Goal: Task Accomplishment & Management: Manage account settings

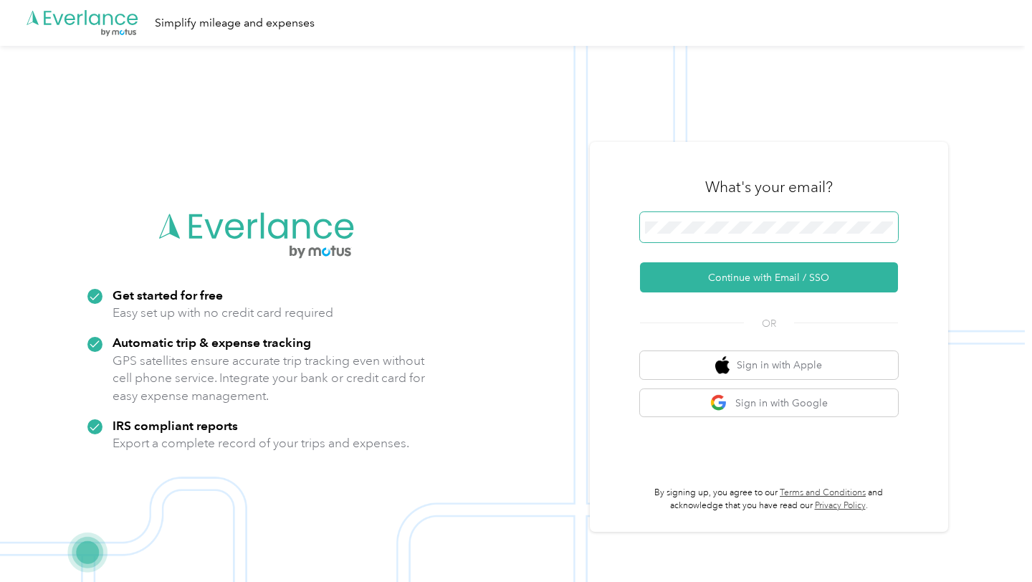
click at [676, 239] on span at bounding box center [769, 227] width 258 height 30
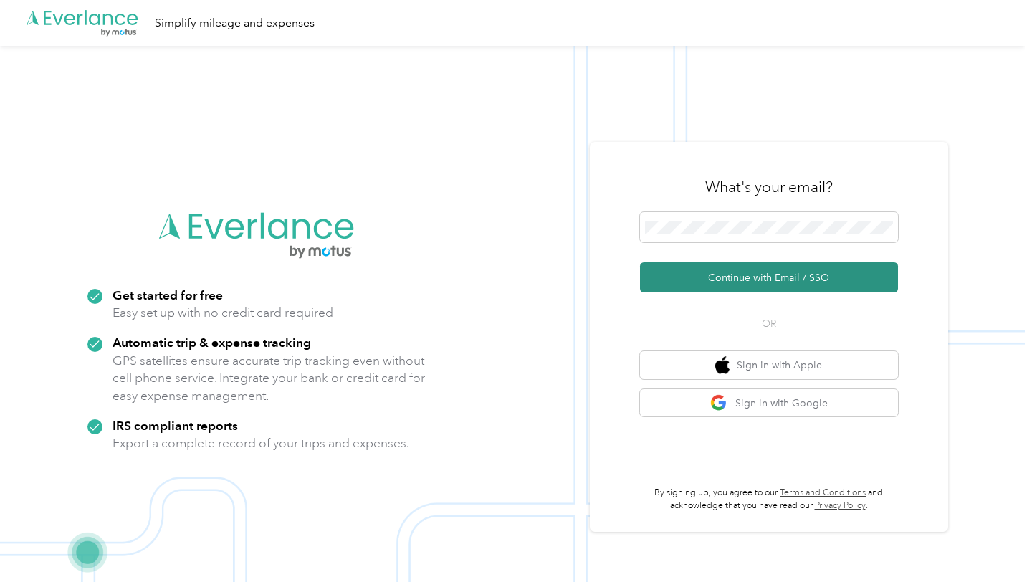
click at [729, 270] on button "Continue with Email / SSO" at bounding box center [769, 277] width 258 height 30
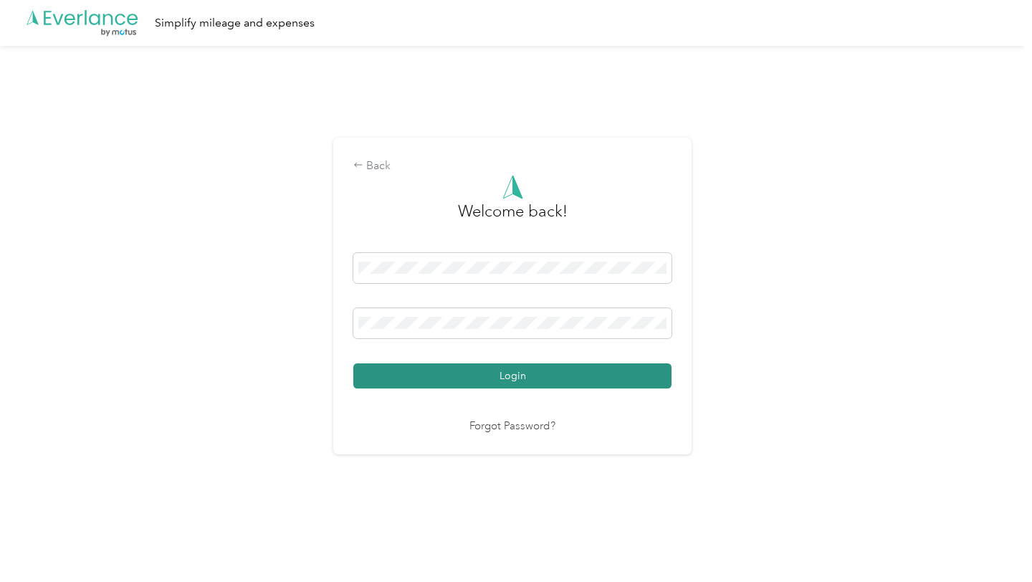
click at [549, 384] on button "Login" at bounding box center [512, 375] width 318 height 25
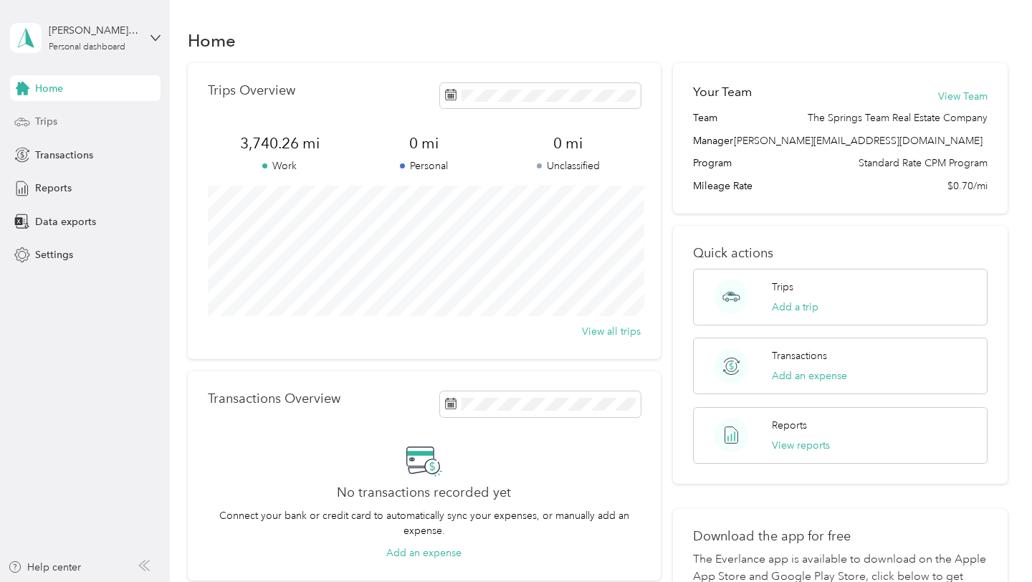
click at [47, 125] on span "Trips" at bounding box center [46, 121] width 22 height 15
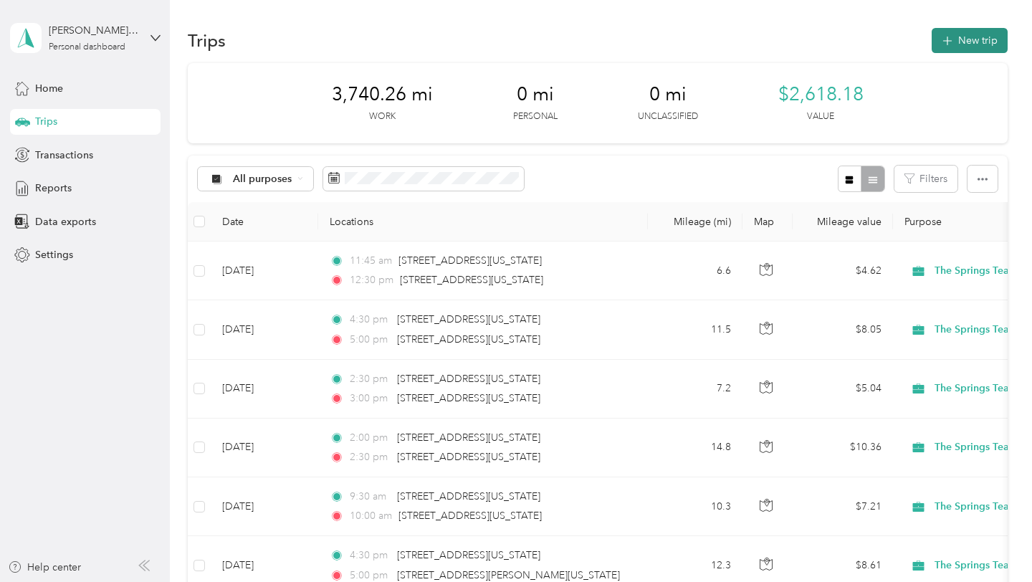
click at [952, 44] on icon "button" at bounding box center [947, 41] width 16 height 16
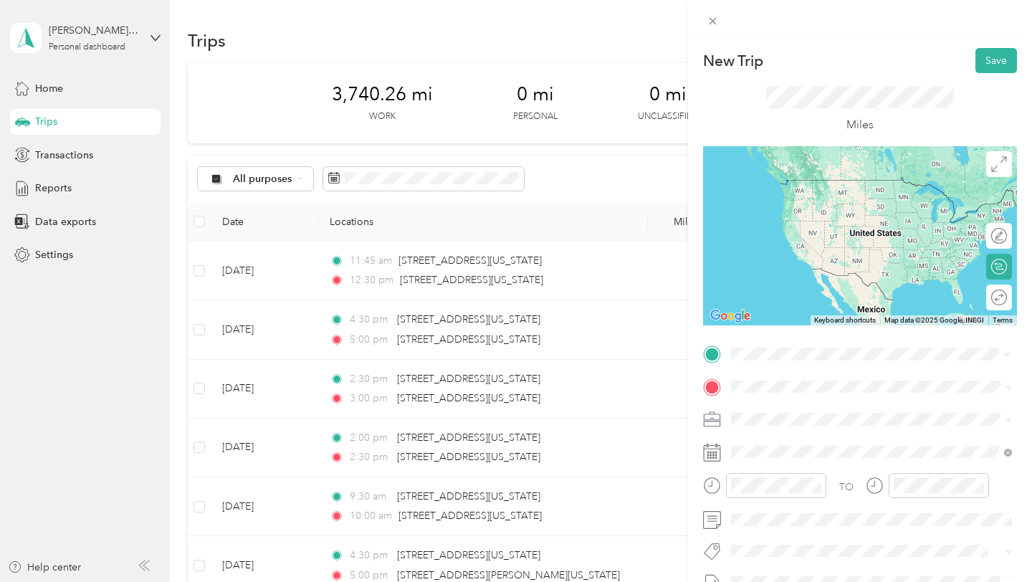
click at [785, 412] on span "[STREET_ADDRESS][US_STATE][US_STATE]" at bounding box center [856, 405] width 196 height 13
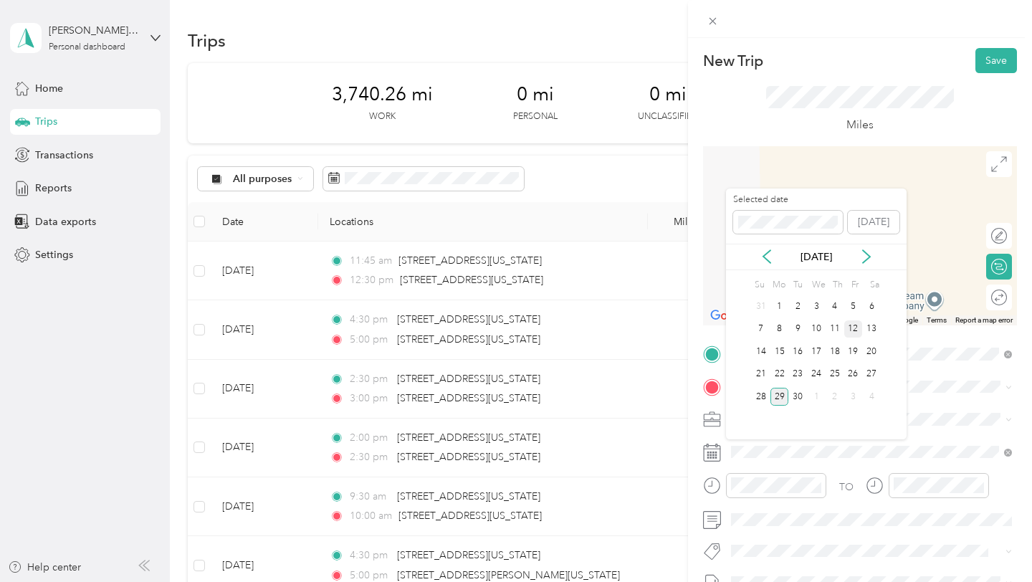
click at [852, 329] on div "12" at bounding box center [853, 329] width 19 height 18
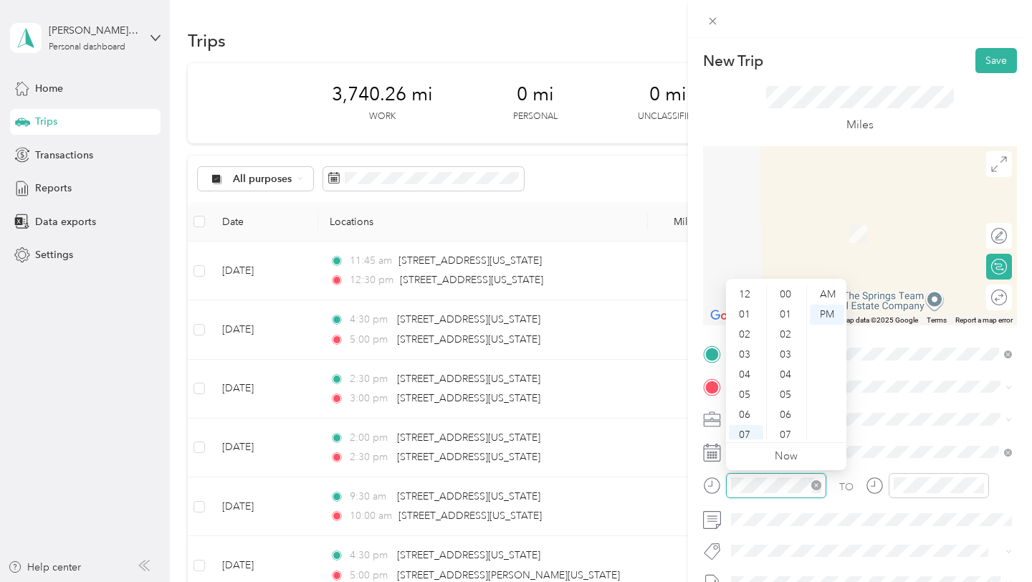
scroll to position [86, 0]
click at [748, 385] on div "09" at bounding box center [746, 389] width 34 height 20
click at [786, 347] on div "30" at bounding box center [786, 350] width 34 height 20
click at [833, 289] on div "AM" at bounding box center [827, 294] width 34 height 20
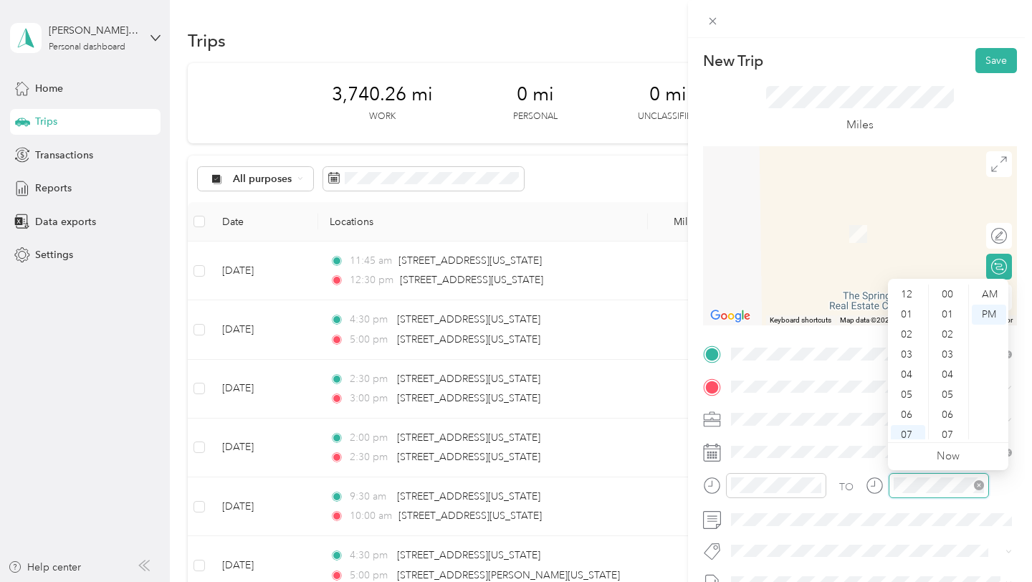
scroll to position [86, 0]
click at [908, 408] on div "10" at bounding box center [908, 409] width 34 height 20
click at [949, 310] on div "30" at bounding box center [948, 312] width 34 height 20
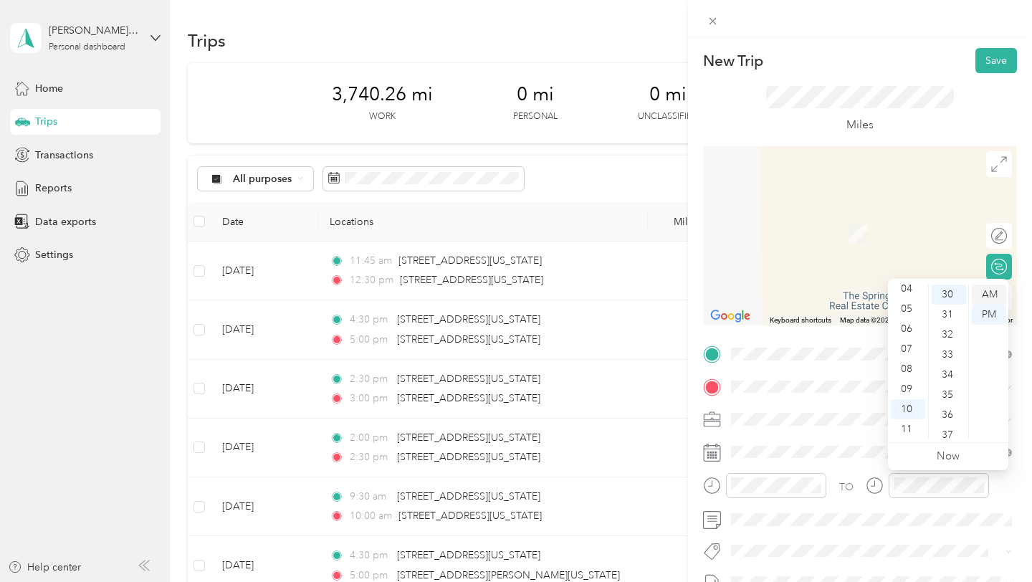
click at [984, 291] on div "AM" at bounding box center [988, 294] width 34 height 20
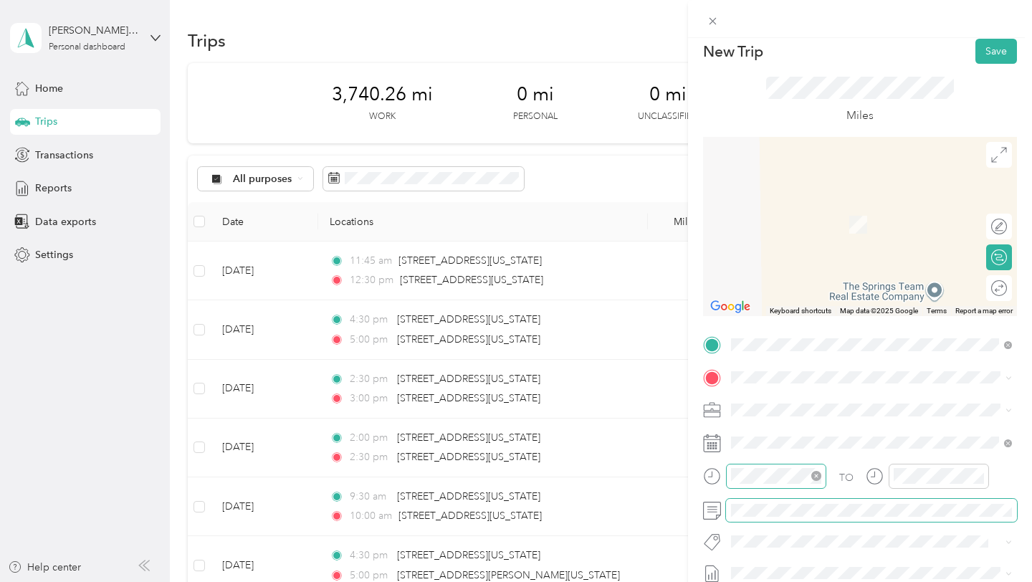
scroll to position [0, 0]
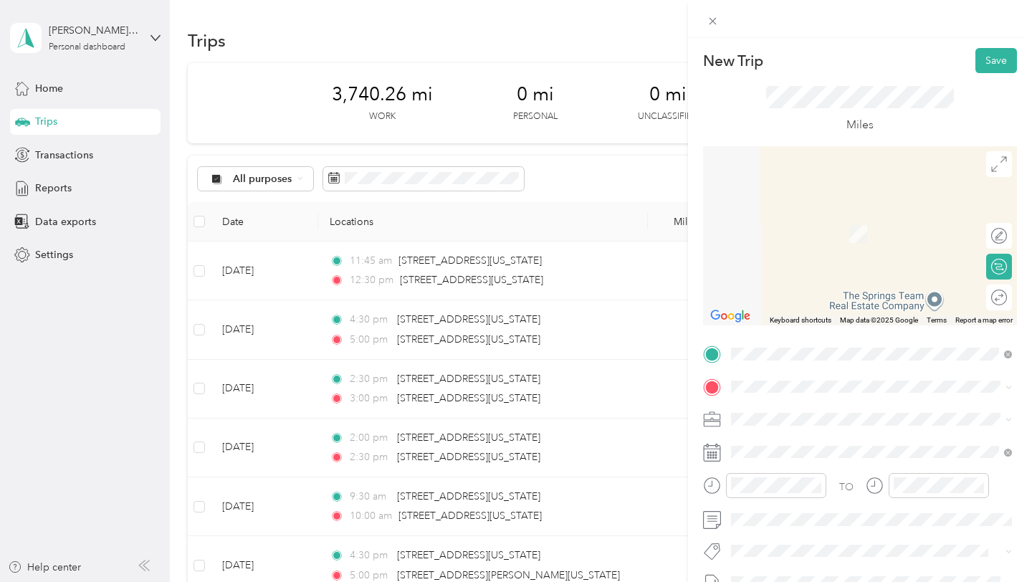
click at [805, 217] on span "[STREET_ADDRESS][US_STATE][US_STATE]" at bounding box center [856, 210] width 196 height 13
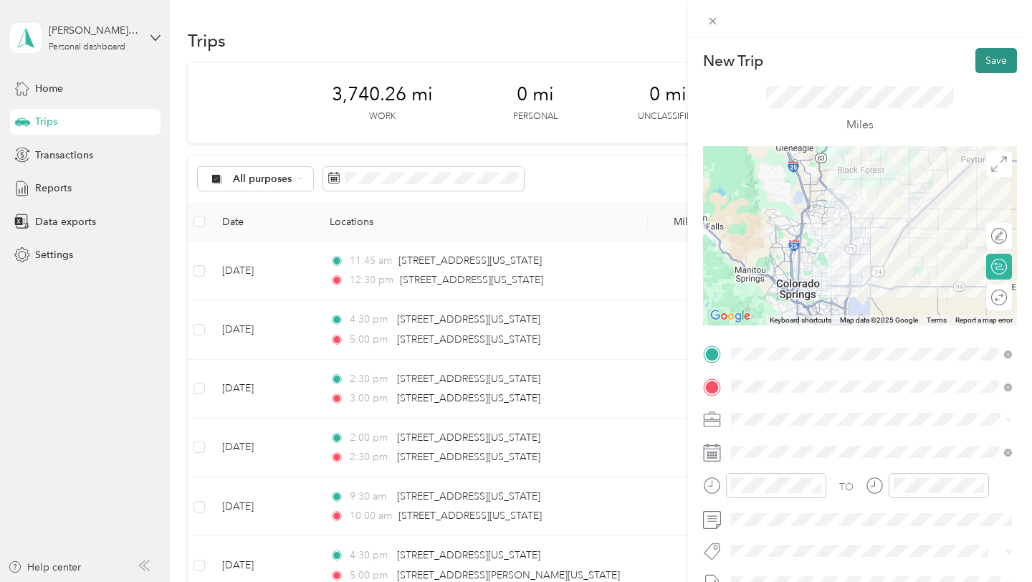
click at [989, 61] on button "Save" at bounding box center [996, 60] width 42 height 25
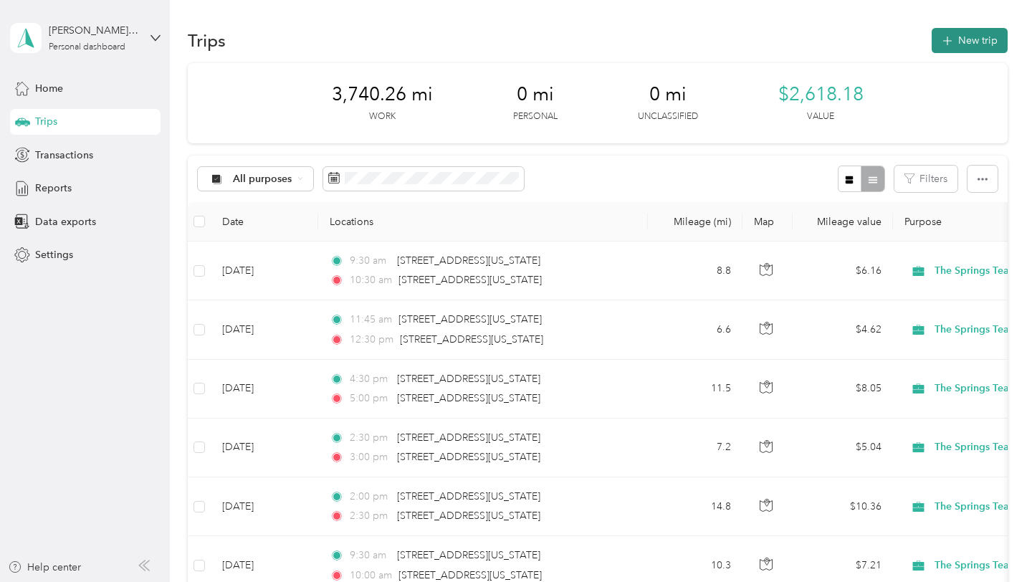
click at [984, 44] on button "New trip" at bounding box center [969, 40] width 76 height 25
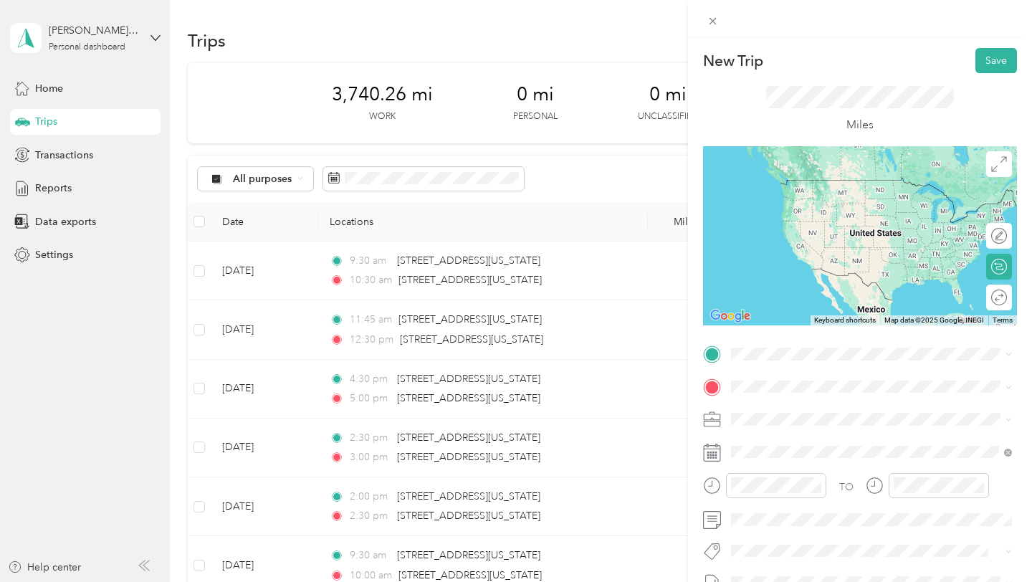
click at [801, 411] on span "[STREET_ADDRESS][US_STATE][US_STATE]" at bounding box center [856, 404] width 196 height 13
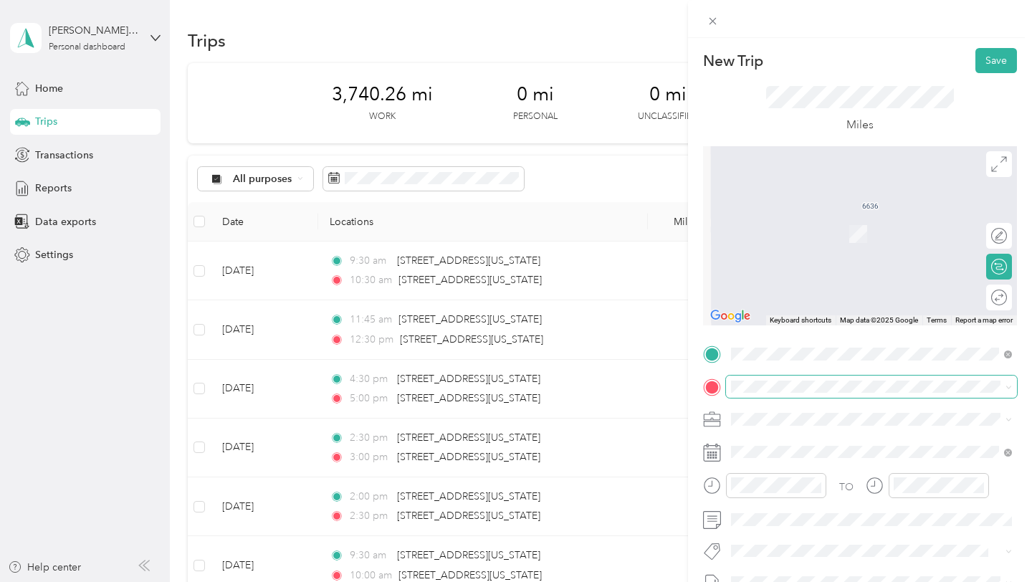
click at [790, 393] on span at bounding box center [871, 386] width 291 height 23
click at [774, 395] on span at bounding box center [871, 386] width 291 height 23
click at [851, 214] on span "[STREET_ADDRESS][PERSON_NAME][US_STATE][US_STATE]" at bounding box center [882, 218] width 249 height 25
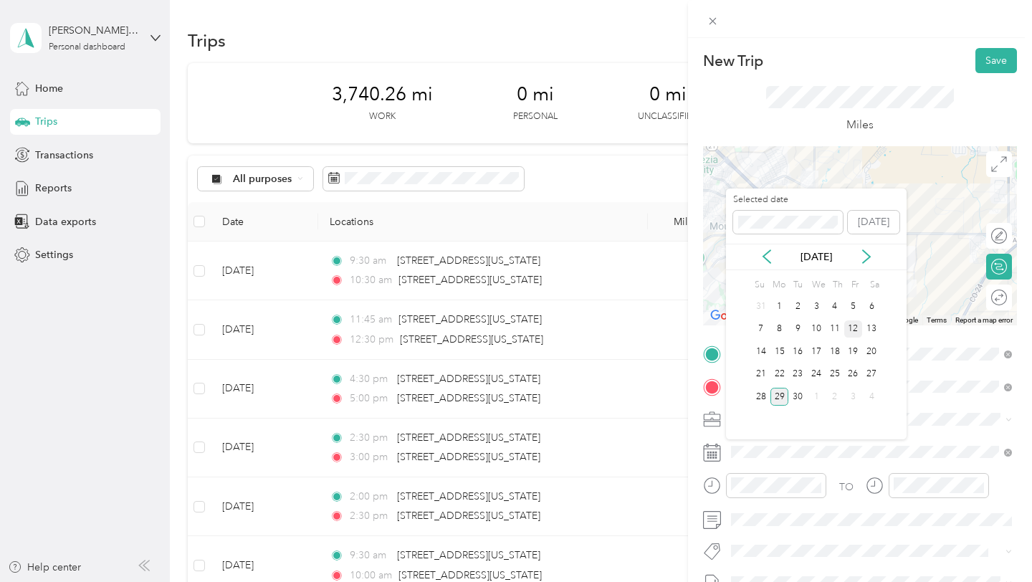
click at [853, 330] on div "12" at bounding box center [853, 329] width 19 height 18
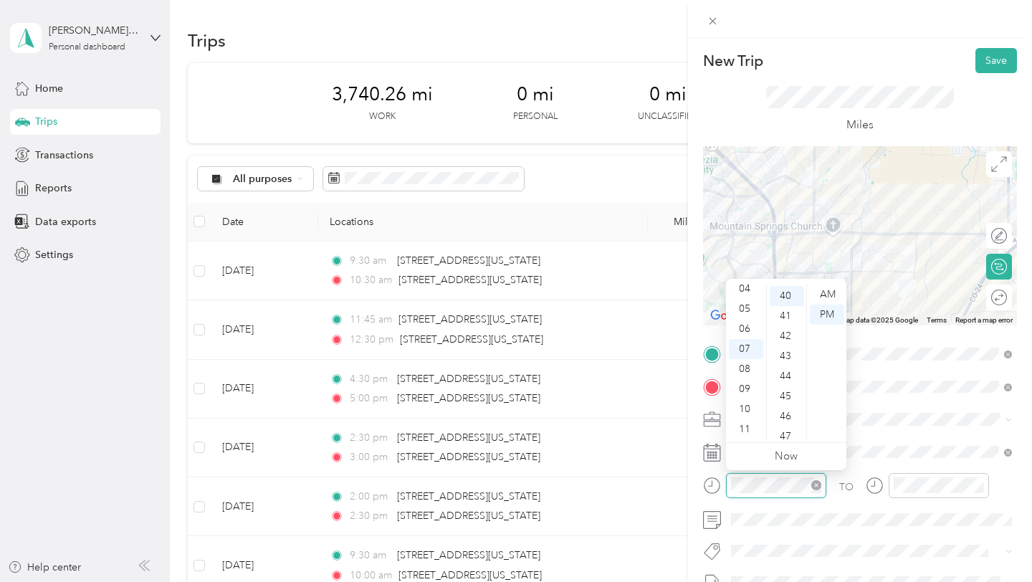
scroll to position [802, 0]
click at [750, 423] on div "11" at bounding box center [746, 429] width 34 height 20
click at [748, 425] on div "11" at bounding box center [746, 429] width 34 height 20
click at [754, 410] on div "10" at bounding box center [746, 409] width 34 height 20
click at [790, 325] on div "30" at bounding box center [786, 330] width 34 height 20
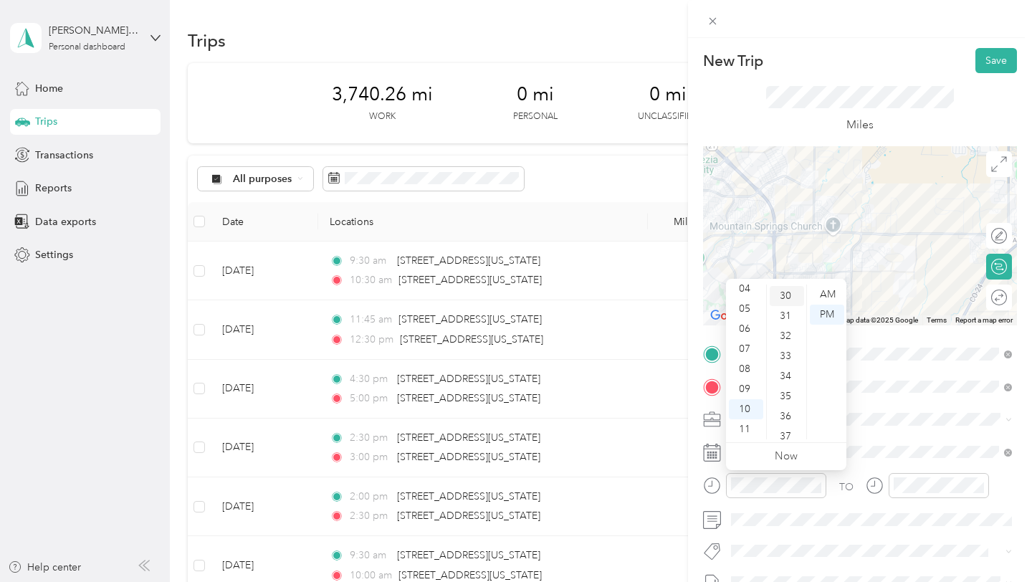
scroll to position [602, 0]
click at [831, 288] on div "AM" at bounding box center [827, 294] width 34 height 20
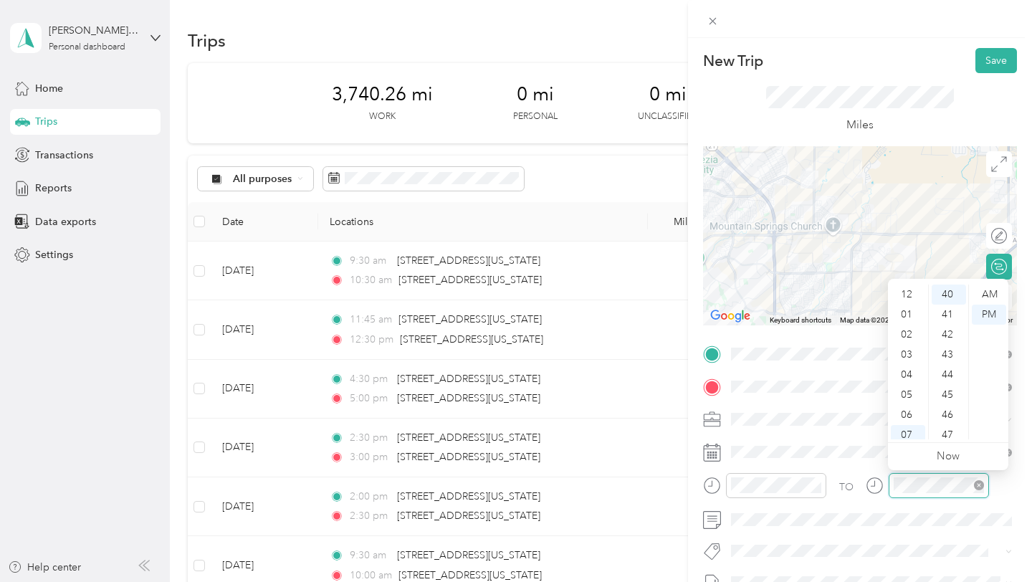
scroll to position [86, 0]
click at [911, 411] on div "10" at bounding box center [908, 409] width 34 height 20
click at [948, 391] on div "45" at bounding box center [948, 395] width 34 height 20
click at [984, 288] on div "AM" at bounding box center [988, 294] width 34 height 20
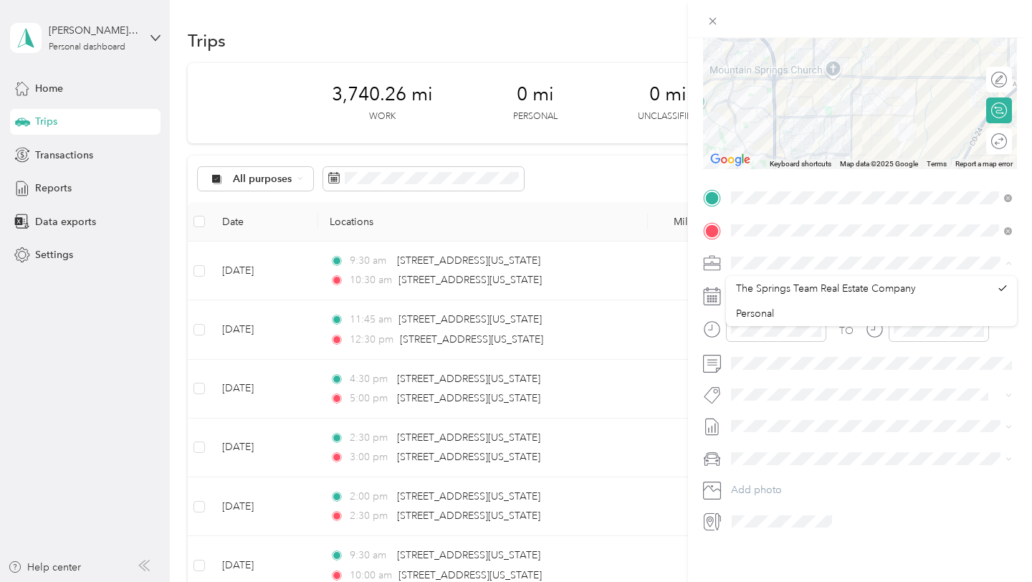
scroll to position [159, 0]
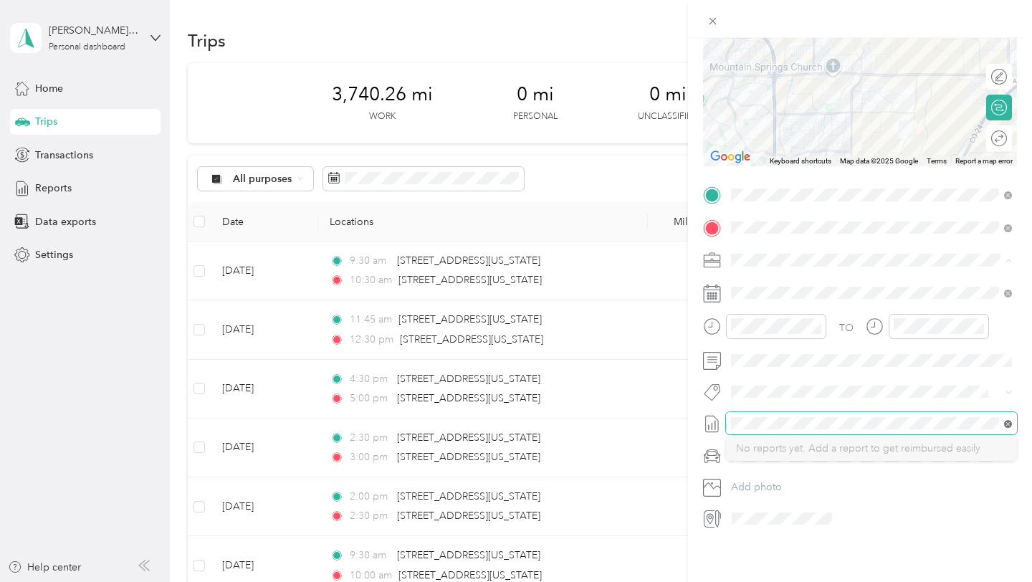
click at [1004, 423] on icon at bounding box center [1008, 424] width 8 height 8
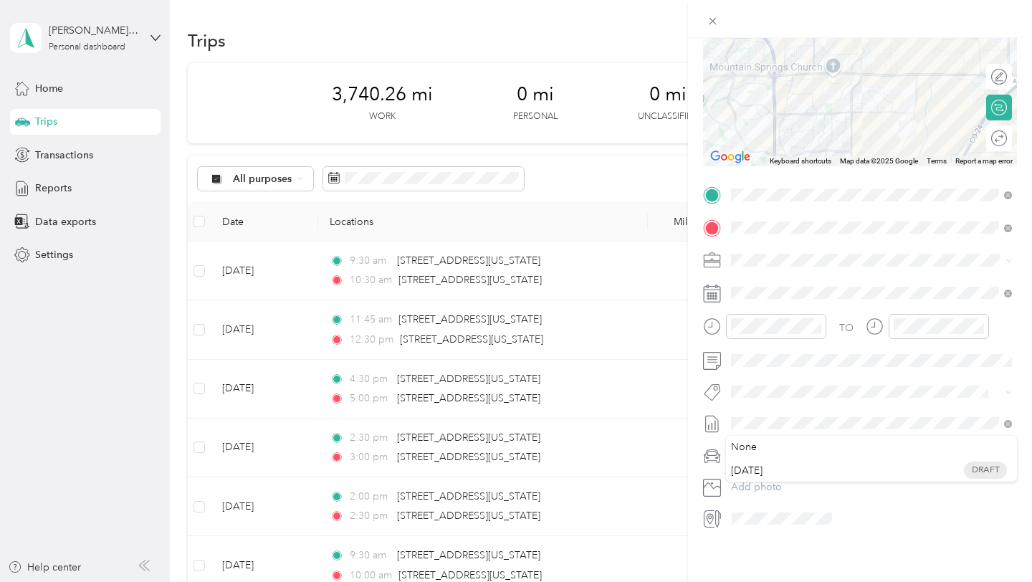
click at [667, 419] on div "New Trip Save This trip cannot be edited because it is either under review, app…" at bounding box center [516, 291] width 1032 height 582
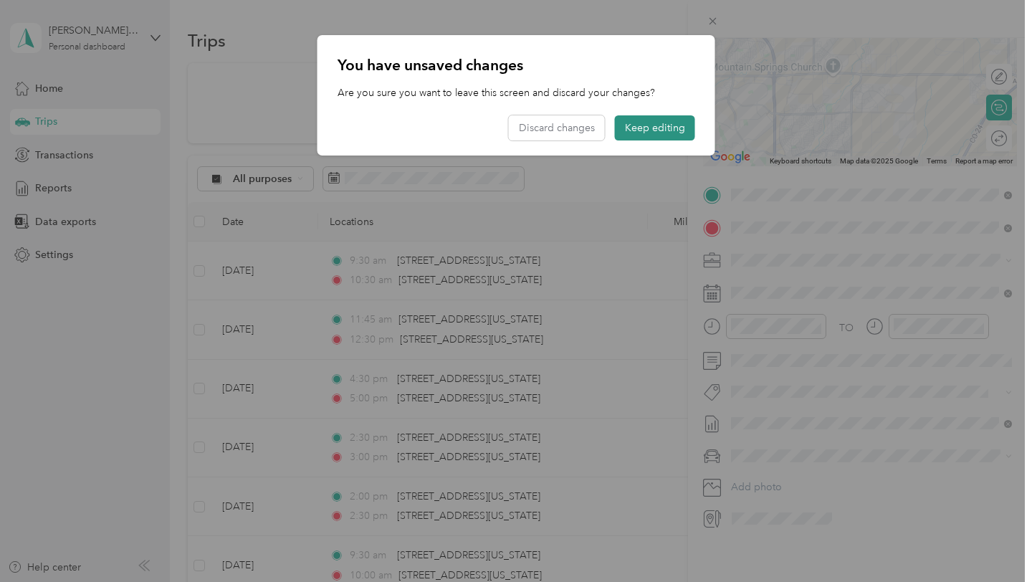
click at [666, 133] on button "Keep editing" at bounding box center [655, 127] width 80 height 25
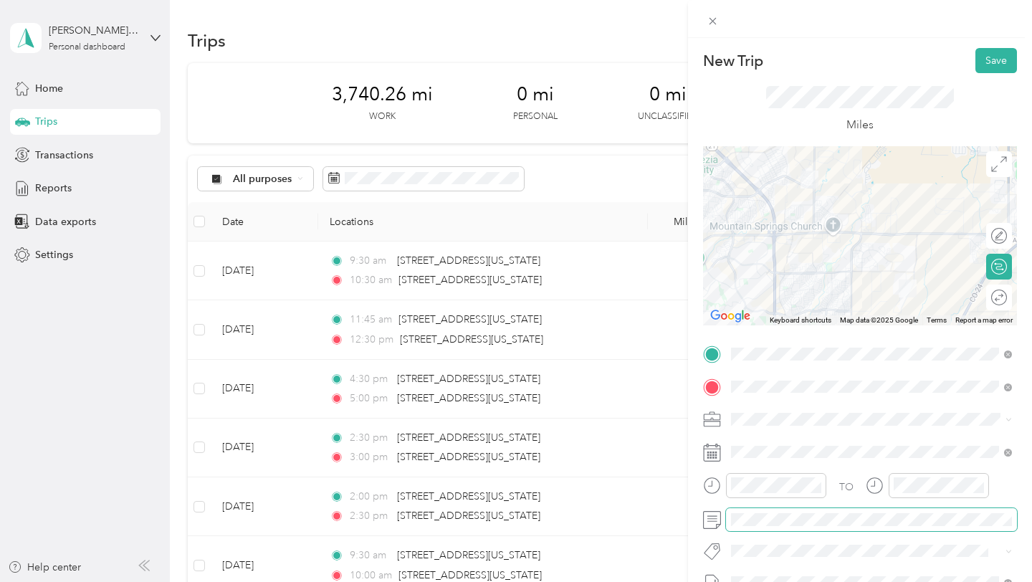
scroll to position [6, 0]
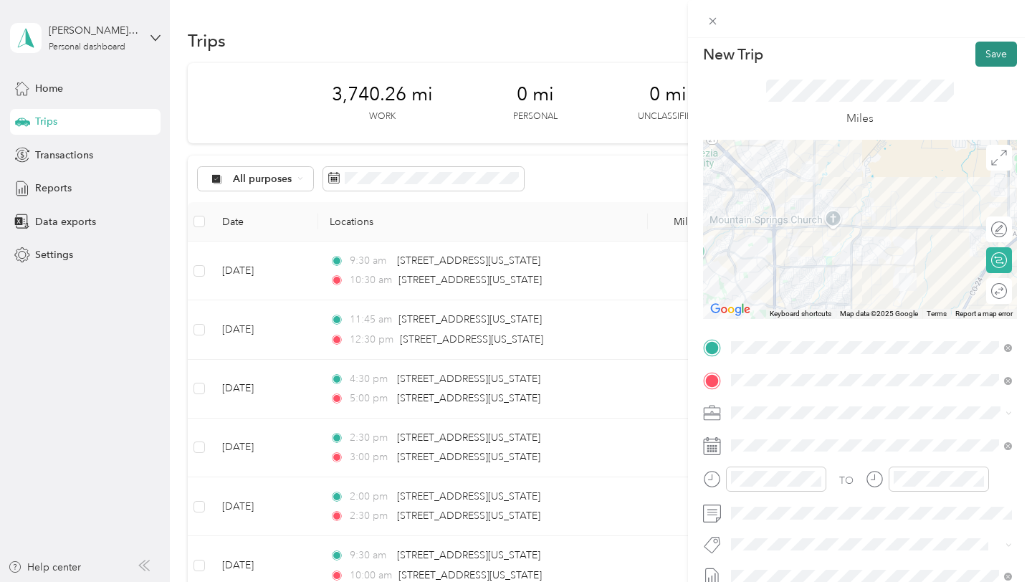
click at [1002, 60] on button "Save" at bounding box center [996, 54] width 42 height 25
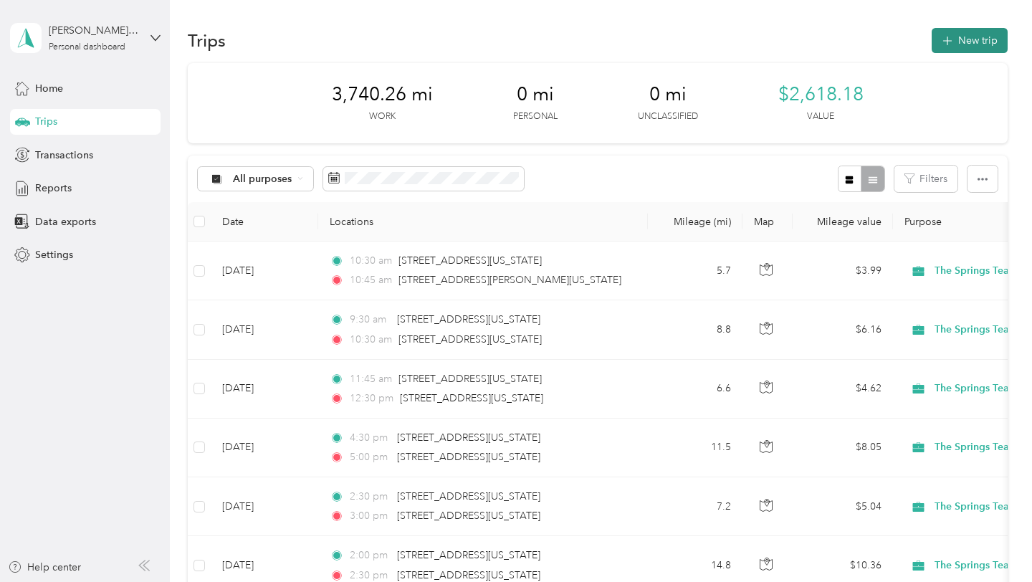
click at [978, 44] on button "New trip" at bounding box center [969, 40] width 76 height 25
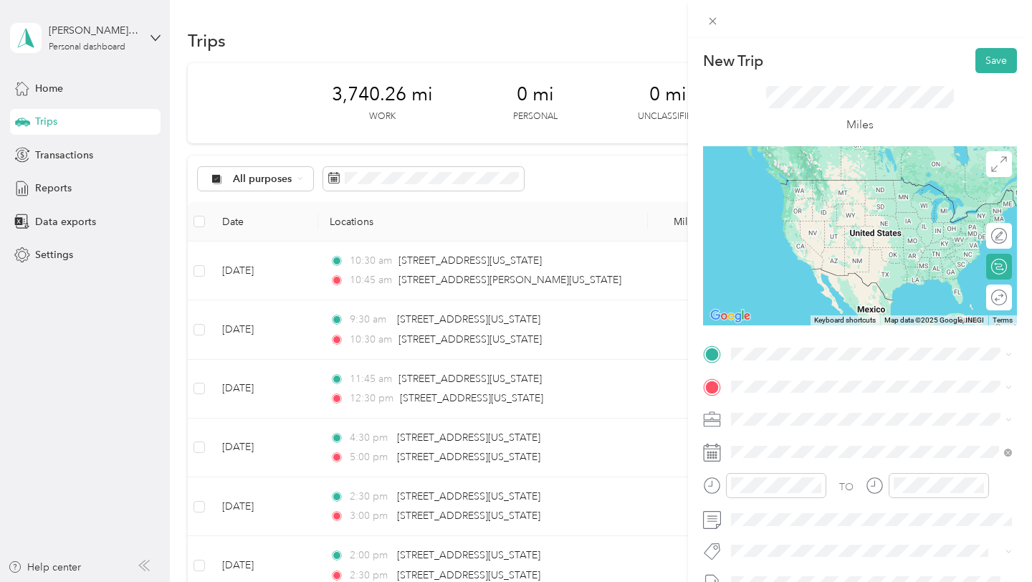
click at [783, 413] on span "[STREET_ADDRESS][PERSON_NAME][US_STATE][US_STATE]" at bounding box center [882, 410] width 249 height 25
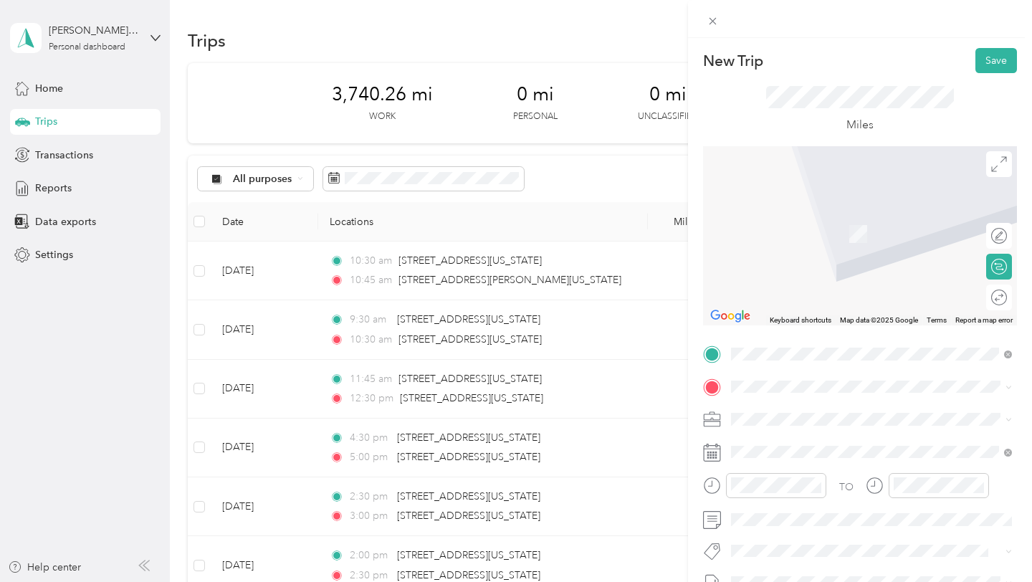
click at [793, 218] on span "[STREET_ADDRESS][US_STATE][US_STATE]" at bounding box center [856, 211] width 196 height 13
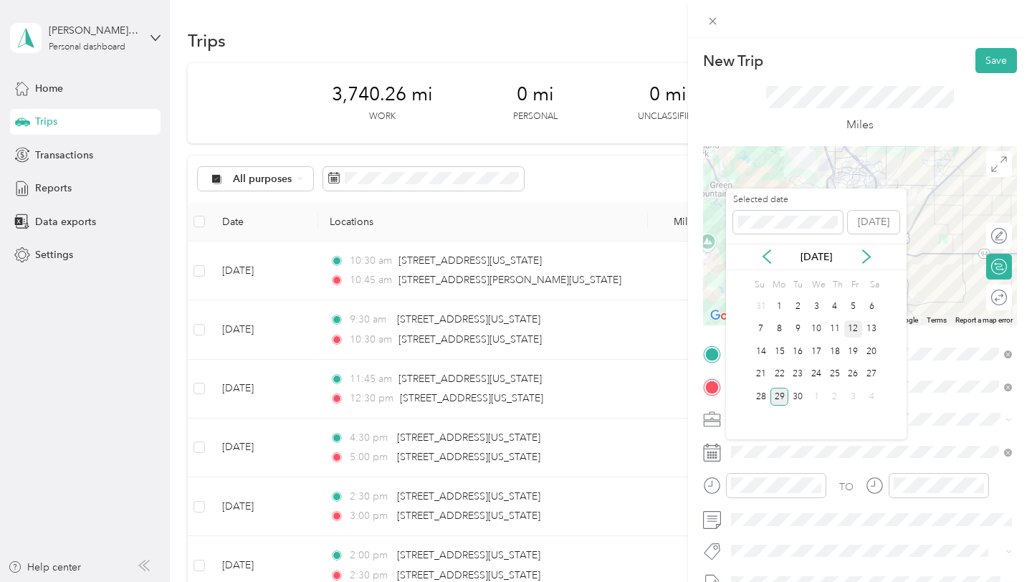
click at [852, 329] on div "12" at bounding box center [853, 329] width 19 height 18
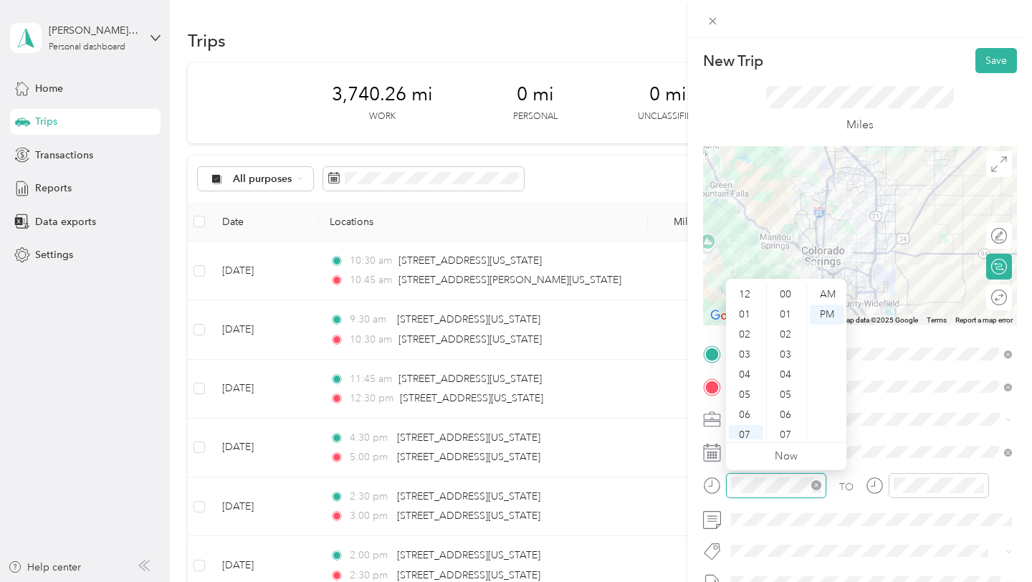
scroll to position [86, 0]
click at [817, 489] on icon "close-circle" at bounding box center [816, 485] width 10 height 10
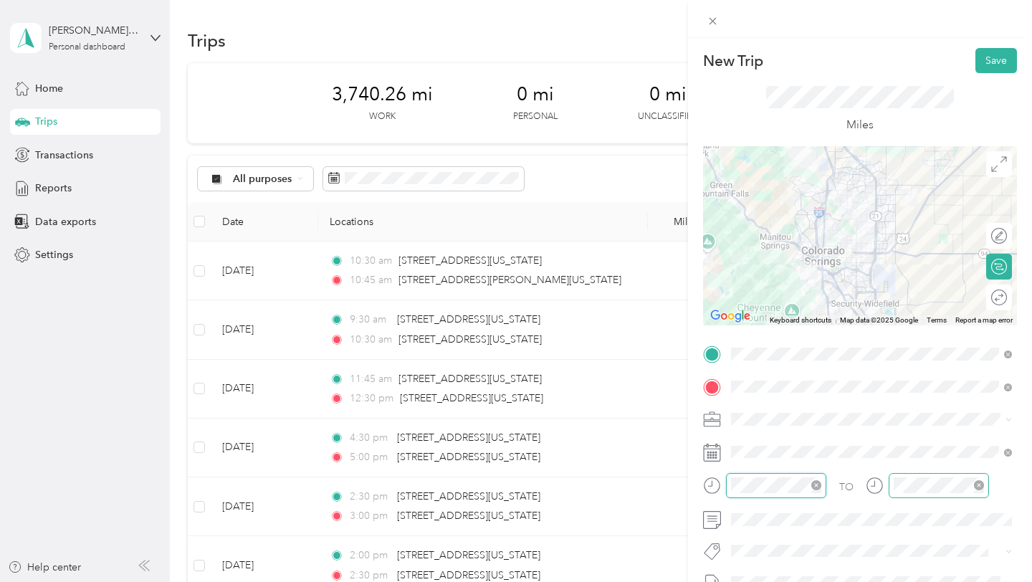
click at [979, 487] on icon "close-circle" at bounding box center [979, 485] width 10 height 10
click at [838, 484] on div "TO" at bounding box center [860, 490] width 314 height 35
click at [992, 298] on div "AM" at bounding box center [988, 294] width 34 height 20
click at [999, 61] on button "Save" at bounding box center [996, 60] width 42 height 25
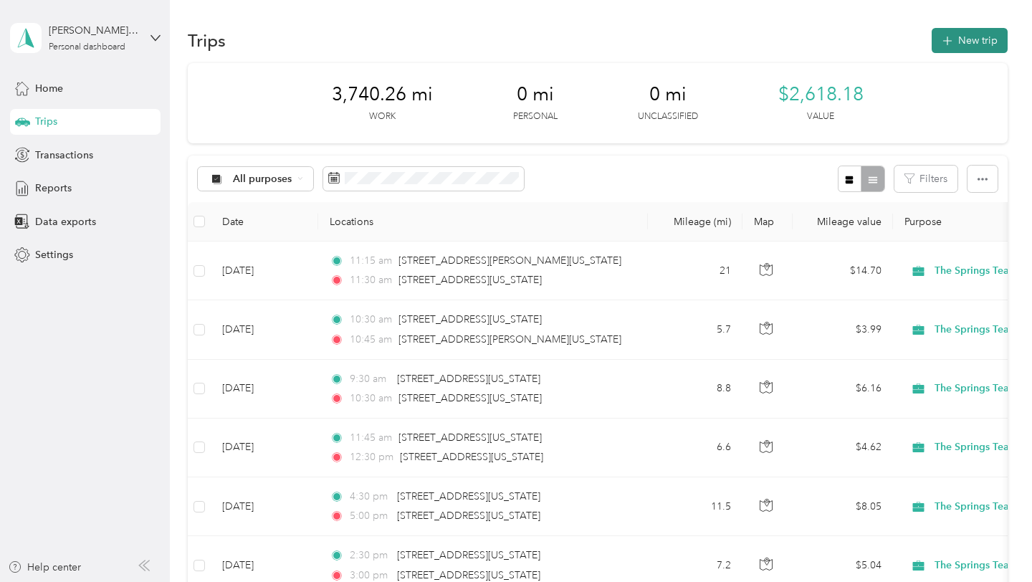
click at [992, 42] on button "New trip" at bounding box center [969, 40] width 76 height 25
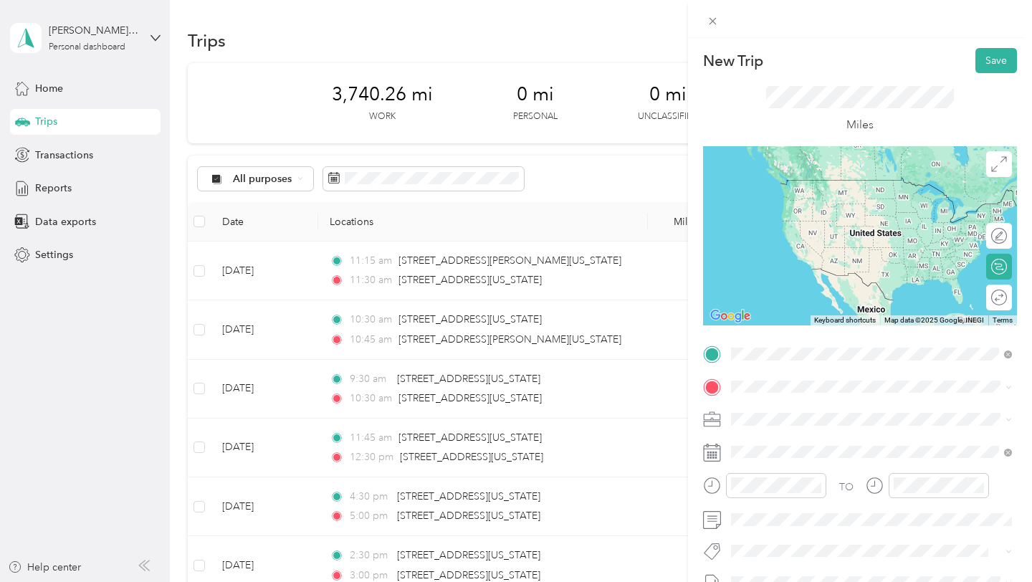
click at [833, 412] on span "[STREET_ADDRESS][US_STATE][US_STATE]" at bounding box center [856, 405] width 196 height 13
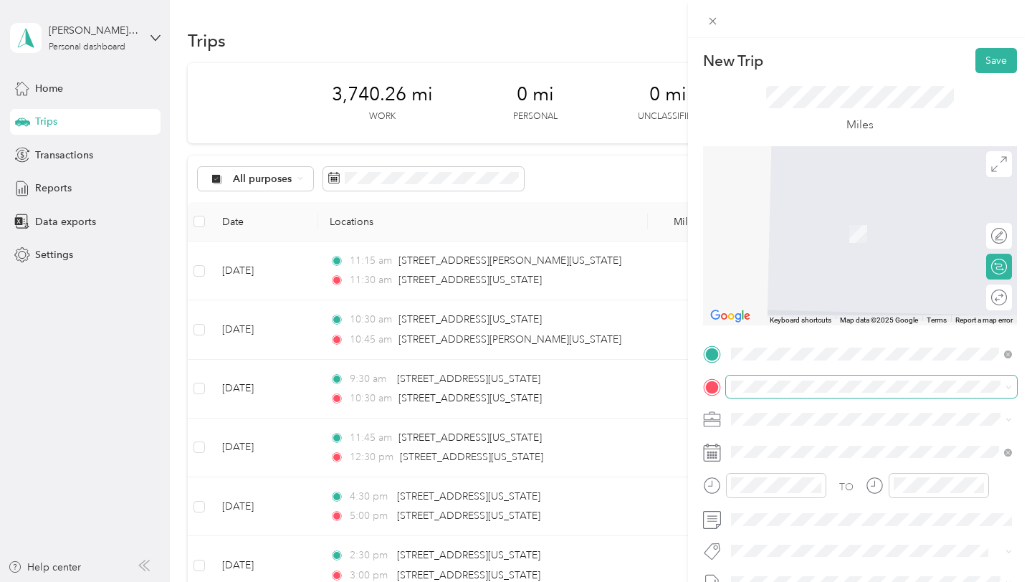
click at [827, 394] on span at bounding box center [871, 386] width 291 height 23
click at [824, 436] on span "[STREET_ADDRESS][US_STATE]" at bounding box center [829, 438] width 143 height 13
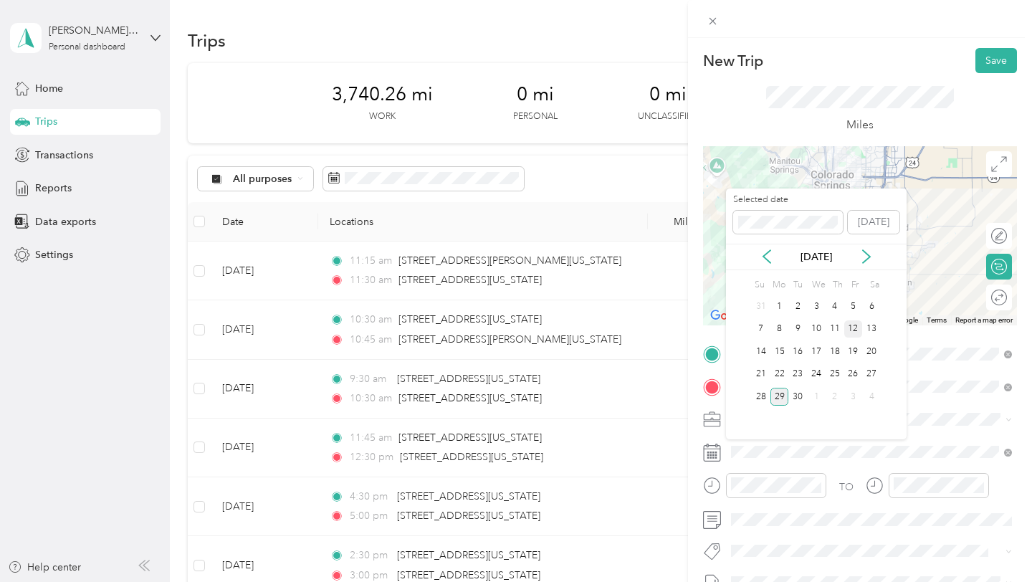
click at [855, 329] on div "12" at bounding box center [853, 329] width 19 height 18
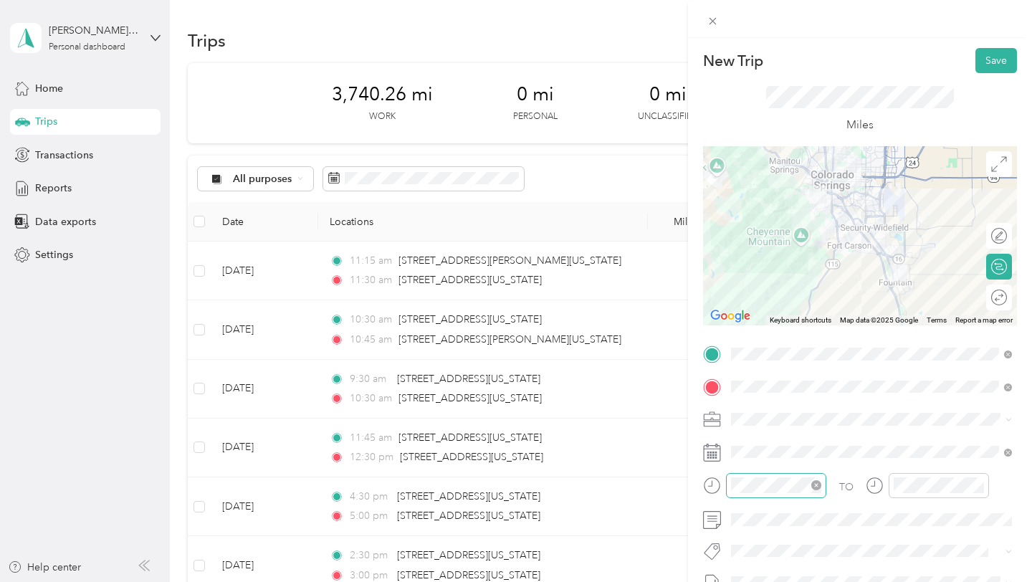
click at [815, 483] on icon "close-circle" at bounding box center [816, 485] width 10 height 10
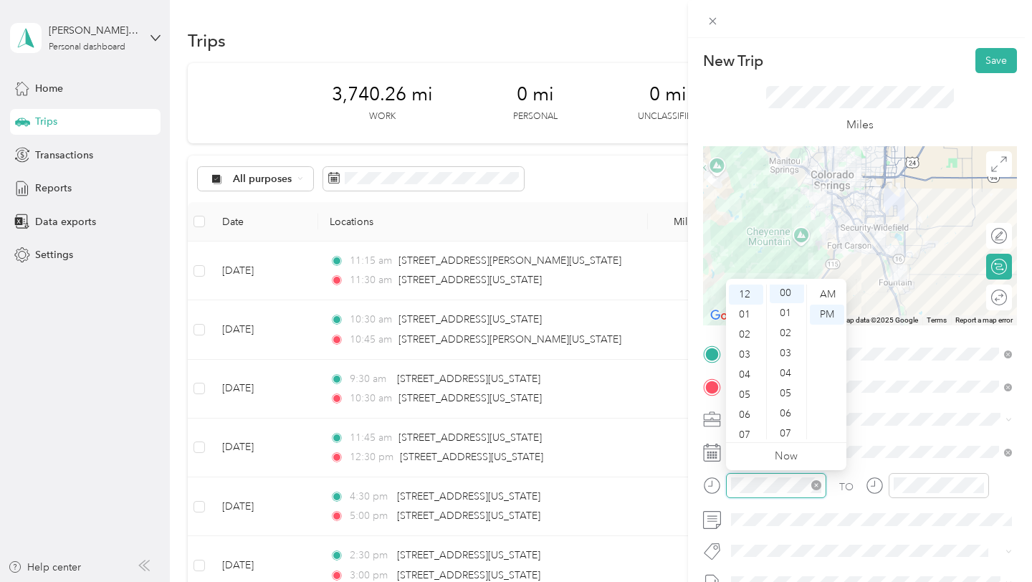
scroll to position [0, 0]
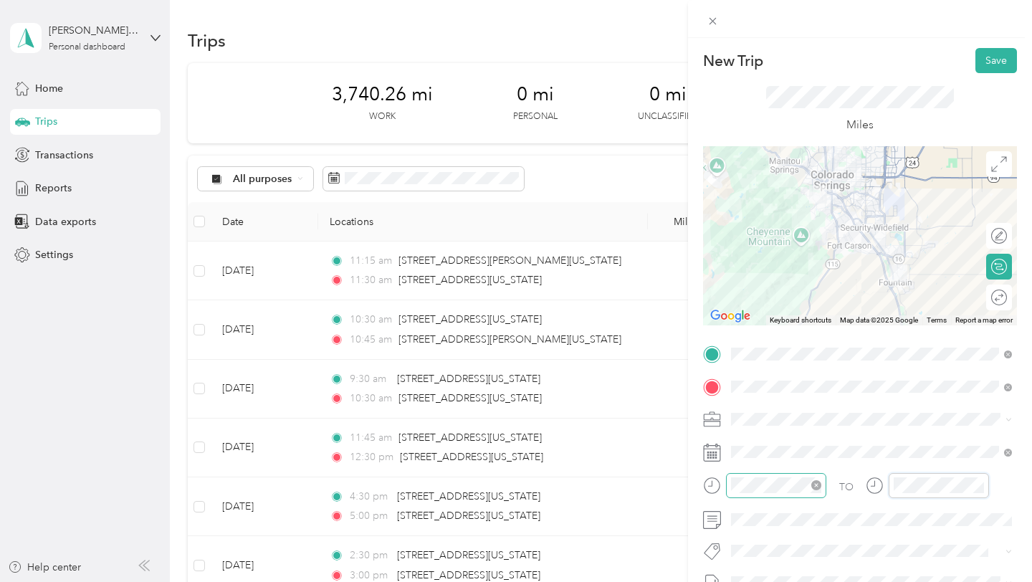
click at [833, 484] on div "TO" at bounding box center [860, 490] width 314 height 35
click at [995, 59] on button "Save" at bounding box center [996, 60] width 42 height 25
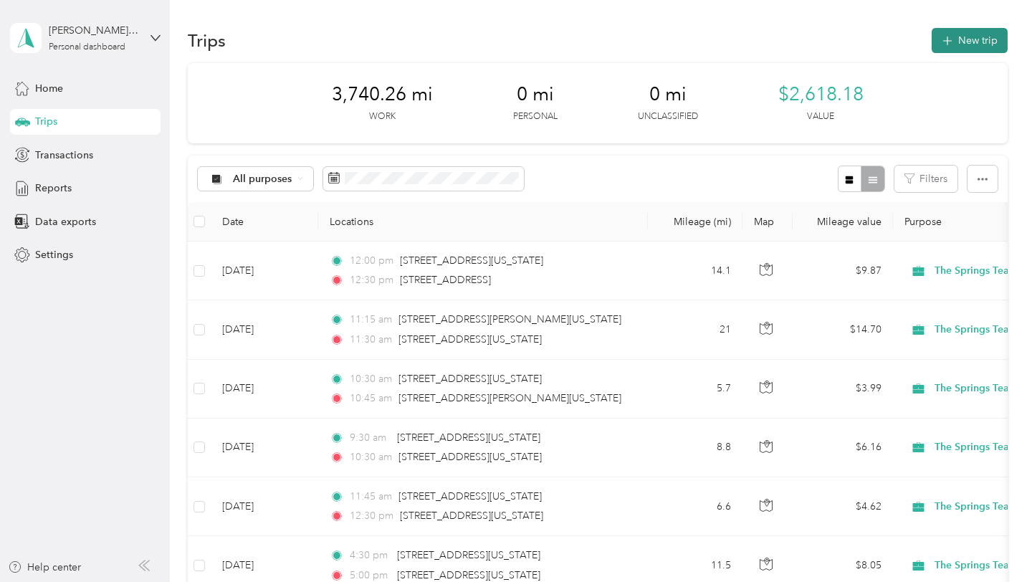
click at [981, 45] on button "New trip" at bounding box center [969, 40] width 76 height 25
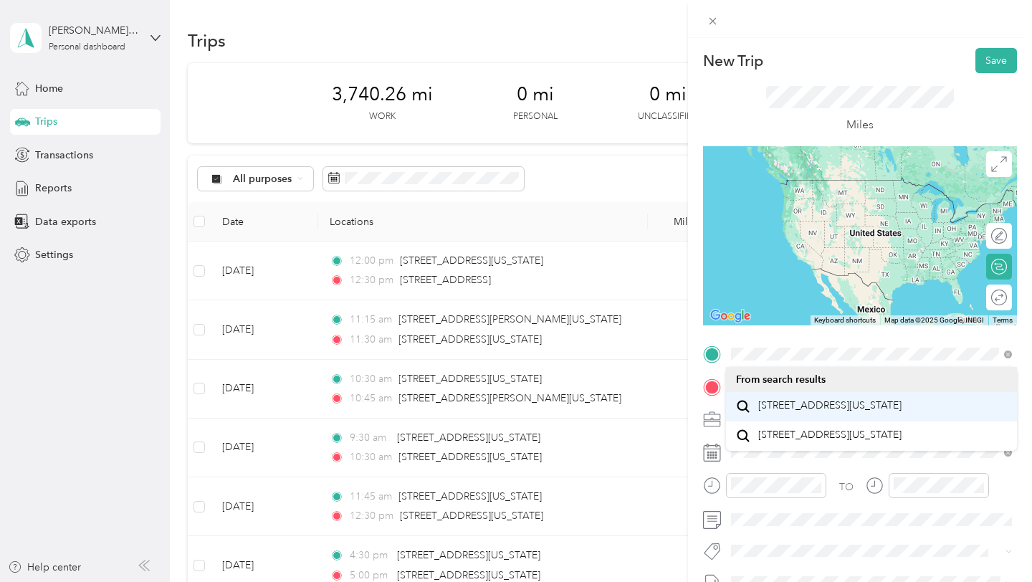
click at [800, 412] on span "[STREET_ADDRESS][US_STATE]" at bounding box center [829, 405] width 143 height 13
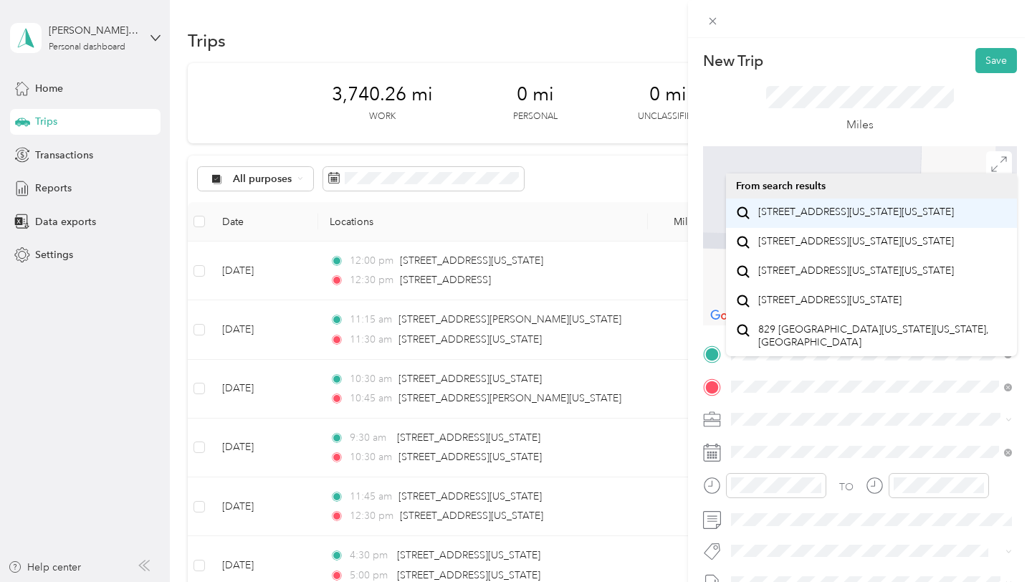
click at [802, 216] on span "[STREET_ADDRESS][US_STATE][US_STATE]" at bounding box center [856, 212] width 196 height 13
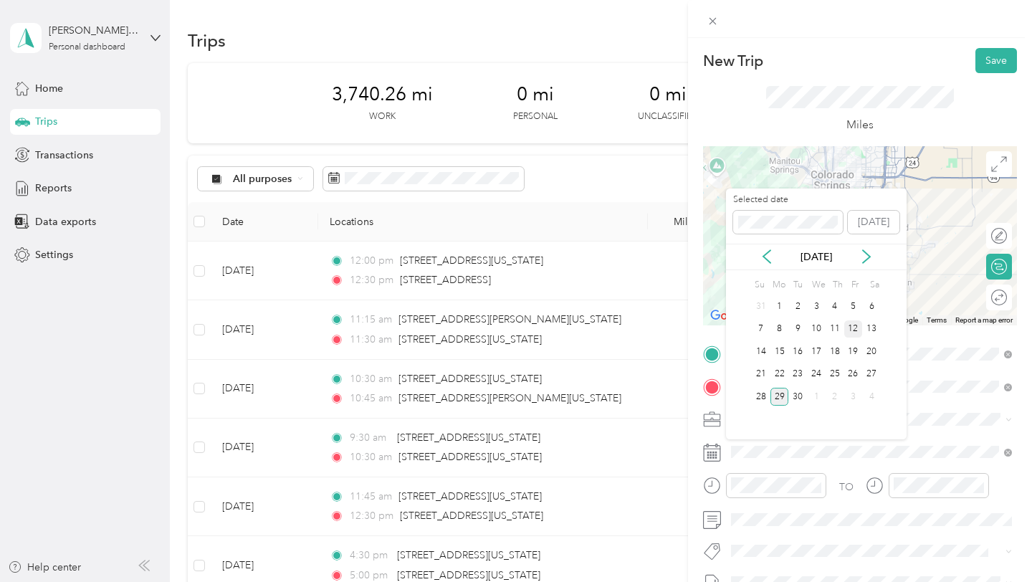
click at [852, 325] on div "12" at bounding box center [853, 329] width 19 height 18
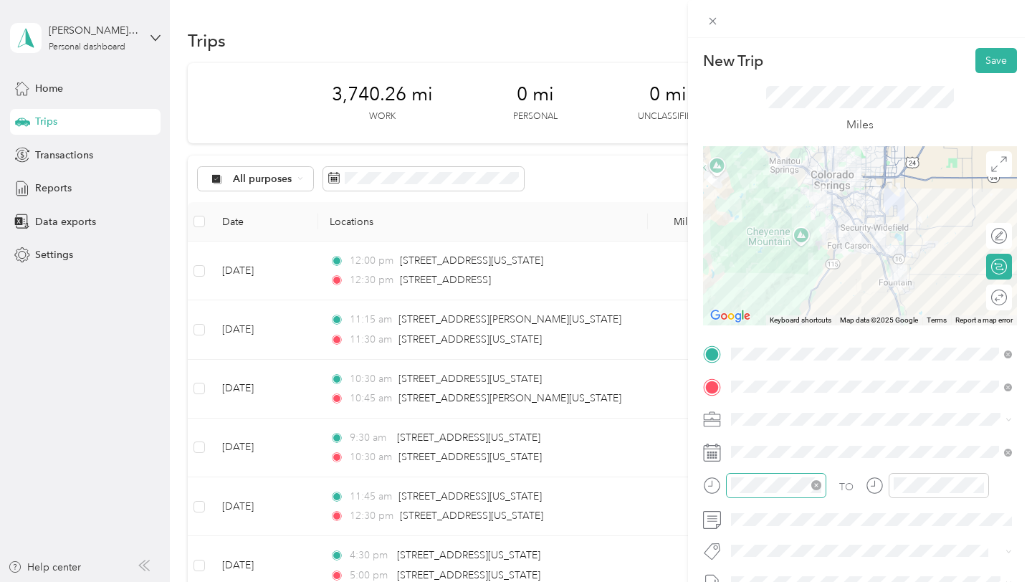
click at [815, 486] on icon "close-circle" at bounding box center [816, 485] width 10 height 10
click at [974, 484] on icon "close-circle" at bounding box center [979, 485] width 10 height 10
click at [837, 487] on div "TO" at bounding box center [860, 490] width 314 height 35
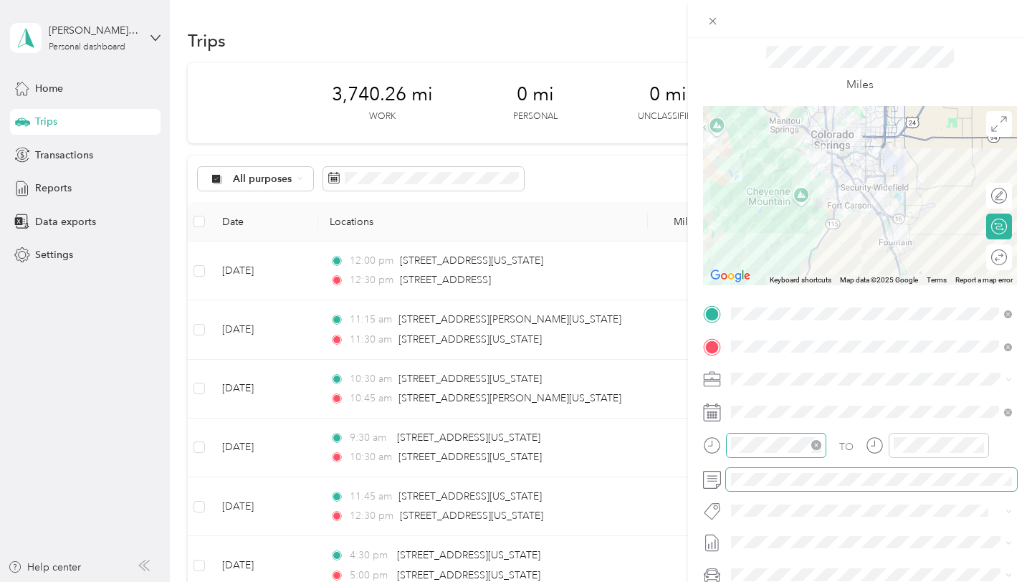
scroll to position [0, 0]
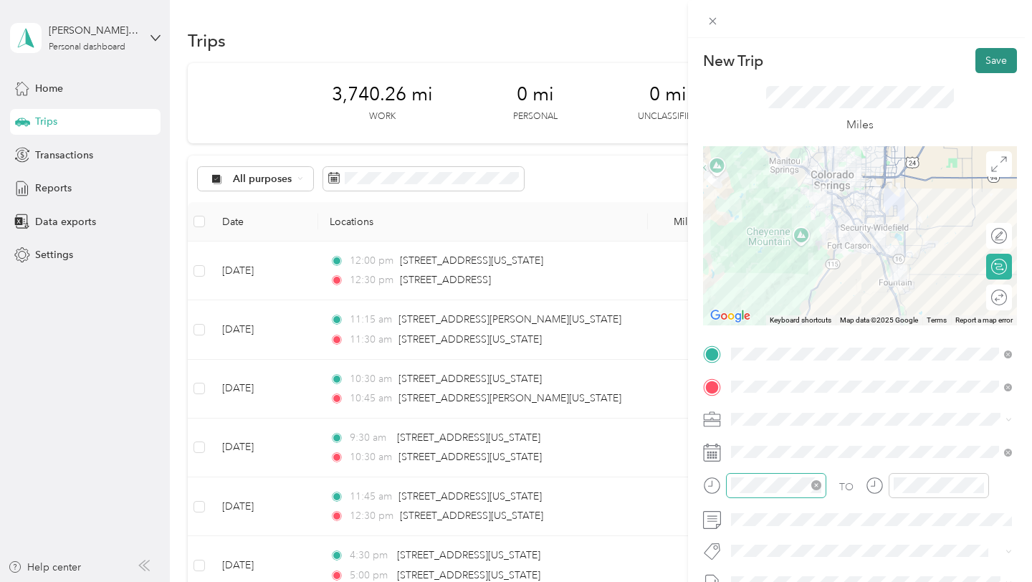
click at [992, 58] on button "Save" at bounding box center [996, 60] width 42 height 25
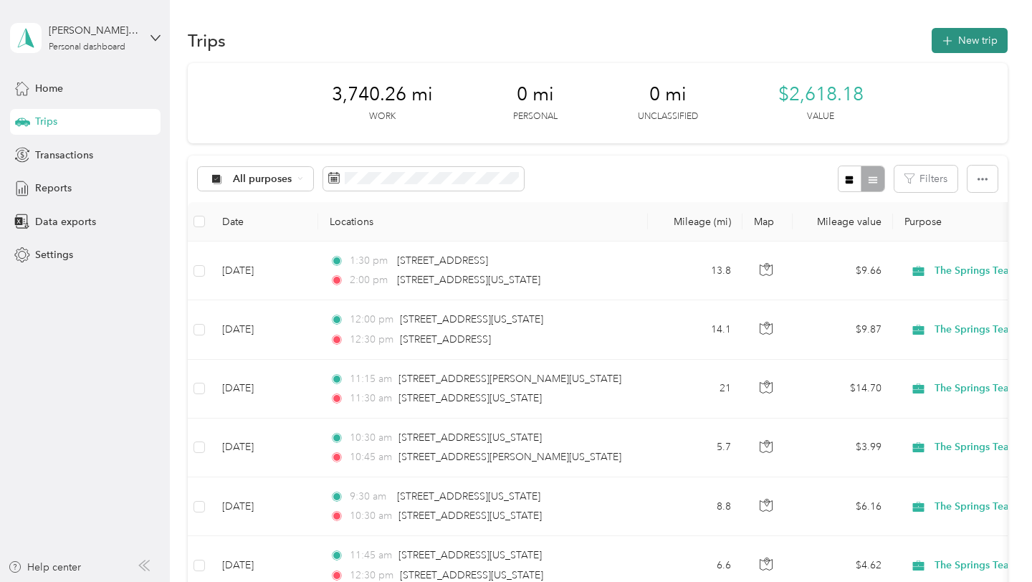
click at [955, 45] on icon "button" at bounding box center [947, 41] width 16 height 16
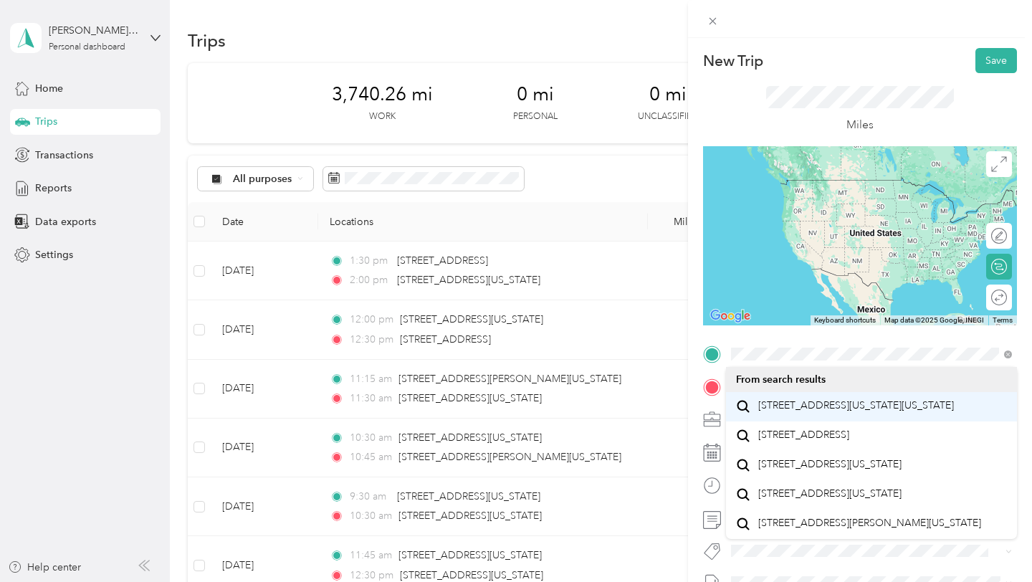
click at [822, 411] on span "[STREET_ADDRESS][US_STATE][US_STATE]" at bounding box center [856, 405] width 196 height 13
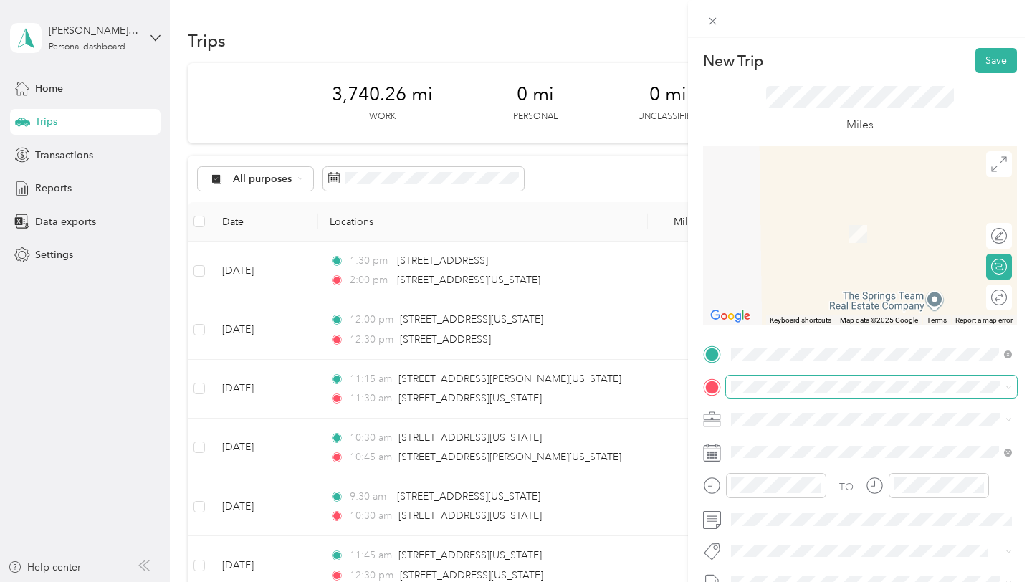
click at [809, 396] on span at bounding box center [871, 386] width 291 height 23
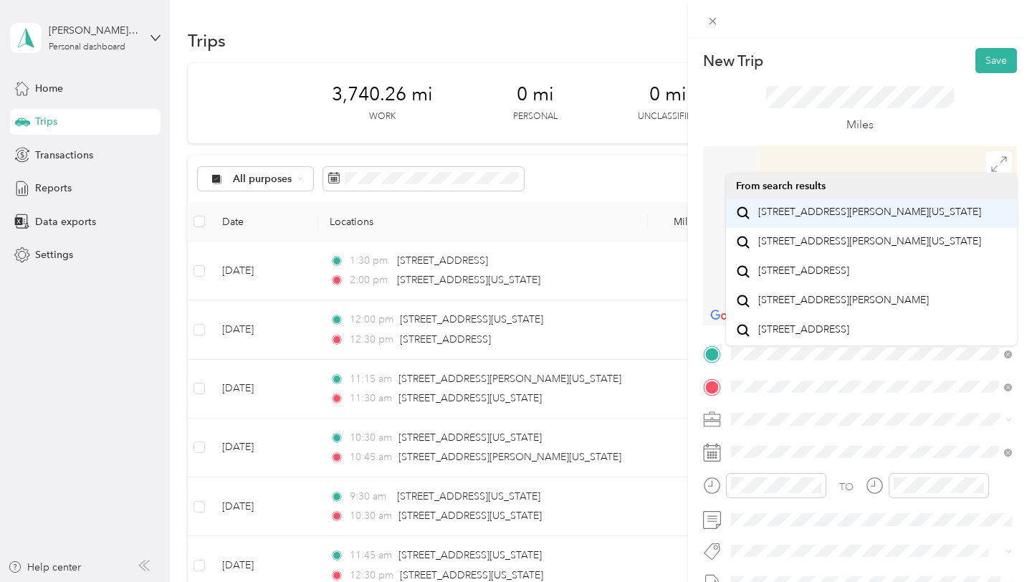
click at [850, 219] on span "[STREET_ADDRESS][PERSON_NAME][US_STATE]" at bounding box center [869, 212] width 223 height 13
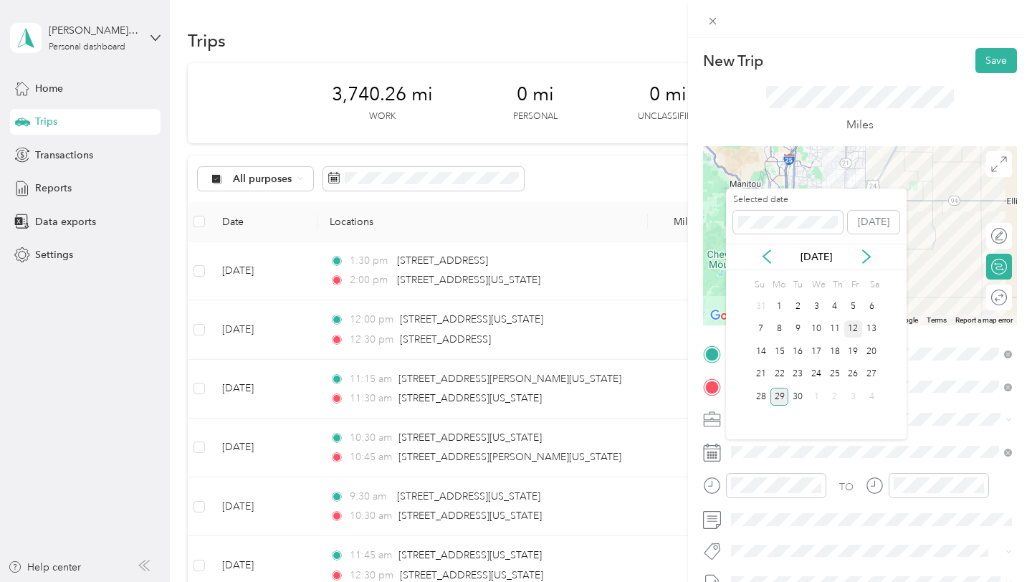
click at [855, 326] on div "12" at bounding box center [853, 329] width 19 height 18
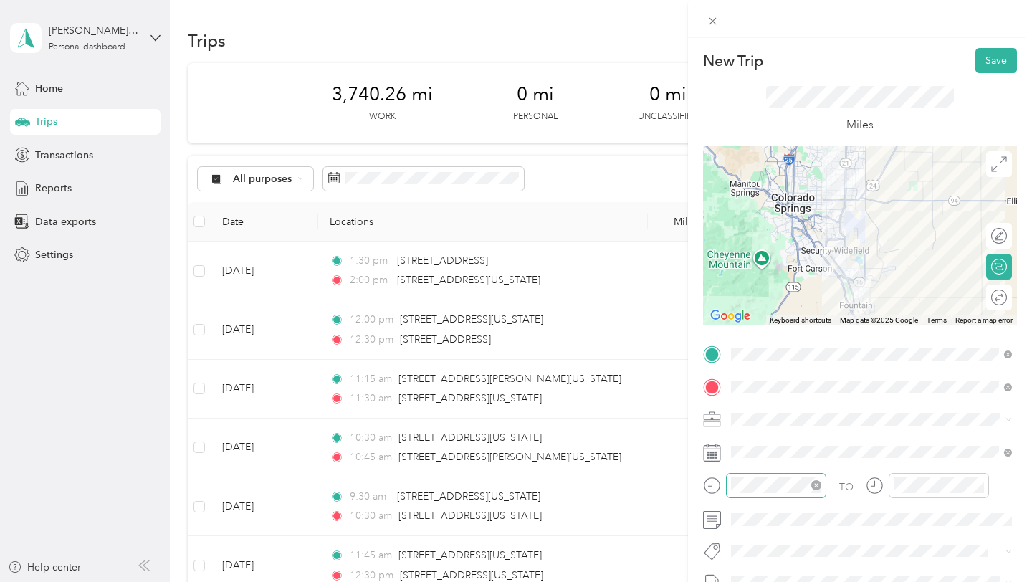
click at [813, 486] on icon "close-circle" at bounding box center [816, 485] width 10 height 10
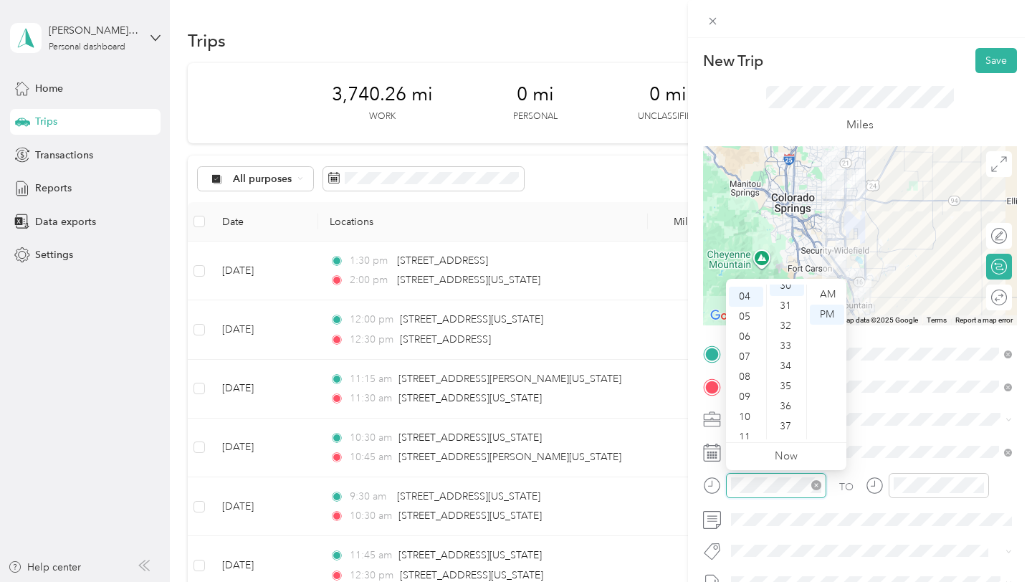
scroll to position [602, 0]
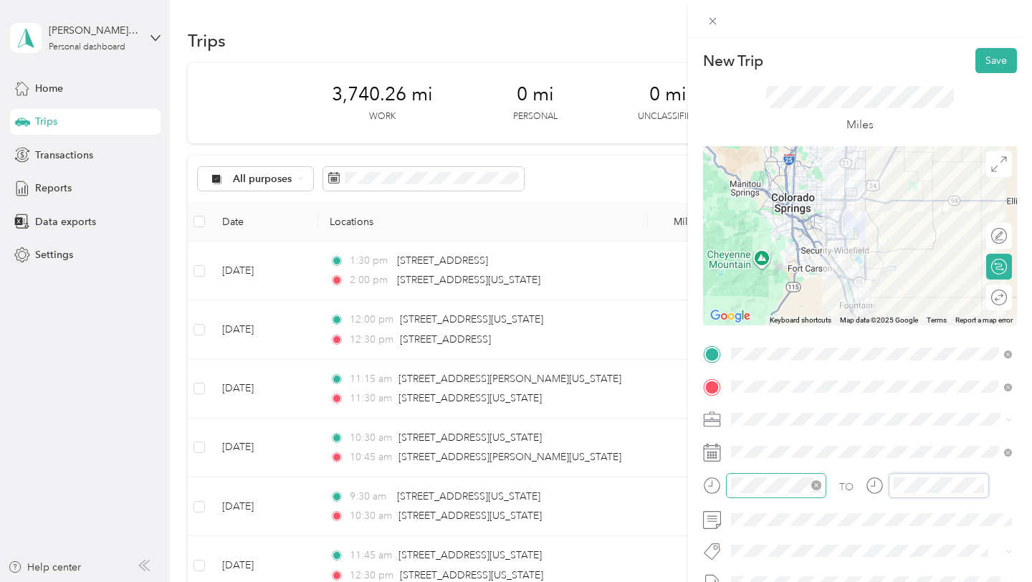
click at [848, 485] on div "TO" at bounding box center [860, 490] width 314 height 35
click at [1002, 56] on button "Save" at bounding box center [996, 60] width 42 height 25
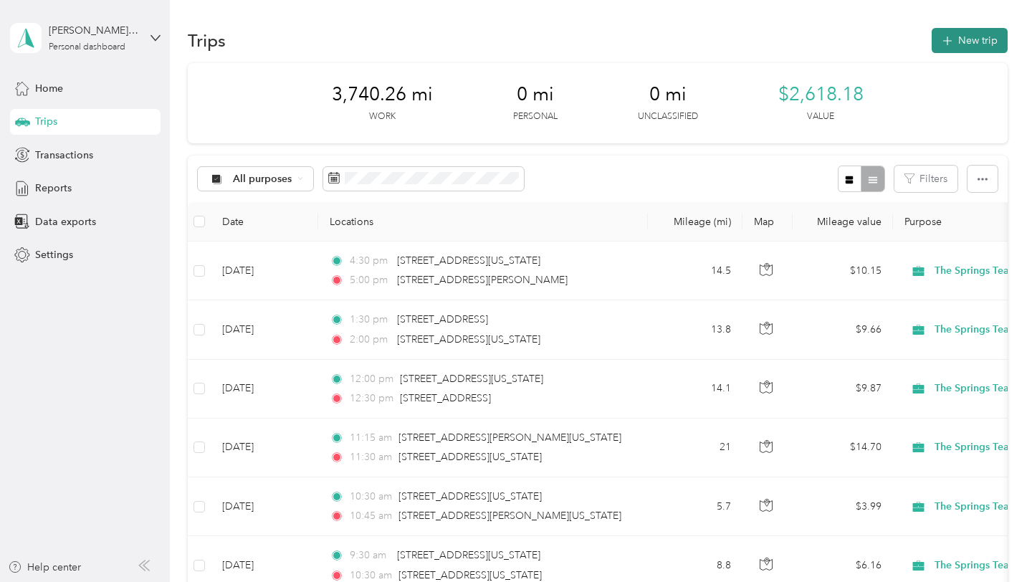
click at [975, 47] on button "New trip" at bounding box center [969, 40] width 76 height 25
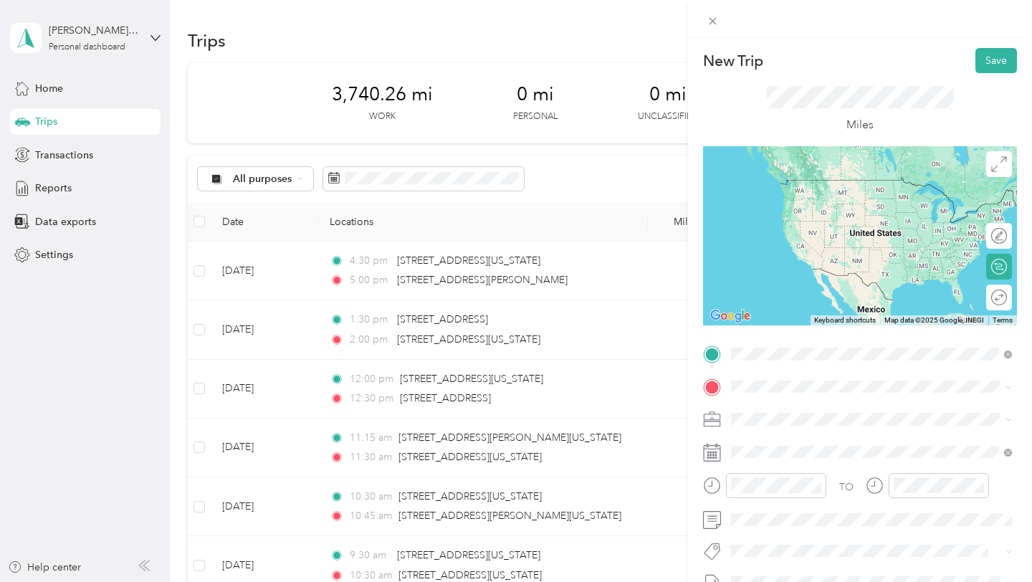
click at [823, 411] on span "[STREET_ADDRESS][US_STATE][US_STATE]" at bounding box center [856, 405] width 196 height 13
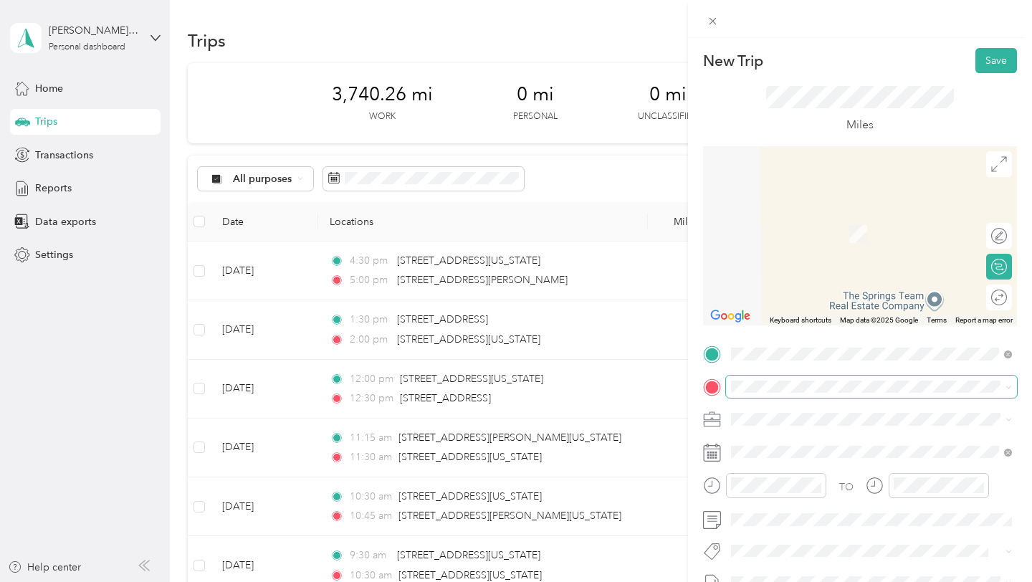
click at [794, 393] on span at bounding box center [871, 386] width 291 height 23
click at [769, 376] on span at bounding box center [871, 386] width 291 height 23
click at [805, 209] on span "[STREET_ADDRESS][US_STATE][US_STATE]" at bounding box center [856, 207] width 196 height 13
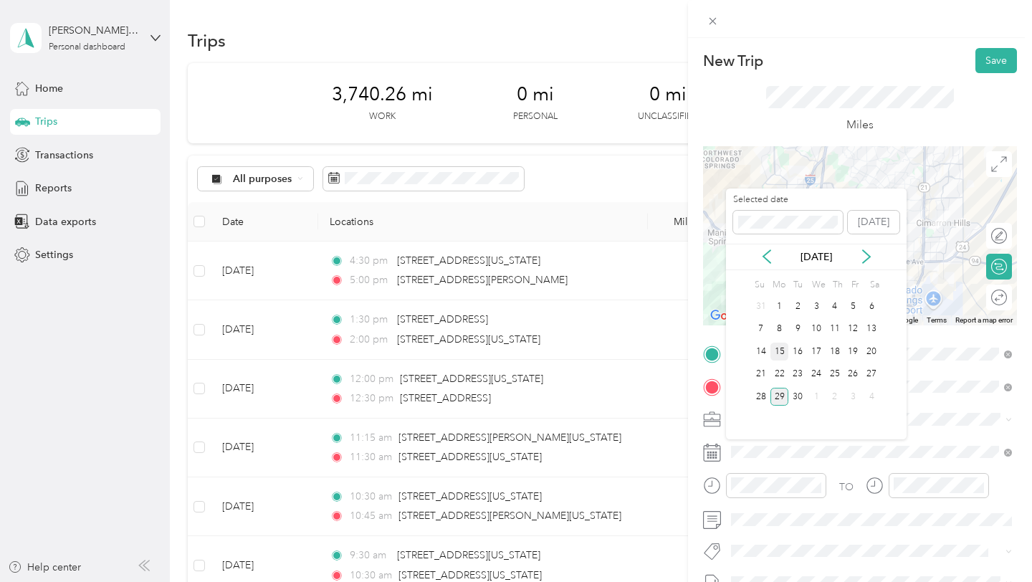
click at [777, 347] on div "15" at bounding box center [779, 351] width 19 height 18
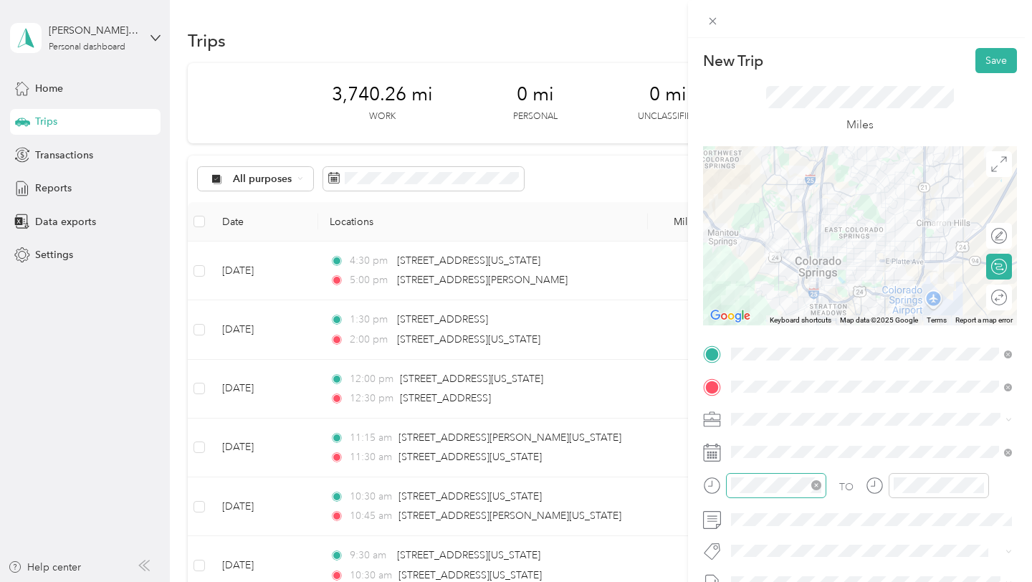
click at [817, 486] on icon "close-circle" at bounding box center [816, 485] width 10 height 10
click at [843, 481] on div "TO" at bounding box center [860, 490] width 314 height 35
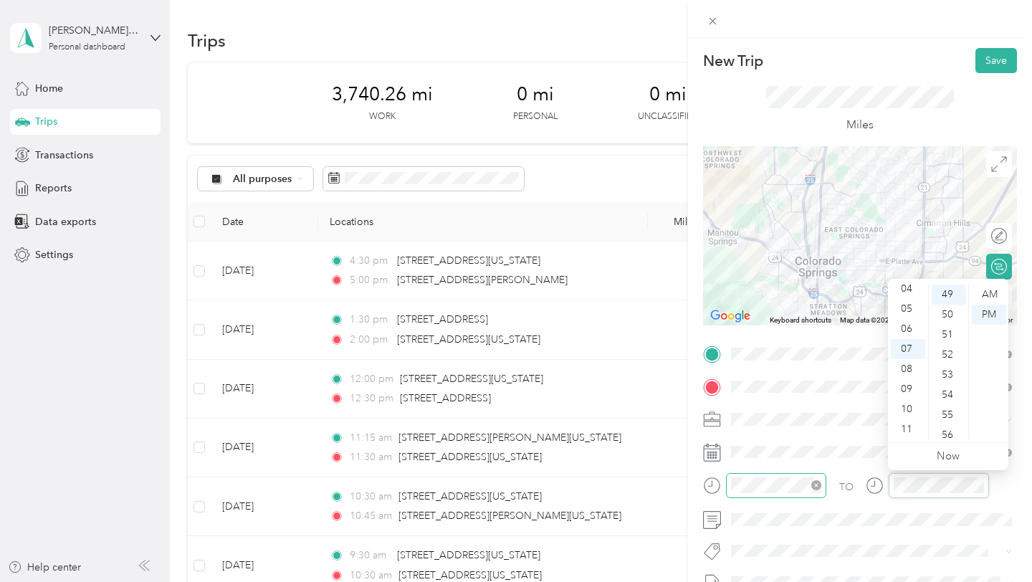
scroll to position [602, 0]
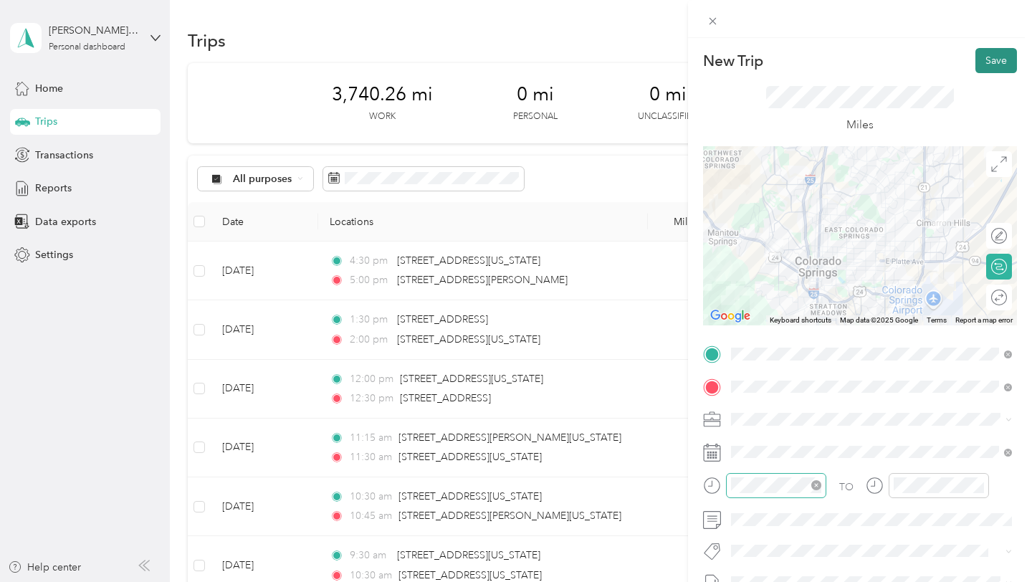
click at [1003, 64] on button "Save" at bounding box center [996, 60] width 42 height 25
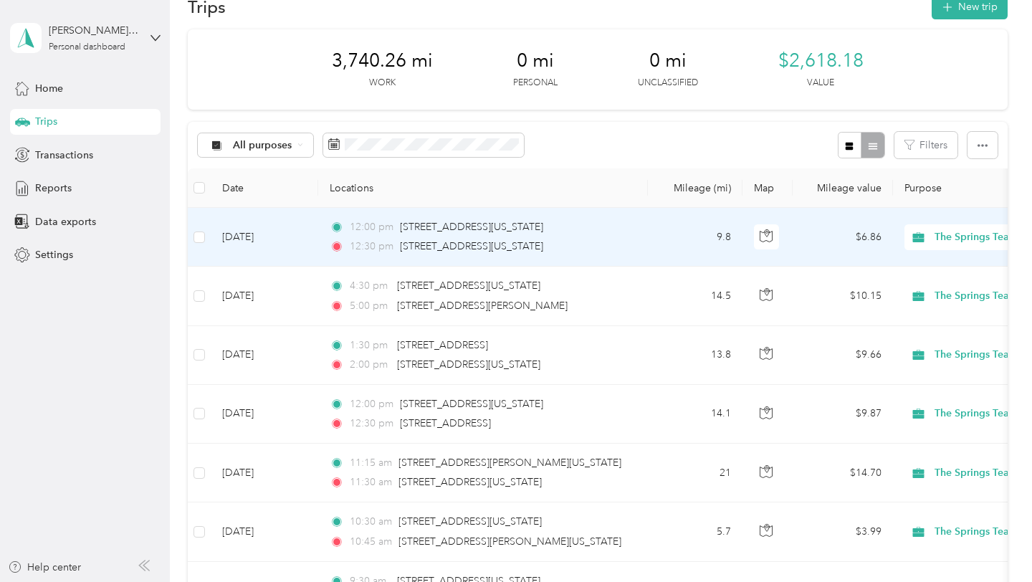
scroll to position [0, 0]
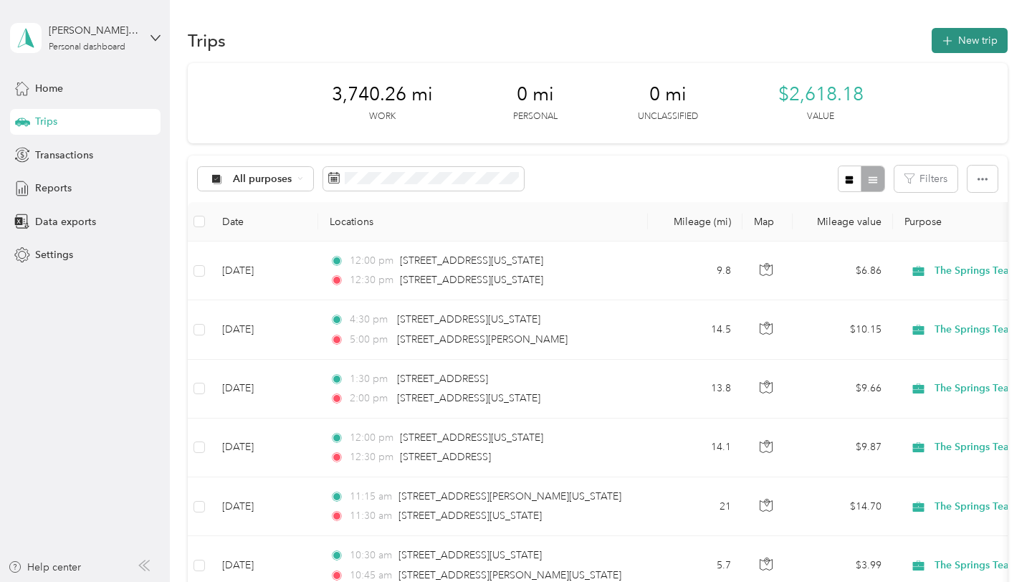
click at [966, 37] on button "New trip" at bounding box center [969, 40] width 76 height 25
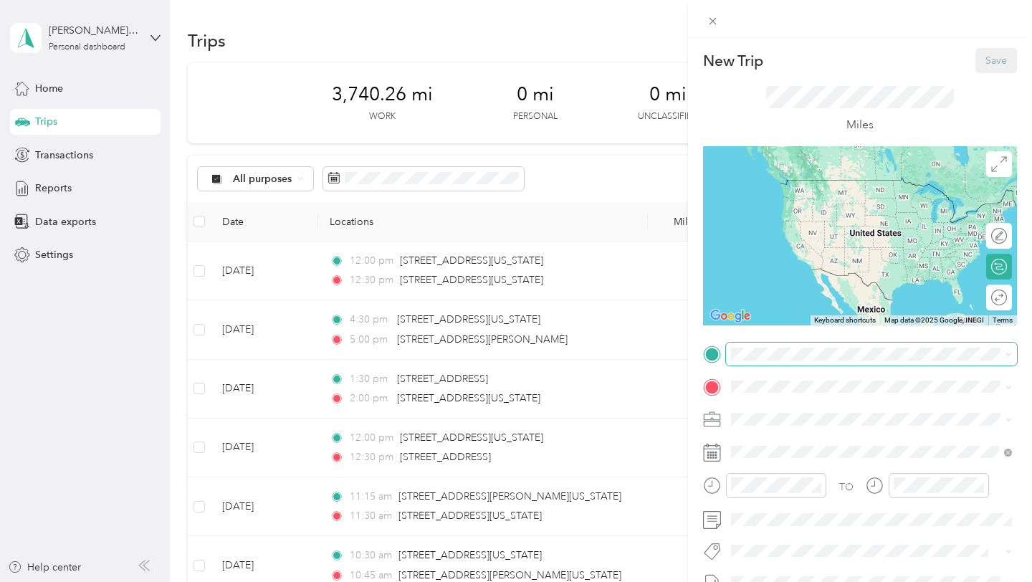
click at [826, 346] on span at bounding box center [871, 353] width 291 height 23
click at [807, 407] on span "[STREET_ADDRESS][US_STATE][US_STATE]" at bounding box center [856, 405] width 196 height 13
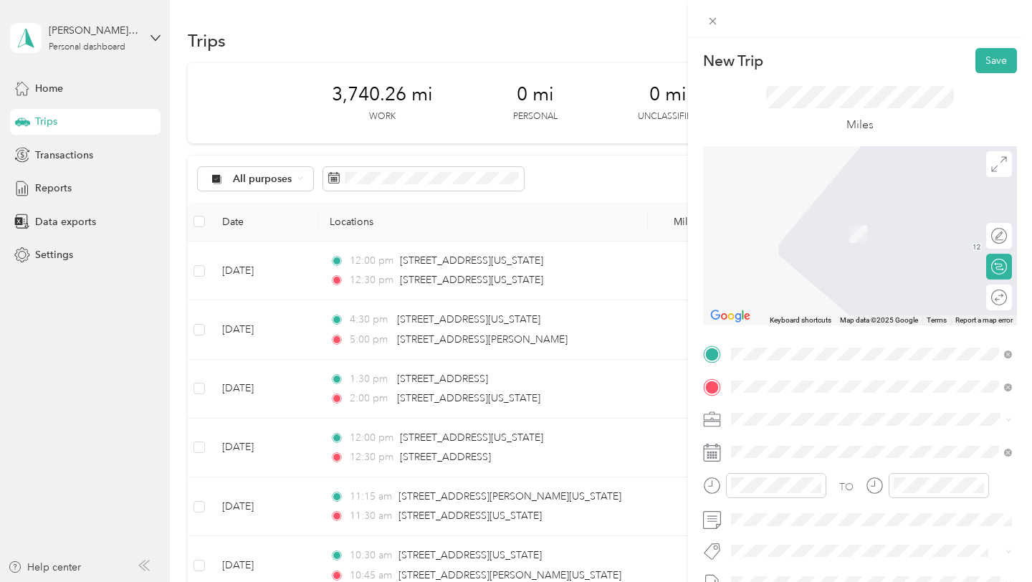
click at [818, 219] on span "[STREET_ADDRESS][US_STATE][US_STATE]" at bounding box center [856, 212] width 196 height 13
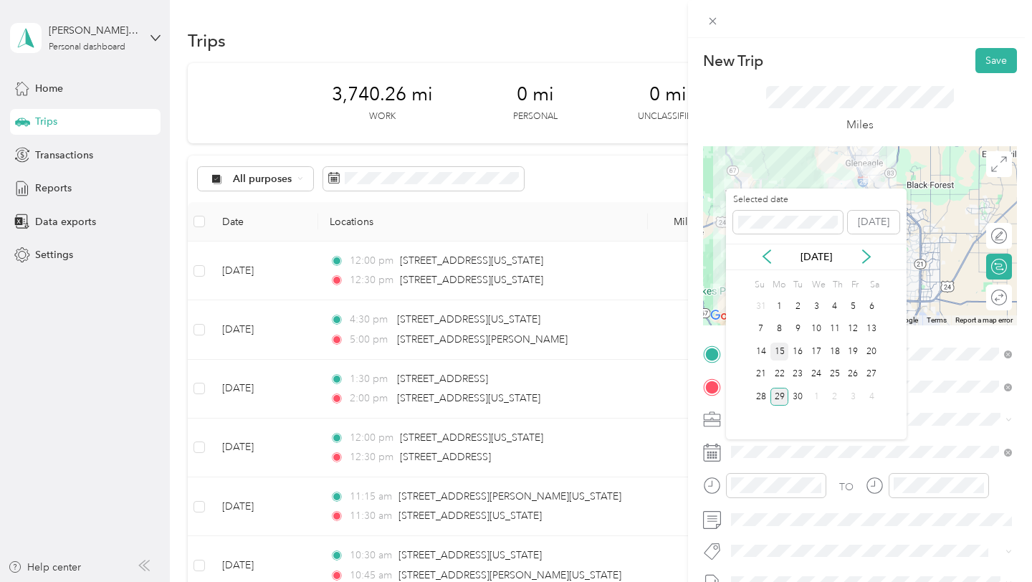
click at [780, 348] on div "15" at bounding box center [779, 351] width 19 height 18
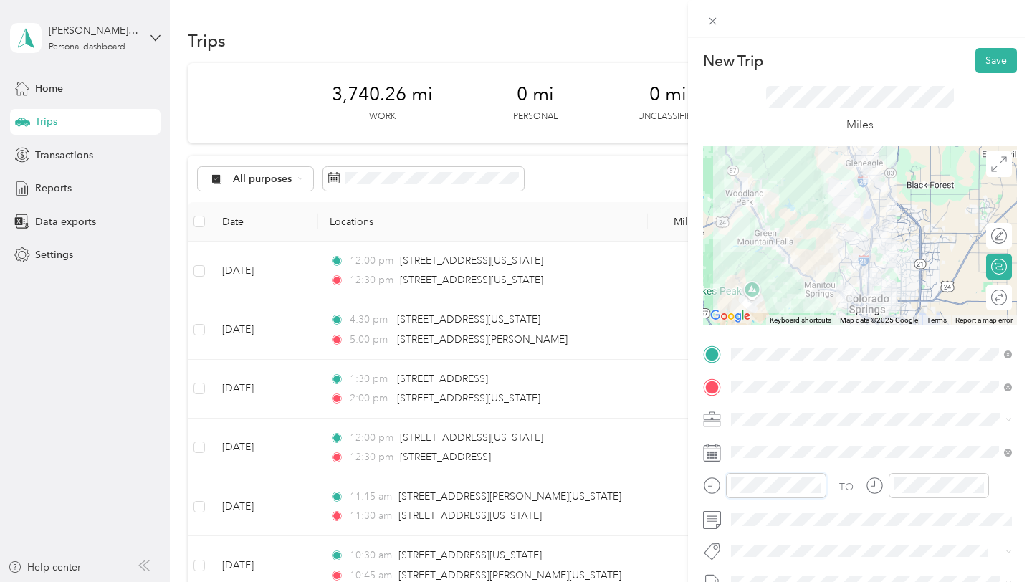
click at [688, 481] on form "New Trip Save This trip cannot be edited because it is either under review, app…" at bounding box center [860, 368] width 344 height 640
click at [1007, 383] on span at bounding box center [1008, 386] width 8 height 12
click at [1000, 387] on span at bounding box center [1005, 387] width 13 height 10
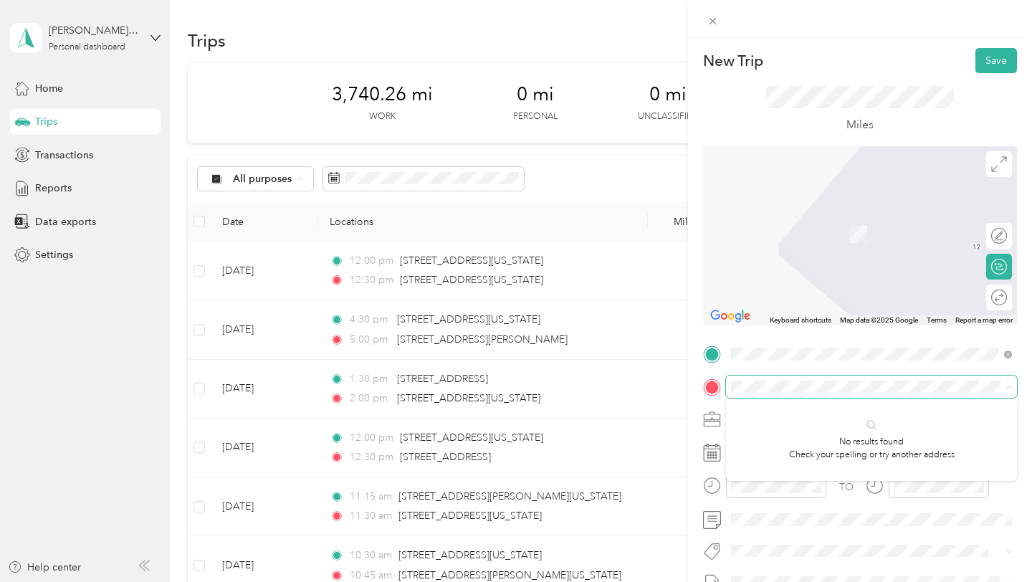
click at [952, 394] on span at bounding box center [871, 386] width 291 height 23
click at [932, 435] on span "[STREET_ADDRESS][US_STATE][US_STATE]" at bounding box center [856, 438] width 196 height 13
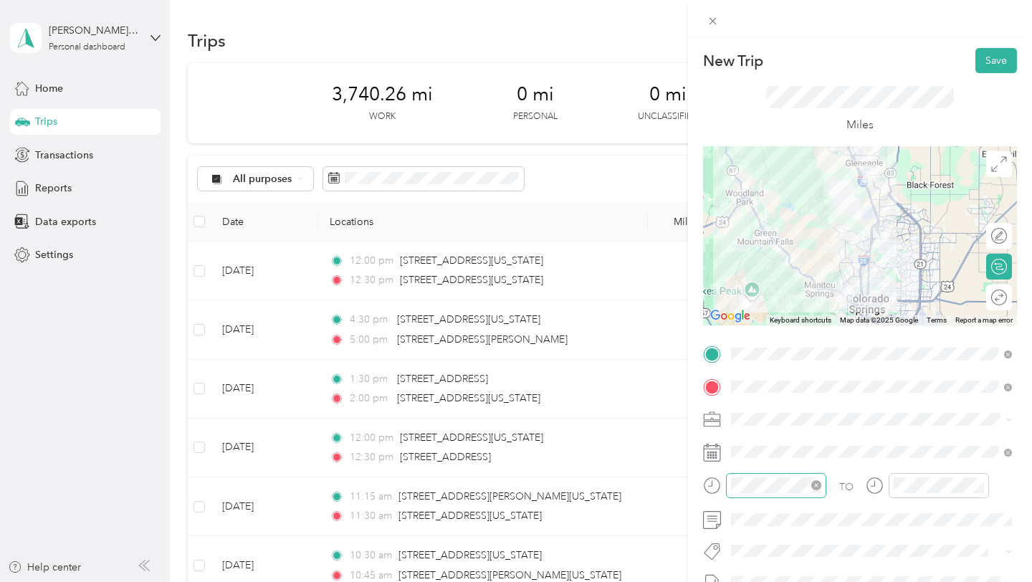
click at [815, 485] on icon "close-circle" at bounding box center [816, 485] width 10 height 10
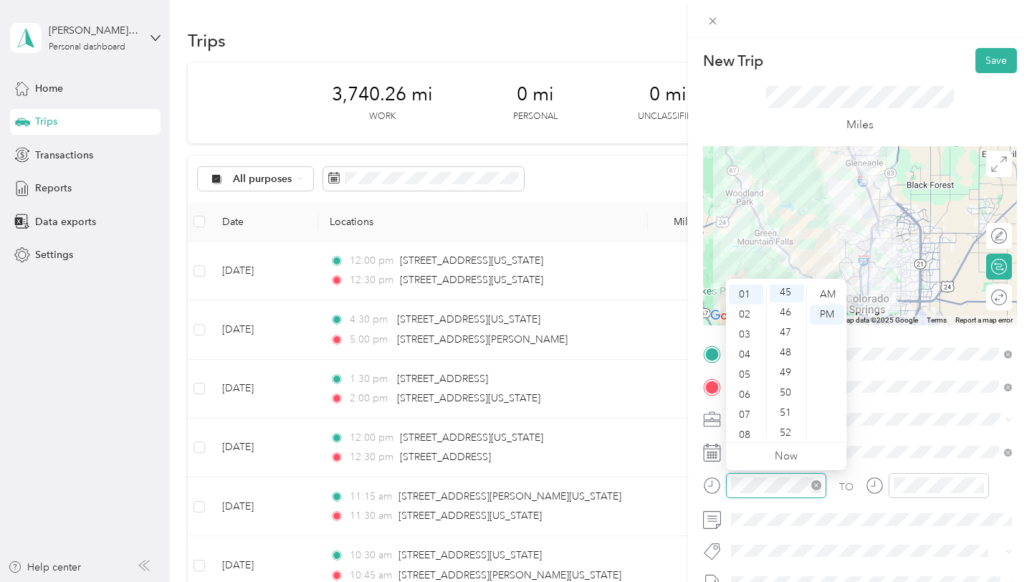
scroll to position [903, 0]
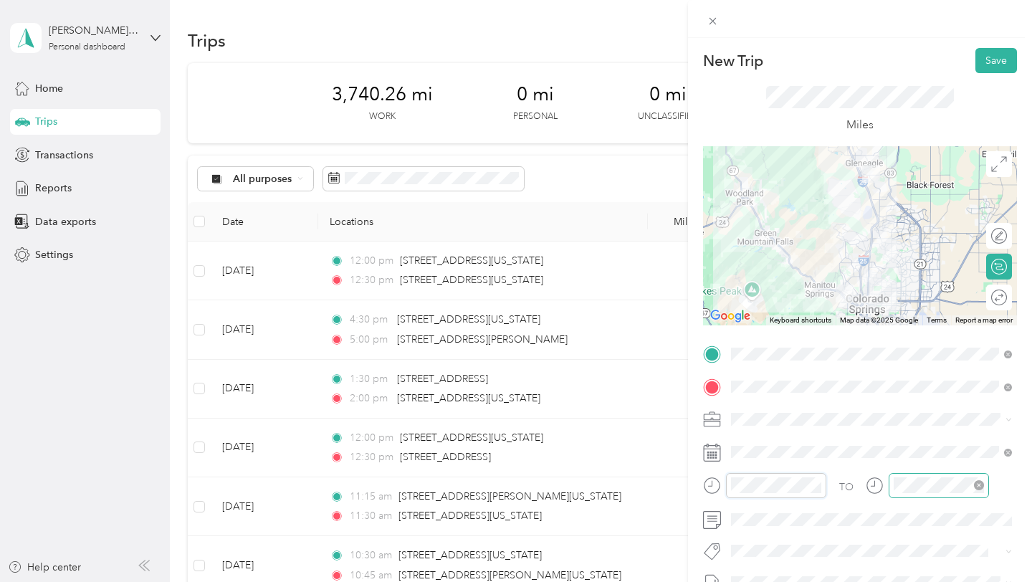
click at [981, 488] on icon "close-circle" at bounding box center [979, 485] width 10 height 10
click at [820, 483] on div "TO" at bounding box center [860, 490] width 314 height 35
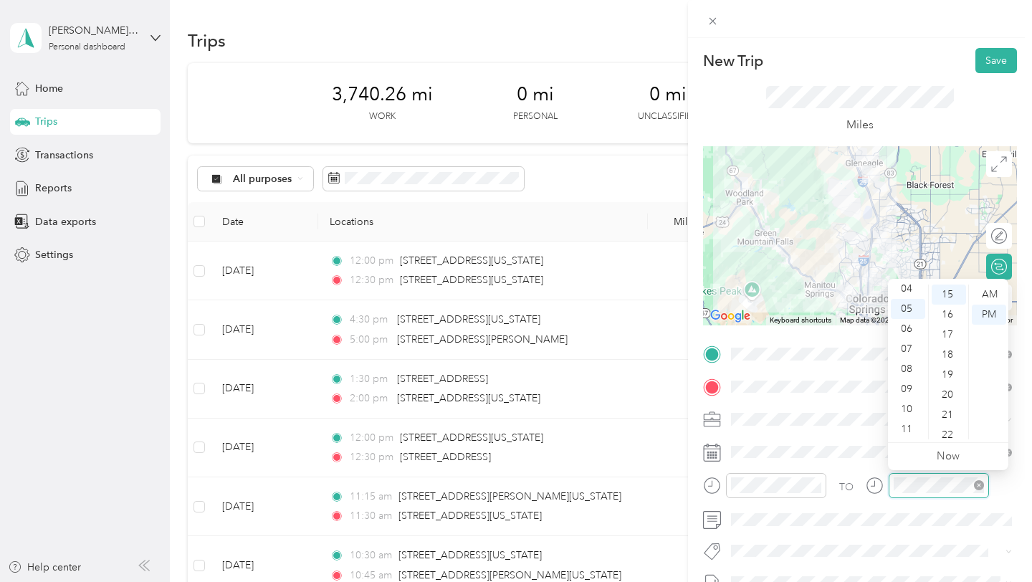
scroll to position [301, 0]
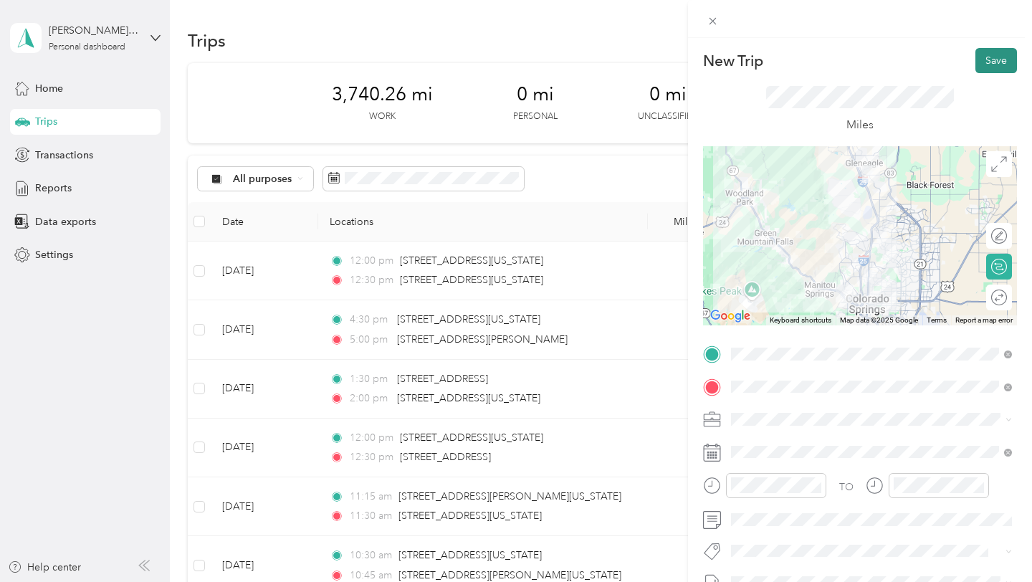
click at [1002, 65] on button "Save" at bounding box center [996, 60] width 42 height 25
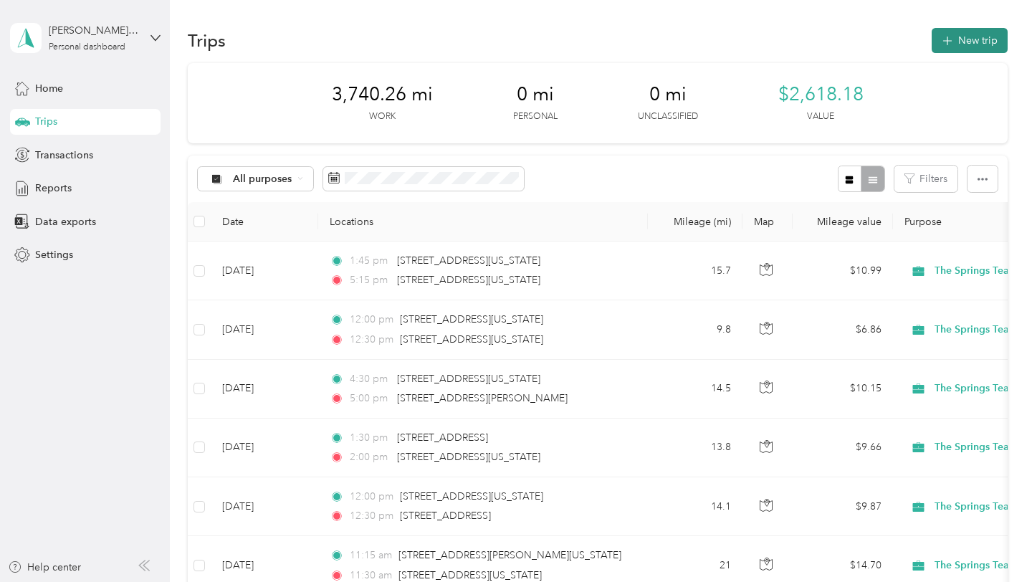
click at [989, 46] on button "New trip" at bounding box center [969, 40] width 76 height 25
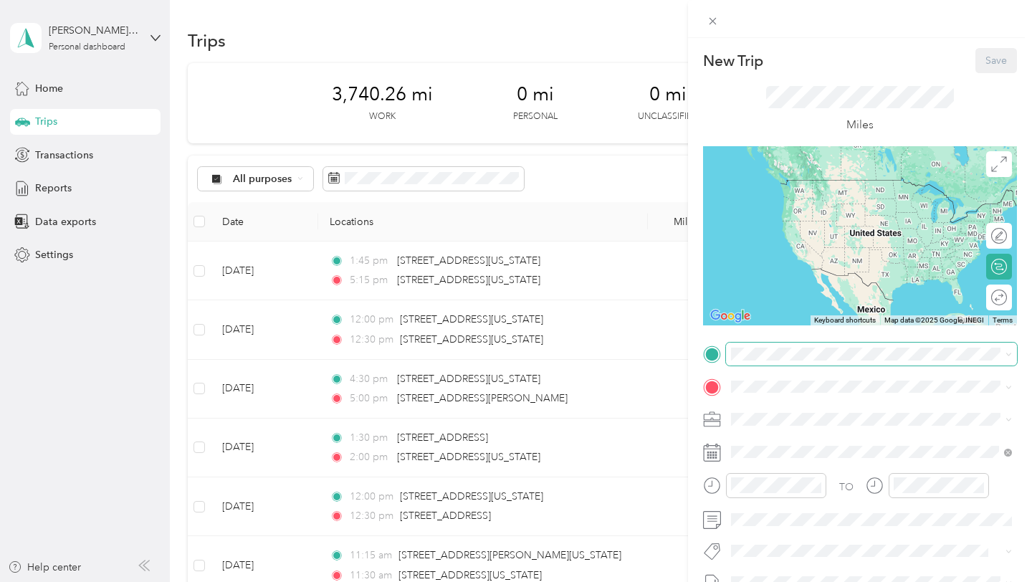
click at [777, 345] on span at bounding box center [871, 353] width 291 height 23
click at [783, 411] on span "[STREET_ADDRESS][US_STATE][US_STATE]" at bounding box center [856, 404] width 196 height 13
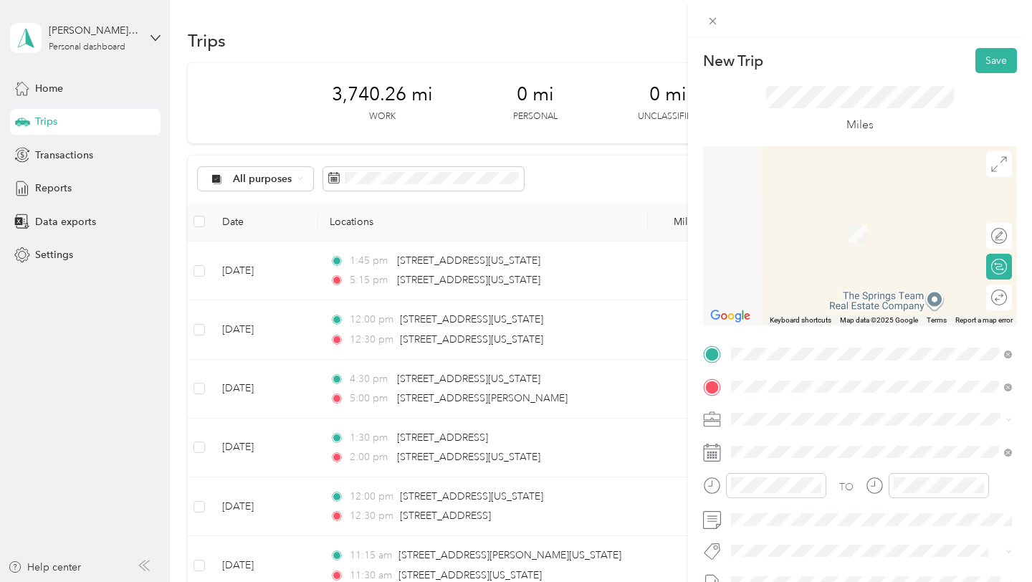
click at [850, 211] on span "[STREET_ADDRESS][US_STATE][US_STATE]" at bounding box center [856, 212] width 196 height 13
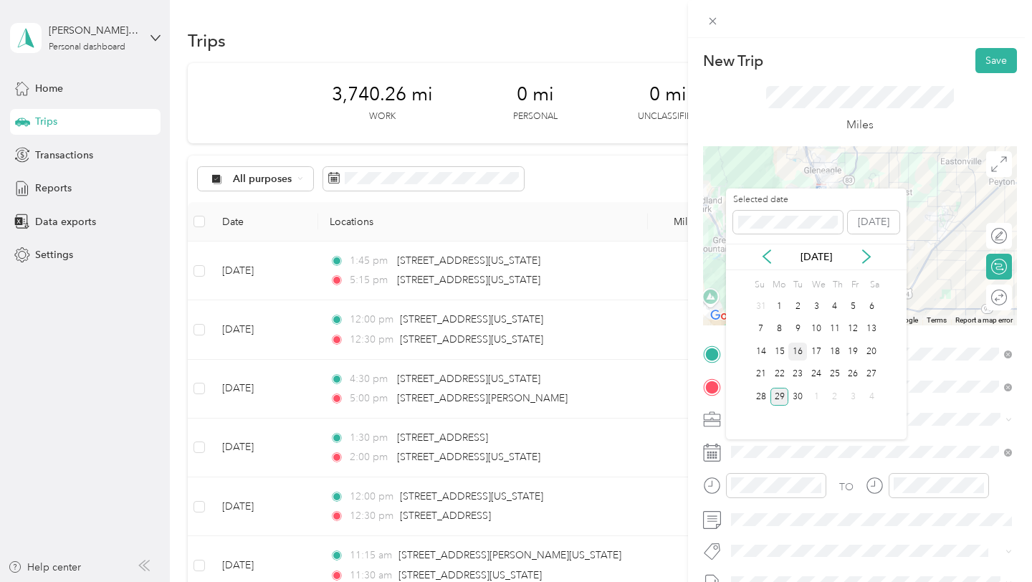
click at [802, 350] on div "16" at bounding box center [797, 351] width 19 height 18
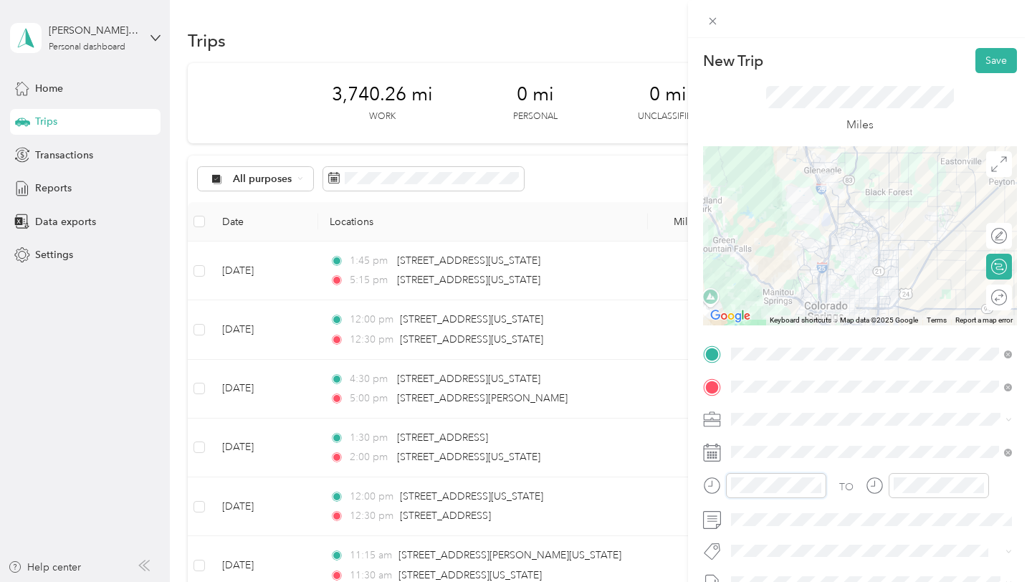
click at [630, 474] on div "New Trip Save This trip cannot be edited because it is either under review, app…" at bounding box center [516, 291] width 1032 height 582
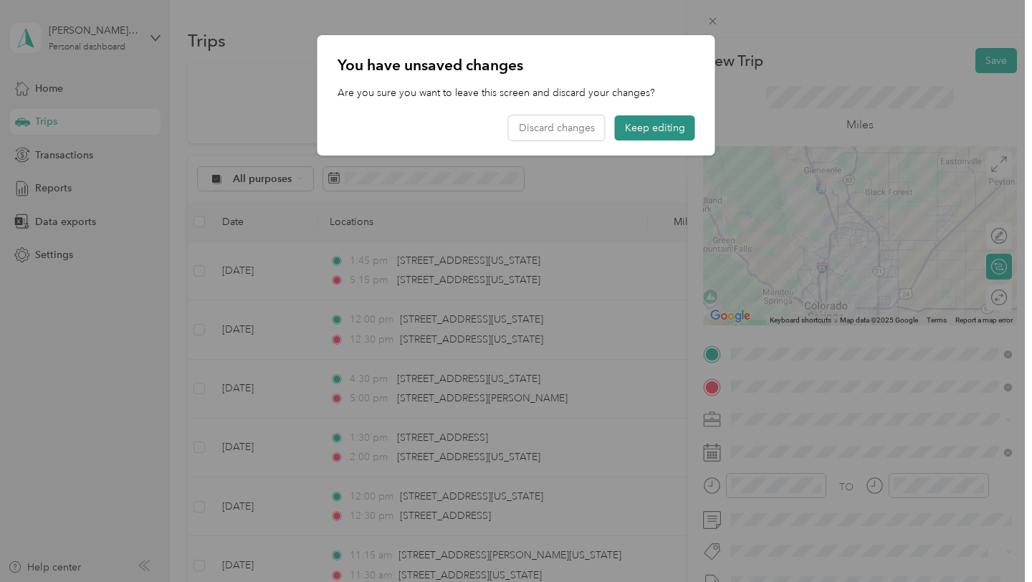
click at [671, 129] on button "Keep editing" at bounding box center [655, 127] width 80 height 25
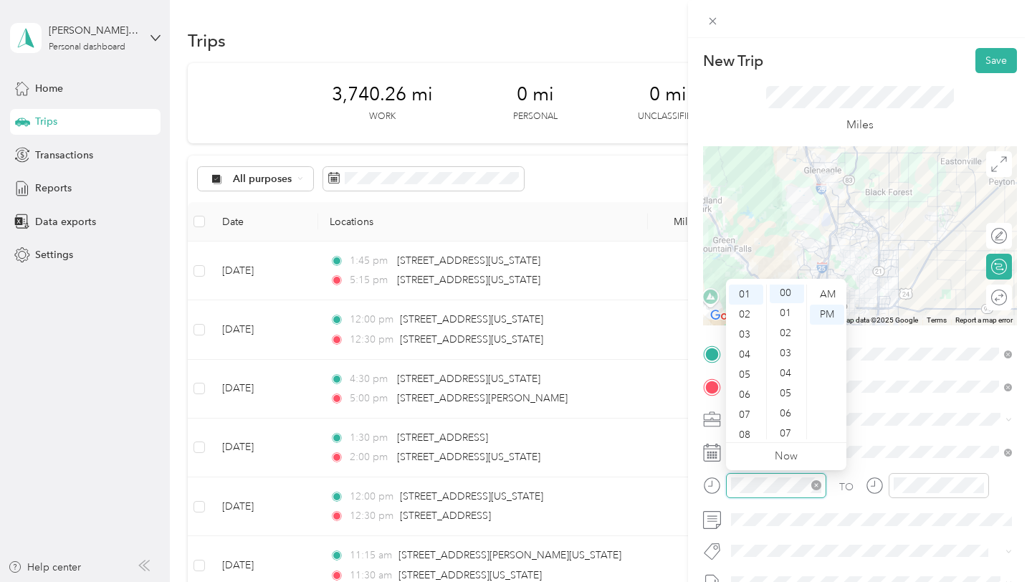
scroll to position [0, 0]
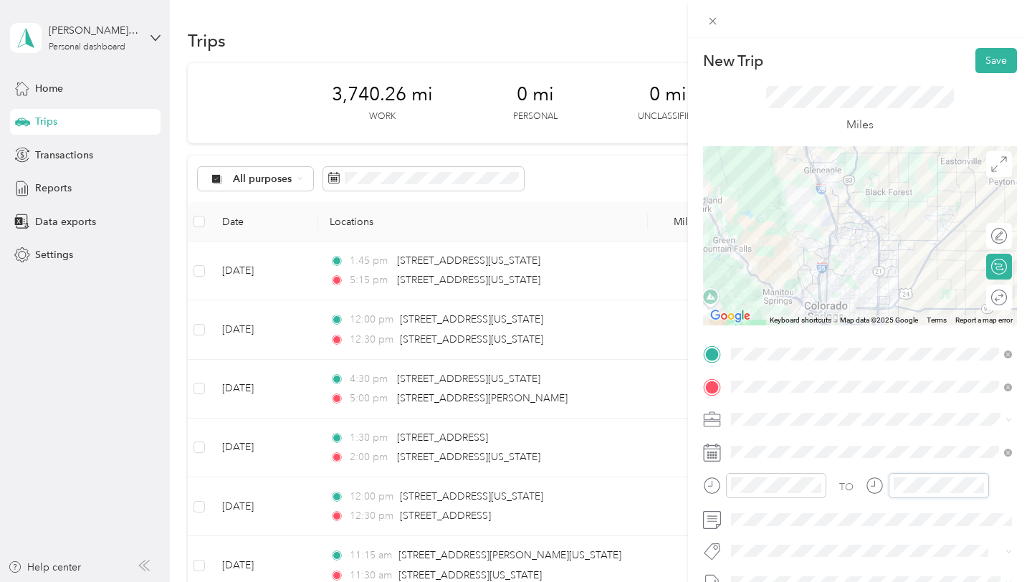
click at [852, 481] on div "TO" at bounding box center [860, 490] width 314 height 35
click at [816, 512] on span at bounding box center [871, 519] width 291 height 23
click at [1002, 62] on button "Save" at bounding box center [996, 60] width 42 height 25
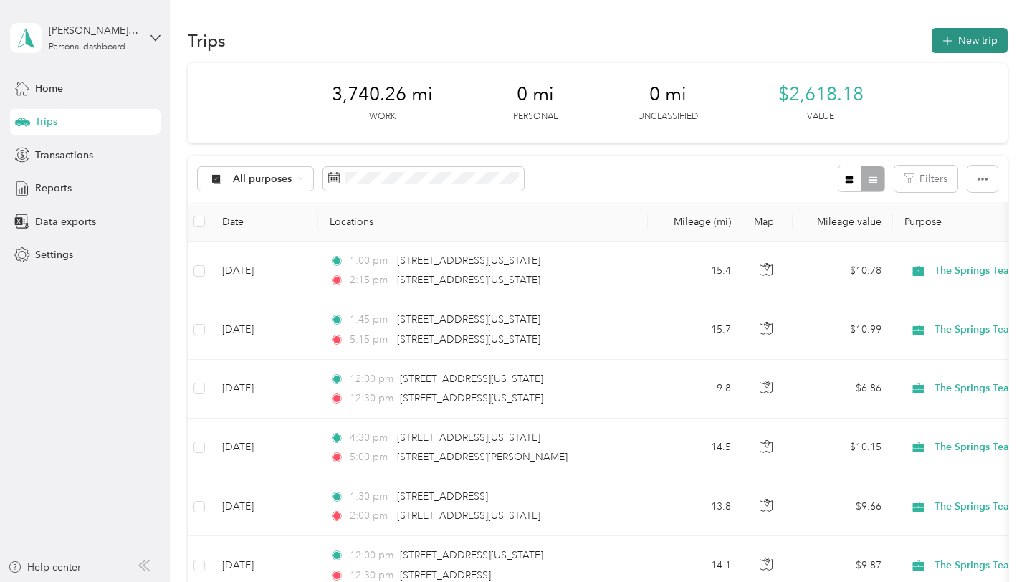
click at [981, 37] on button "New trip" at bounding box center [969, 40] width 76 height 25
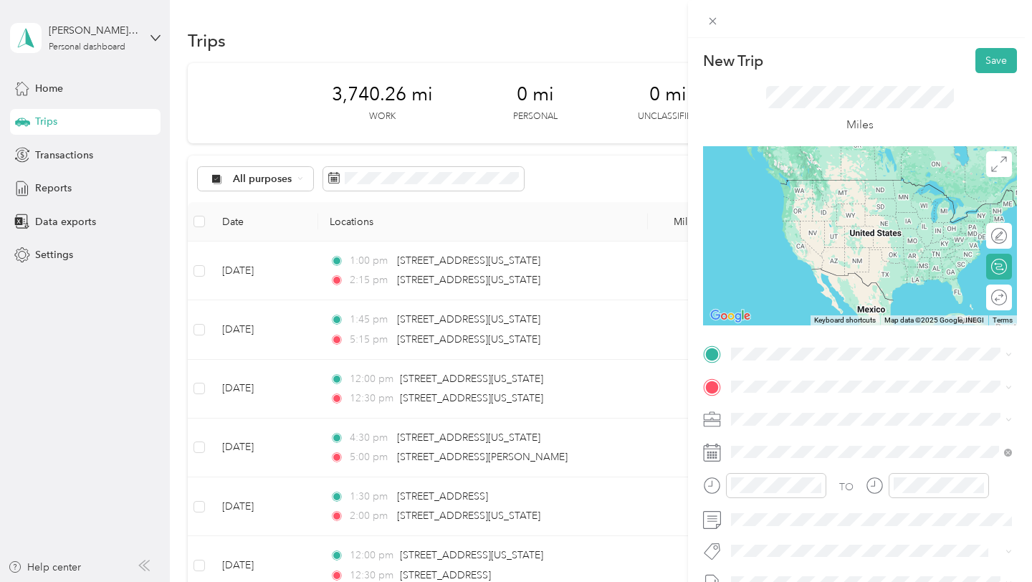
click at [771, 406] on span "[STREET_ADDRESS][US_STATE][US_STATE]" at bounding box center [856, 399] width 196 height 13
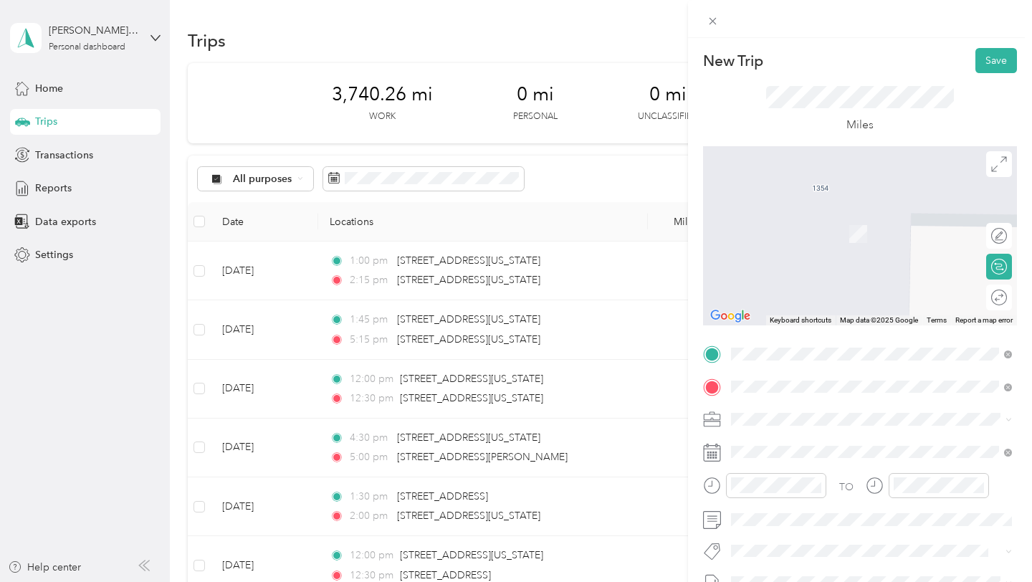
click at [797, 581] on div "New Trip Save This trip cannot be edited because it is either under review, app…" at bounding box center [512, 582] width 1025 height 0
click at [795, 444] on span "[STREET_ADDRESS][US_STATE][US_STATE]" at bounding box center [856, 438] width 196 height 13
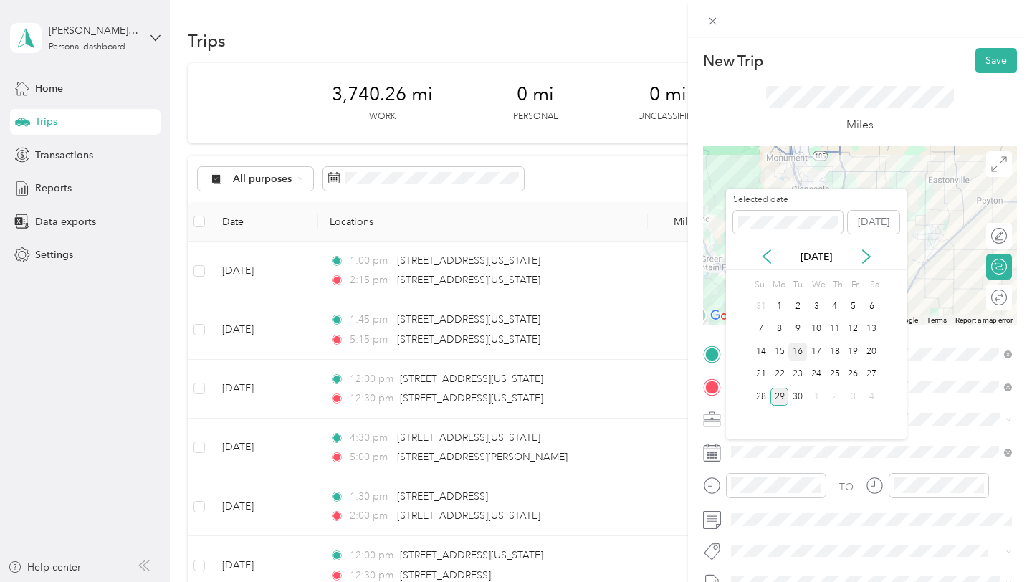
click at [798, 353] on div "16" at bounding box center [797, 351] width 19 height 18
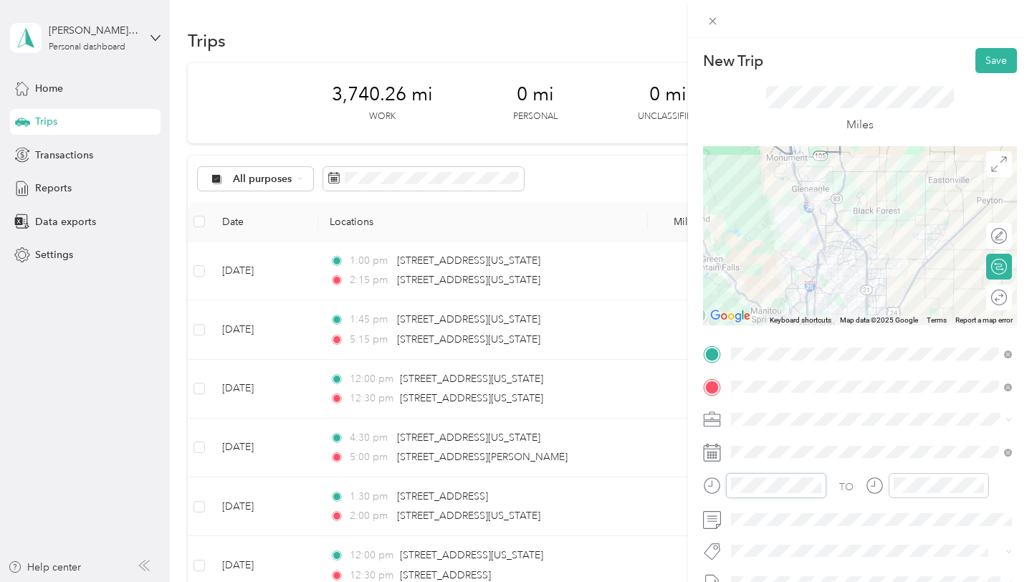
click at [673, 489] on div "New Trip Save This trip cannot be edited because it is either under review, app…" at bounding box center [516, 291] width 1032 height 582
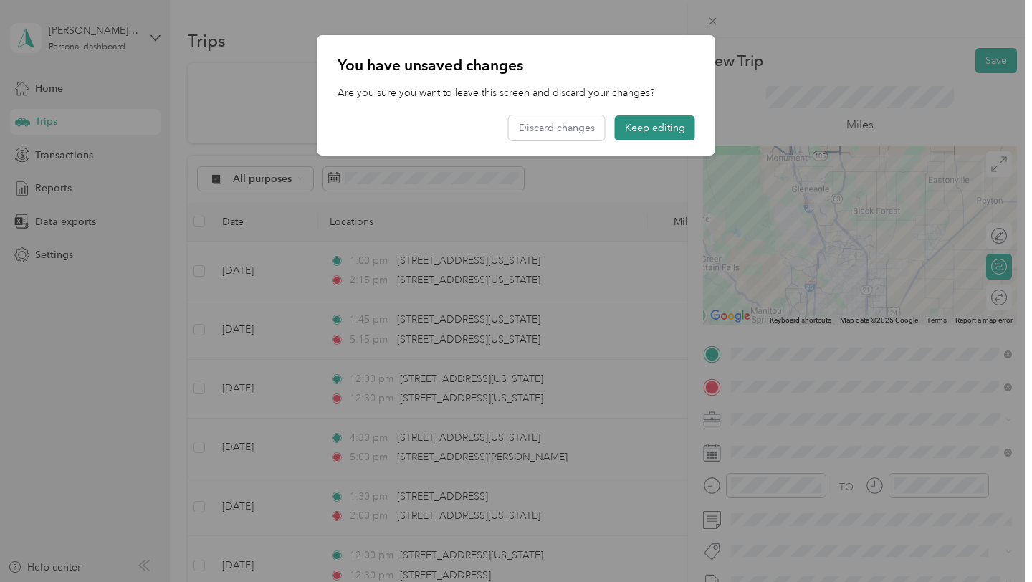
click at [661, 128] on button "Keep editing" at bounding box center [655, 127] width 80 height 25
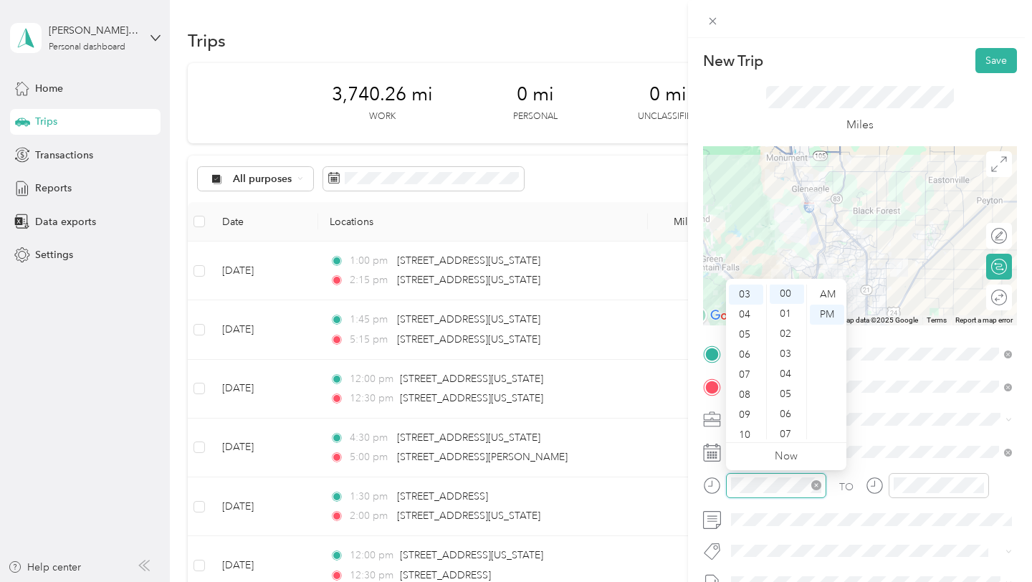
scroll to position [0, 0]
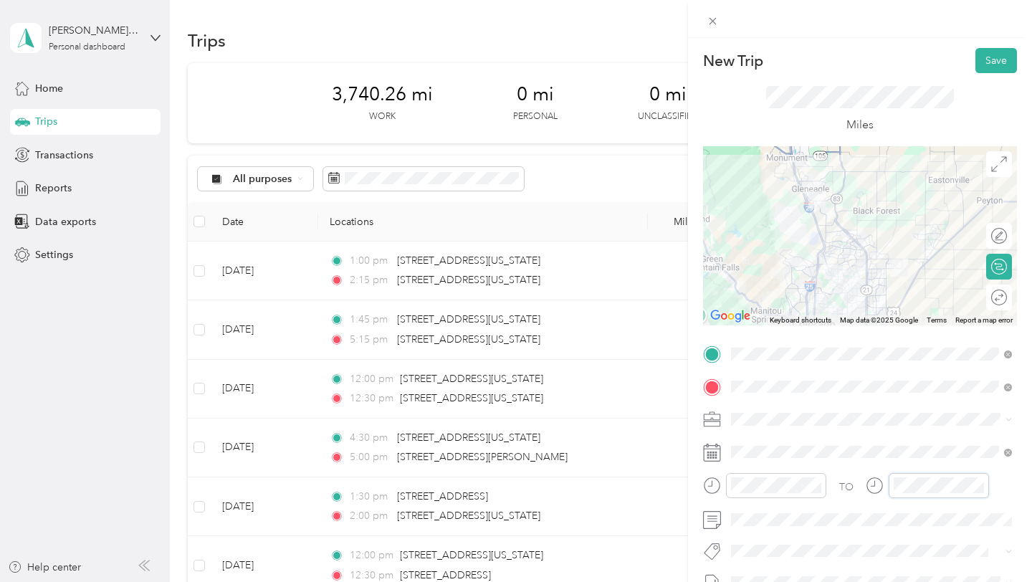
click at [833, 489] on div "TO" at bounding box center [860, 490] width 314 height 35
click at [999, 60] on button "Save" at bounding box center [996, 60] width 42 height 25
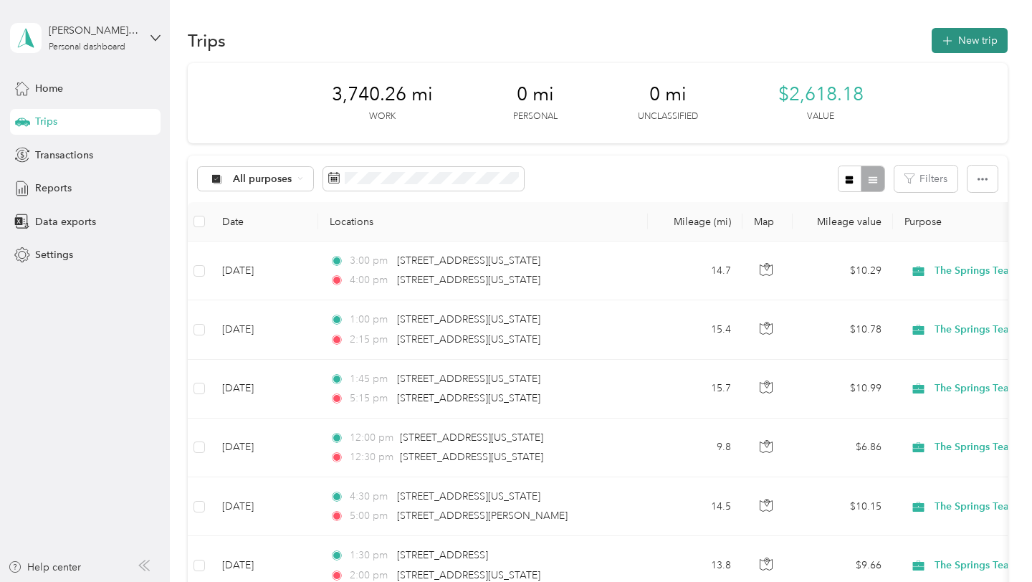
click at [949, 39] on icon "button" at bounding box center [947, 41] width 16 height 16
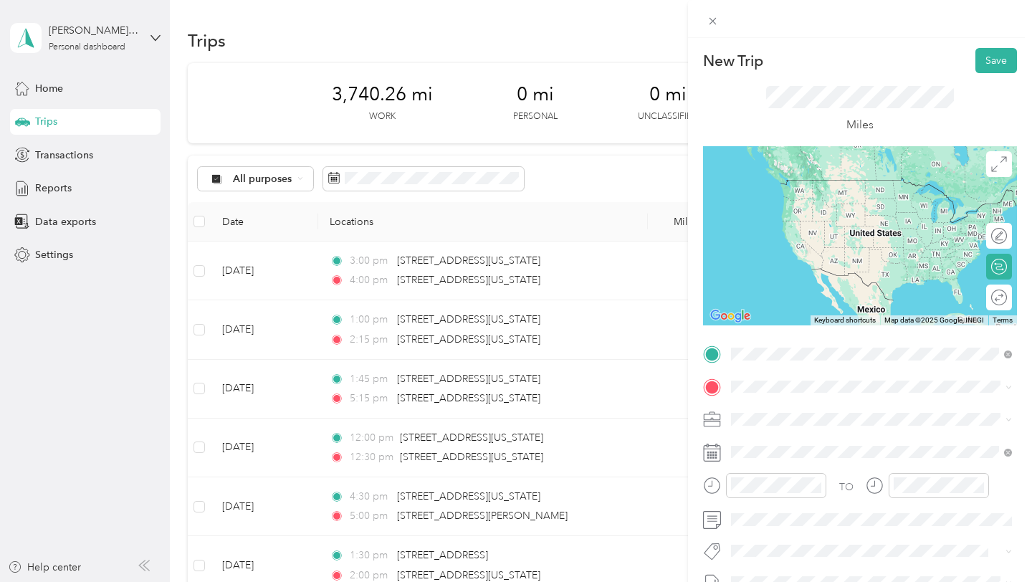
click at [844, 403] on span "[STREET_ADDRESS][US_STATE][US_STATE]" at bounding box center [856, 405] width 196 height 13
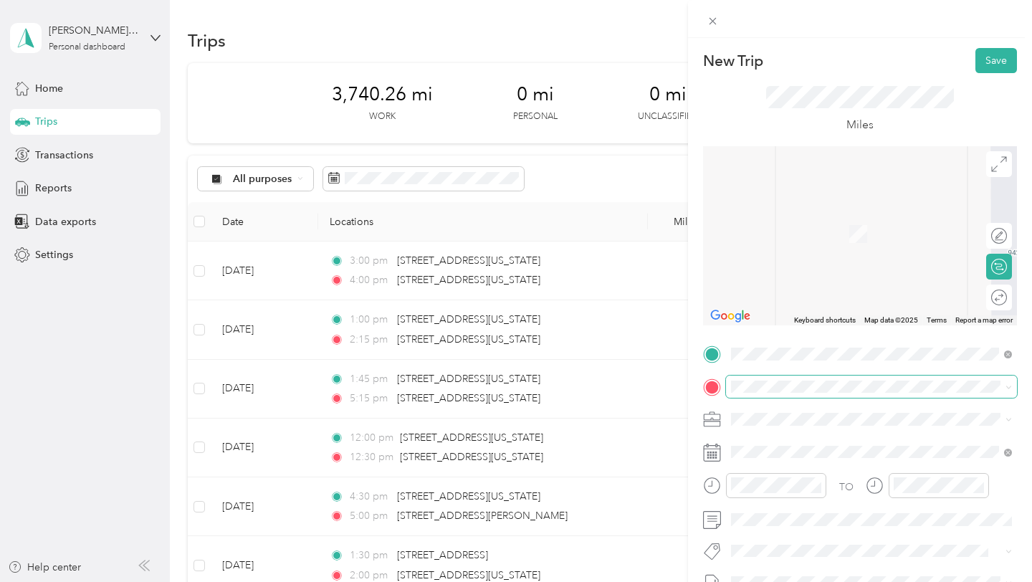
click at [799, 376] on span at bounding box center [871, 386] width 291 height 23
click at [832, 216] on span "[STREET_ADDRESS][PERSON_NAME][US_STATE][US_STATE]" at bounding box center [882, 218] width 249 height 25
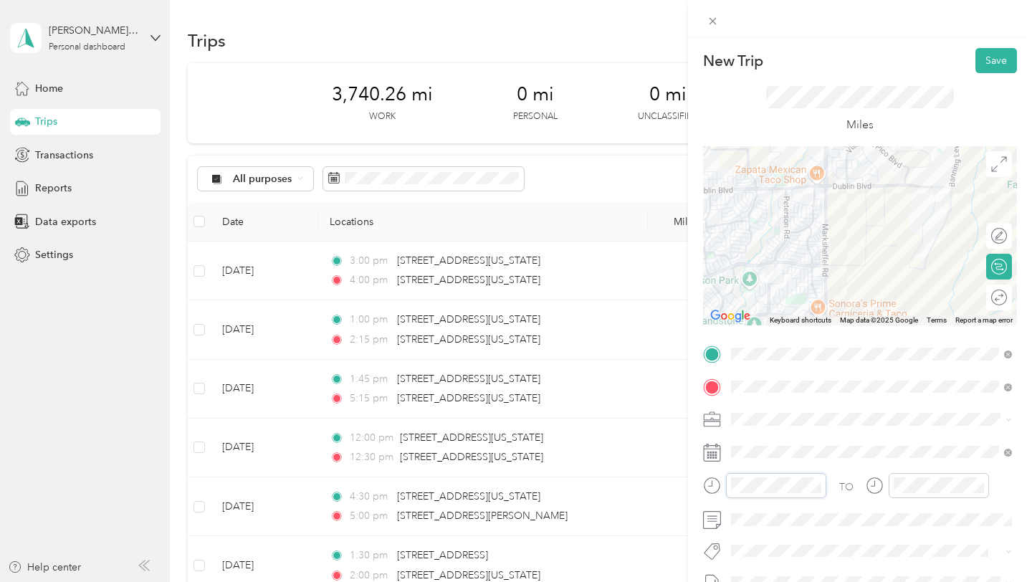
click at [668, 497] on div "New Trip Save This trip cannot be edited because it is either under review, app…" at bounding box center [516, 291] width 1032 height 582
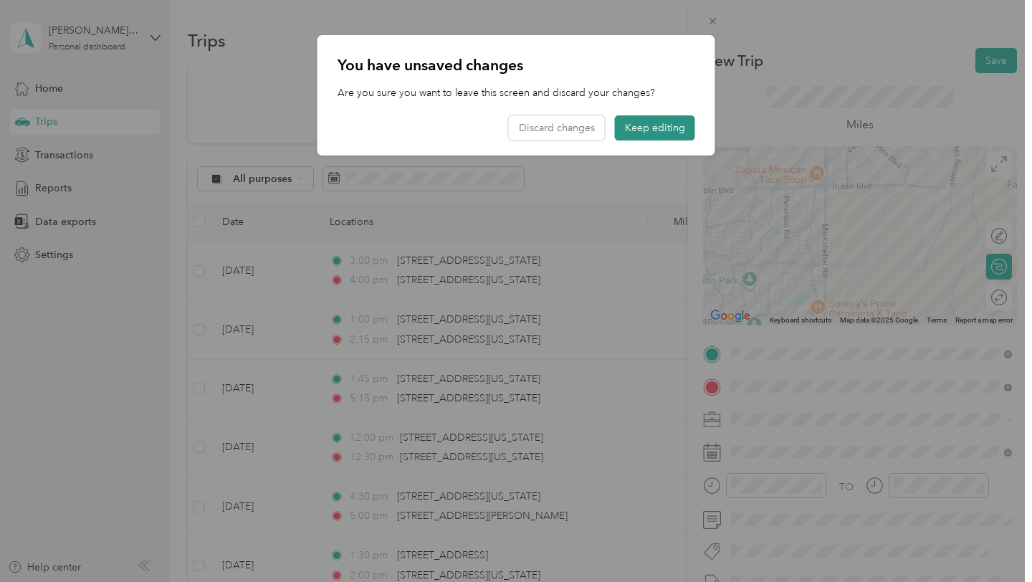
click at [648, 124] on button "Keep editing" at bounding box center [655, 127] width 80 height 25
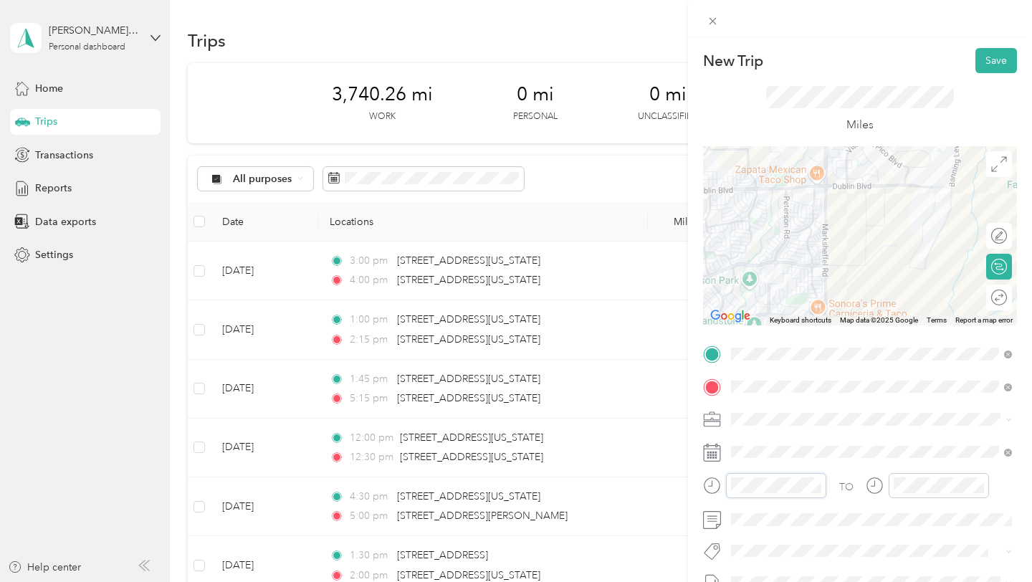
click at [684, 486] on div "New Trip Save This trip cannot be edited because it is either under review, app…" at bounding box center [516, 291] width 1032 height 582
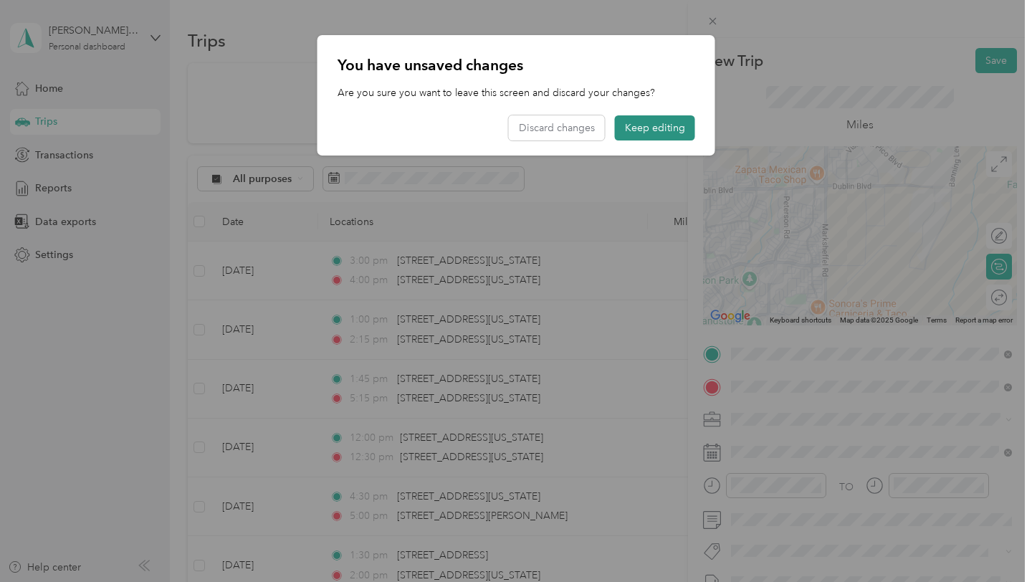
click at [661, 126] on button "Keep editing" at bounding box center [655, 127] width 80 height 25
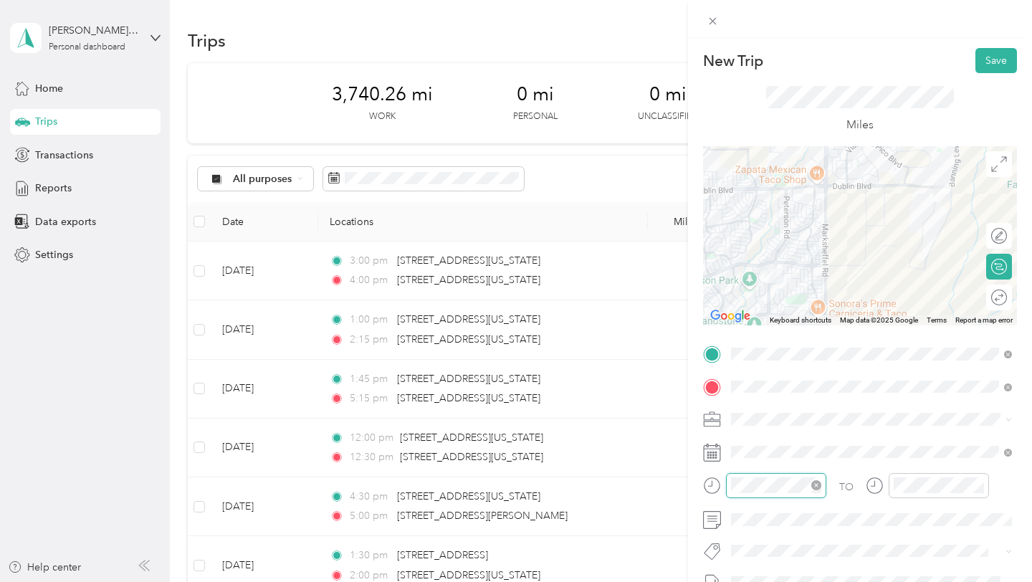
click at [812, 481] on icon "close-circle" at bounding box center [816, 485] width 10 height 10
click at [847, 486] on div "TO" at bounding box center [860, 490] width 314 height 35
click at [993, 64] on button "Save" at bounding box center [996, 60] width 42 height 25
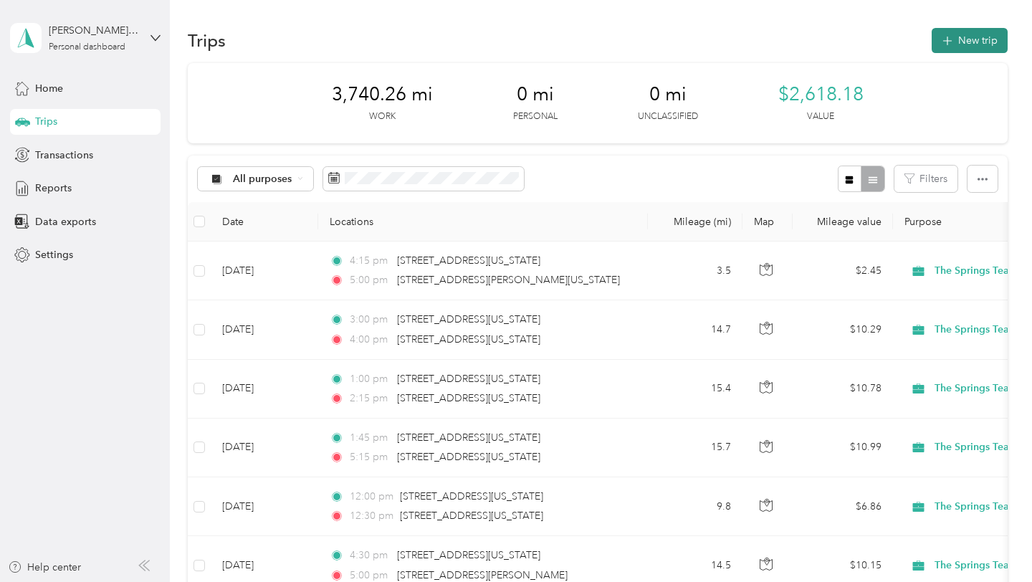
click at [952, 47] on button "New trip" at bounding box center [969, 40] width 76 height 25
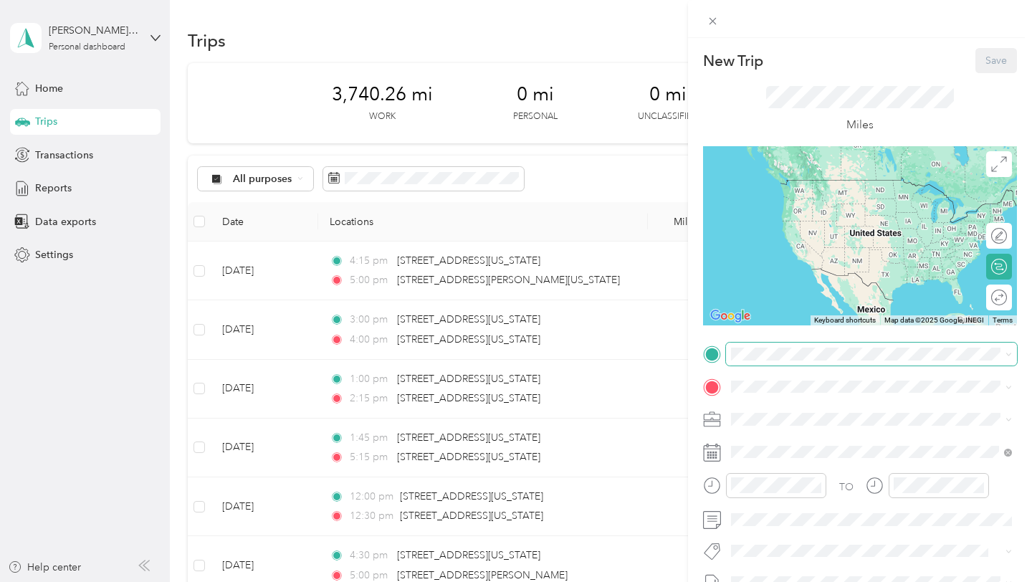
click at [785, 360] on span at bounding box center [871, 353] width 291 height 23
click at [783, 411] on span "[STREET_ADDRESS][US_STATE][US_STATE]" at bounding box center [856, 405] width 196 height 13
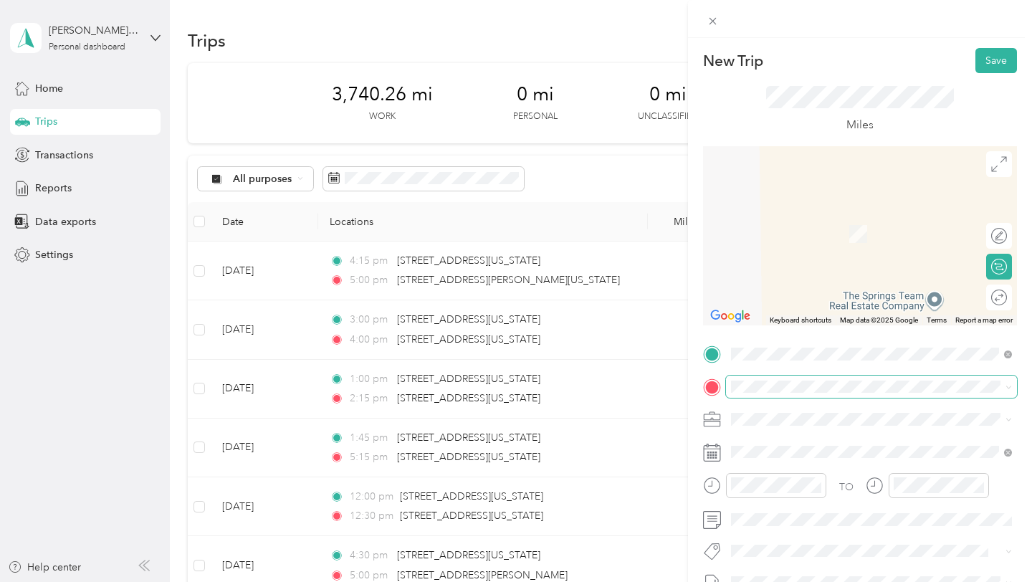
click at [779, 393] on span at bounding box center [871, 386] width 291 height 23
click at [845, 231] on li "[STREET_ADDRESS][PERSON_NAME][US_STATE][US_STATE]" at bounding box center [871, 218] width 291 height 40
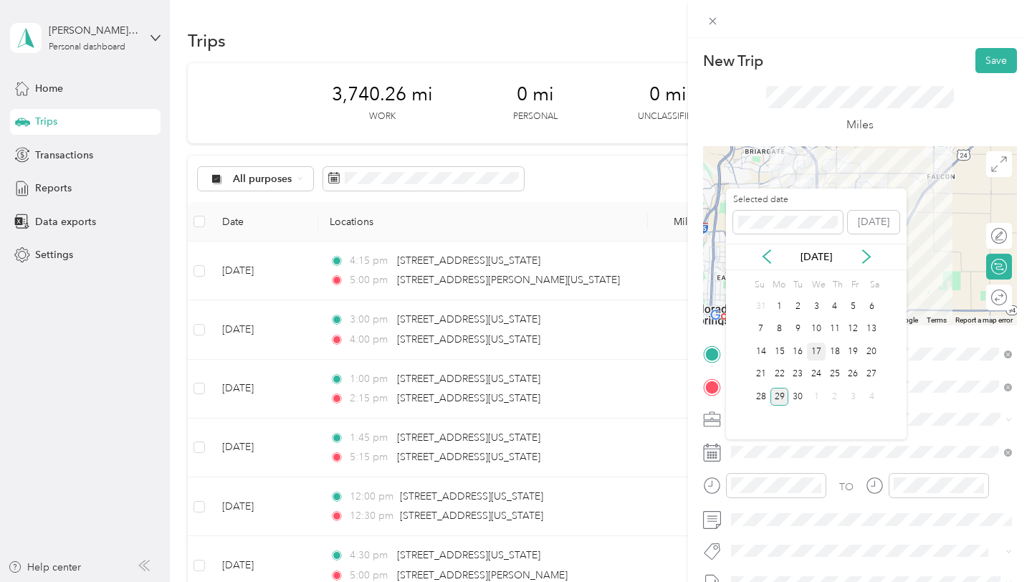
click at [817, 349] on div "17" at bounding box center [816, 351] width 19 height 18
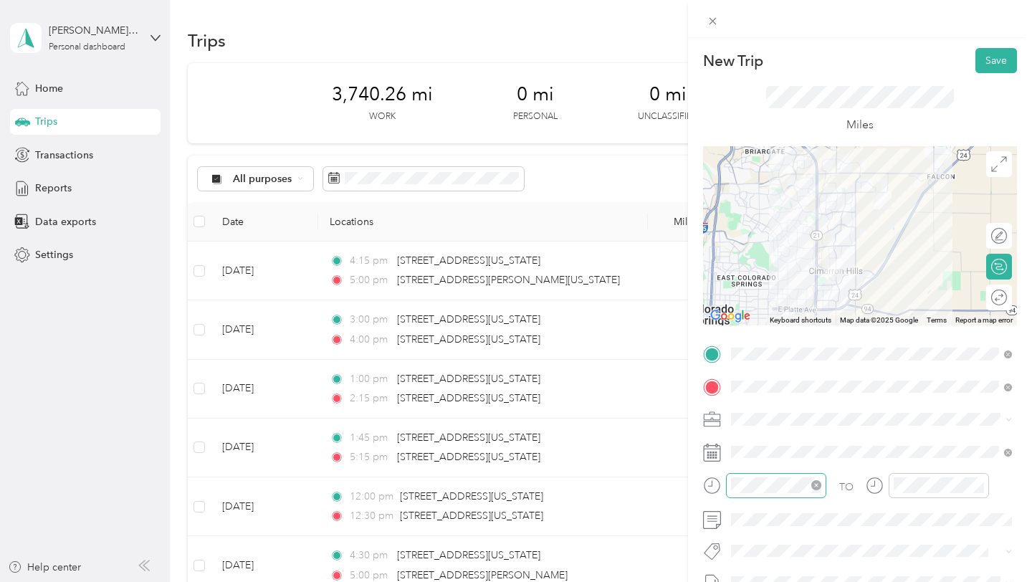
click at [815, 484] on icon "close-circle" at bounding box center [816, 485] width 10 height 10
click at [982, 481] on icon "close-circle" at bounding box center [979, 485] width 10 height 10
click at [816, 486] on div "TO" at bounding box center [860, 490] width 314 height 35
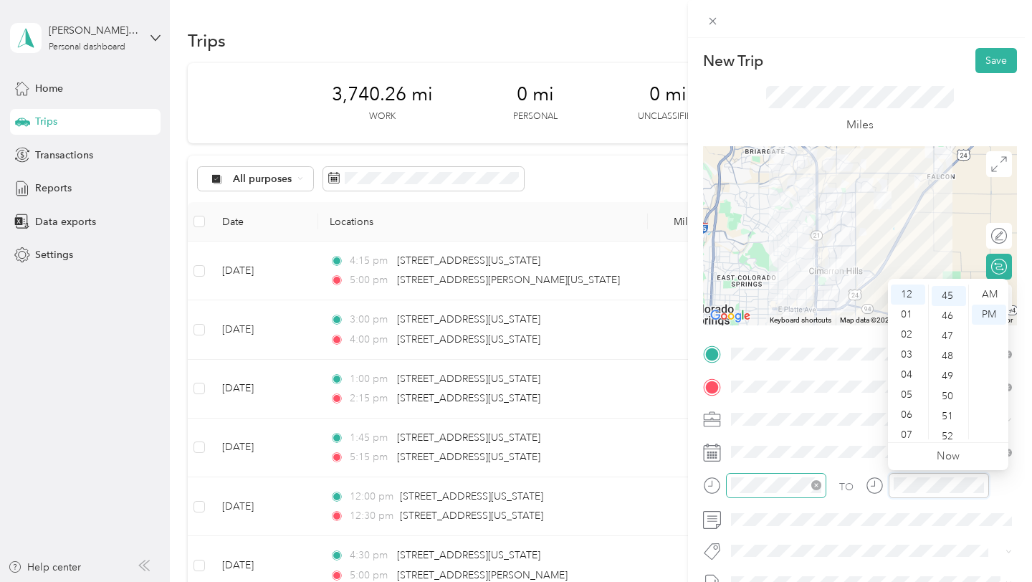
scroll to position [903, 0]
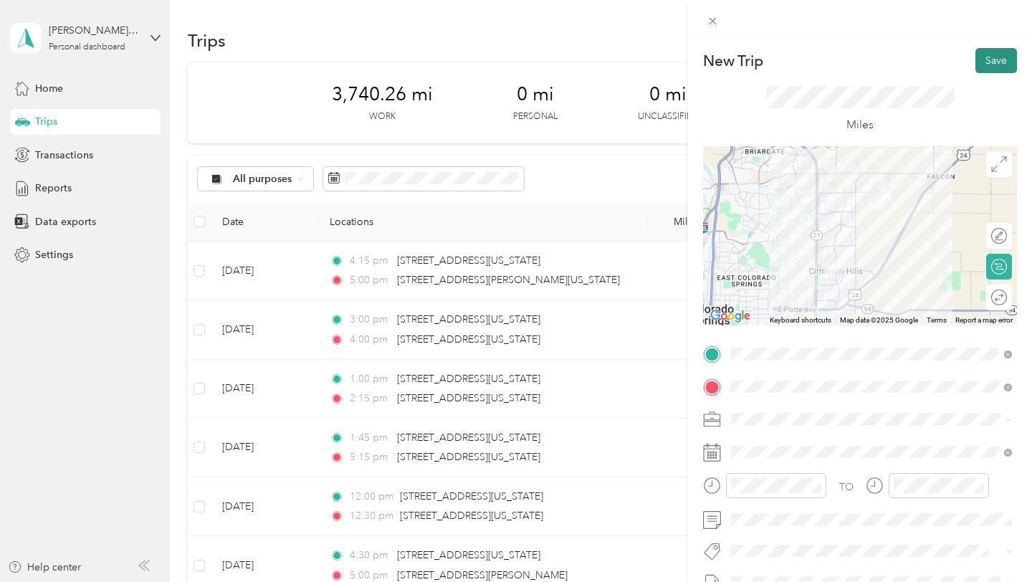
click at [994, 63] on button "Save" at bounding box center [996, 60] width 42 height 25
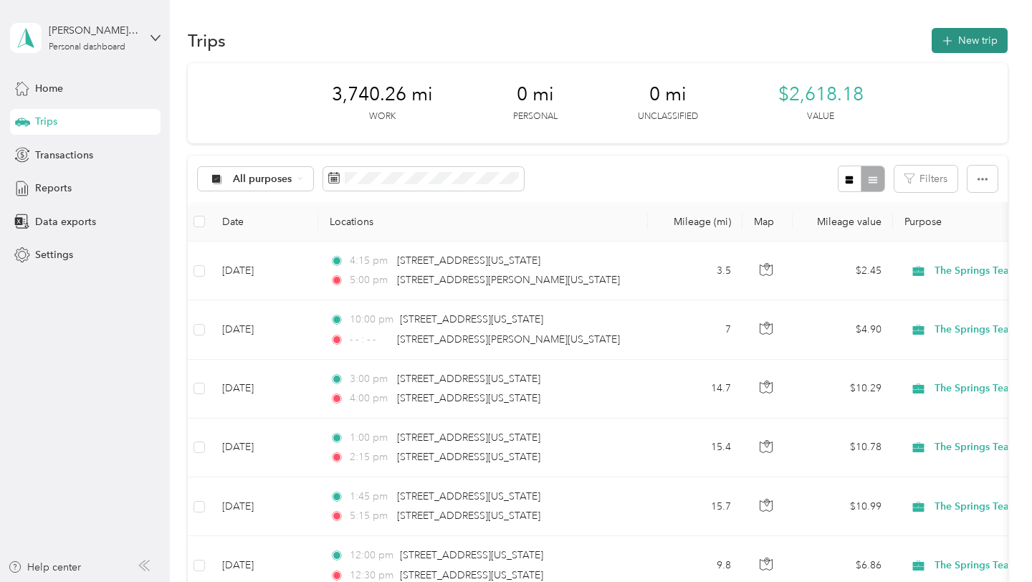
click at [955, 43] on icon "button" at bounding box center [947, 41] width 16 height 16
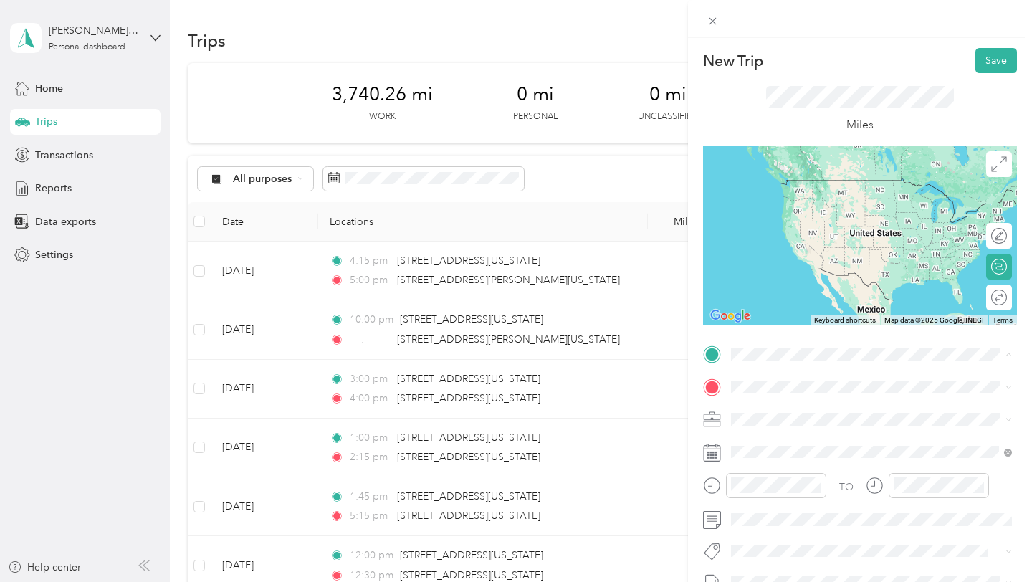
click at [797, 411] on span "[STREET_ADDRESS][US_STATE][US_STATE]" at bounding box center [856, 405] width 196 height 13
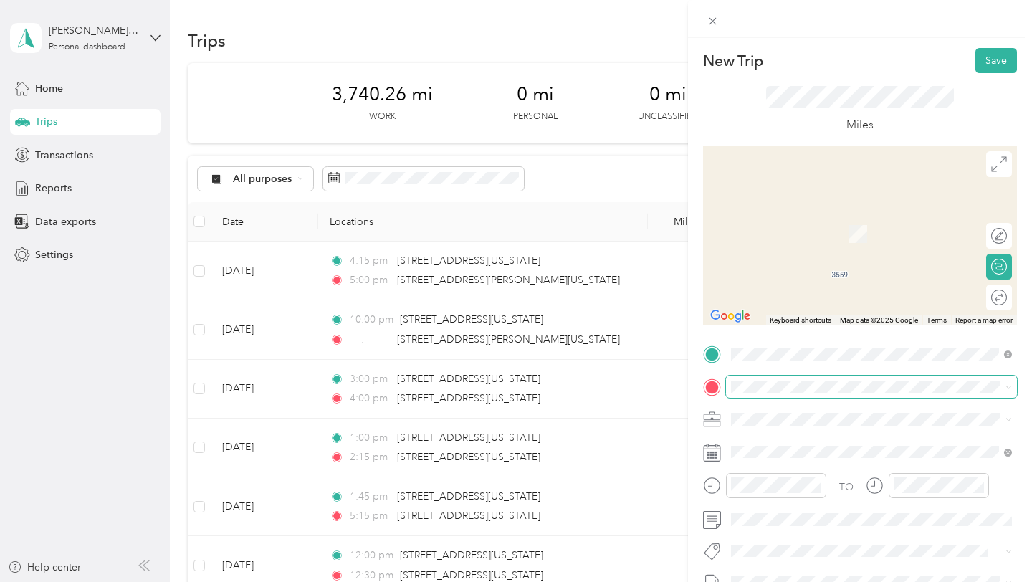
click at [783, 395] on span at bounding box center [871, 386] width 291 height 23
click at [800, 214] on span "[STREET_ADDRESS][US_STATE]" at bounding box center [829, 207] width 143 height 13
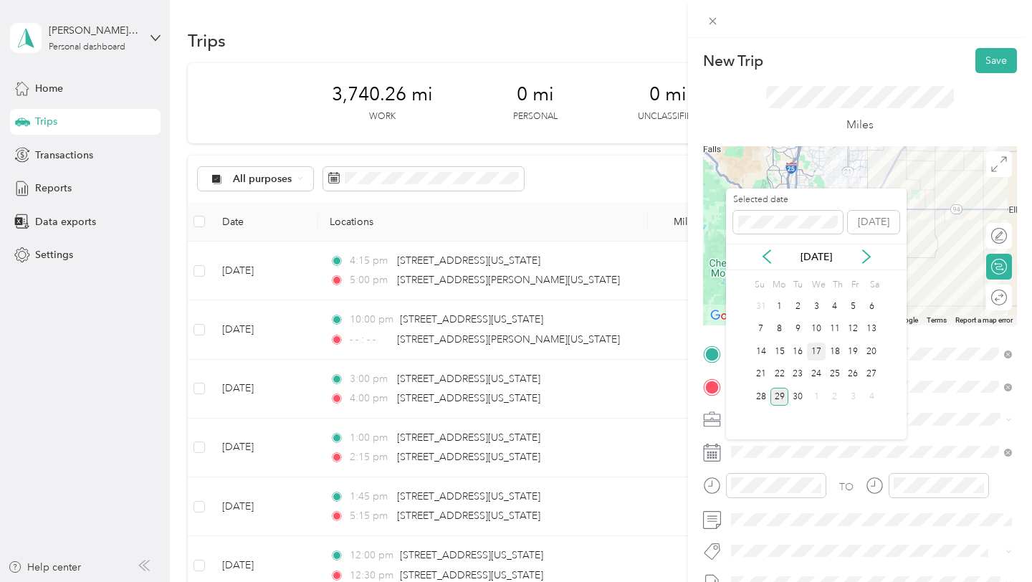
click at [817, 352] on div "17" at bounding box center [816, 351] width 19 height 18
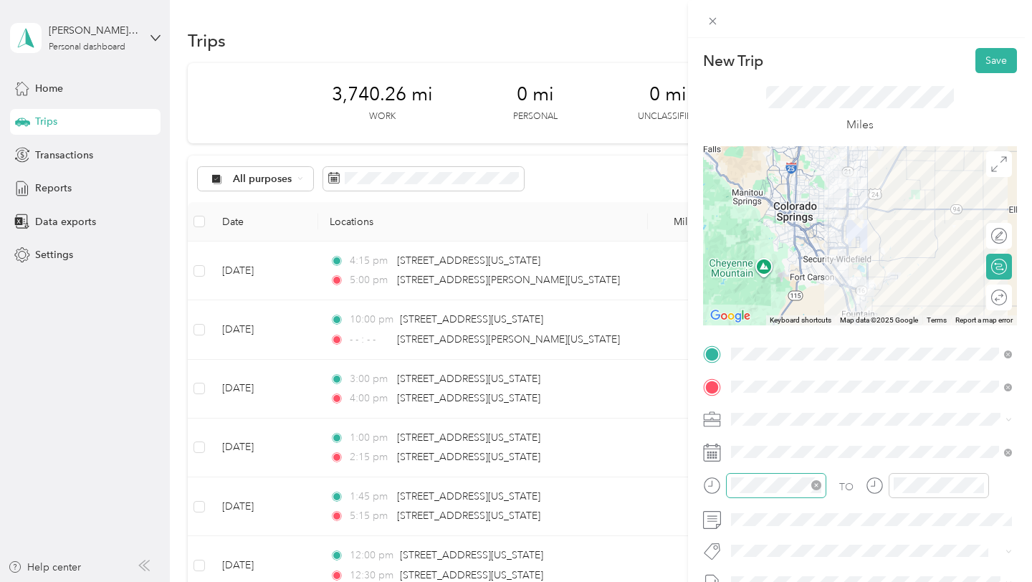
click at [812, 486] on icon "close-circle" at bounding box center [816, 485] width 10 height 10
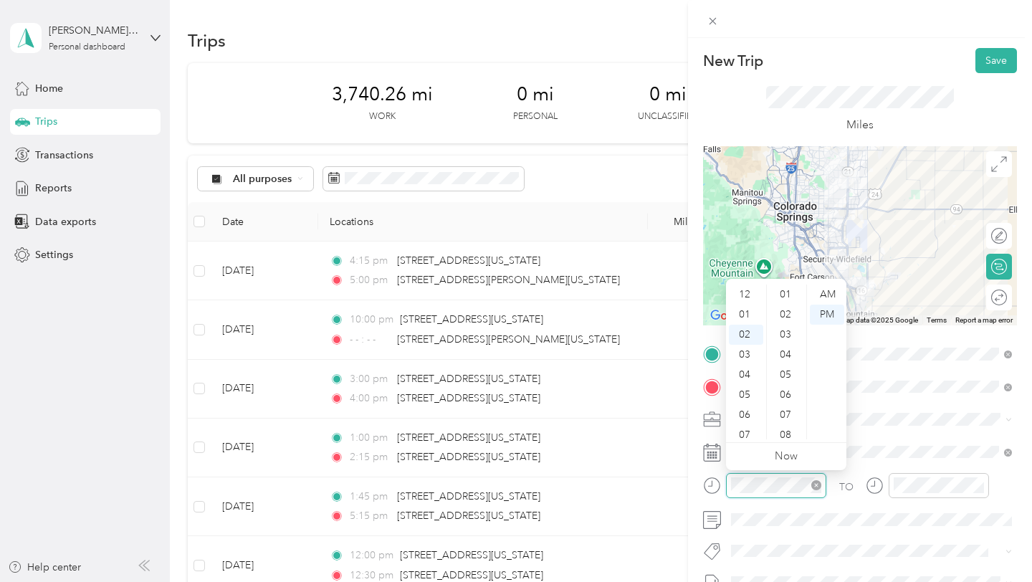
scroll to position [0, 0]
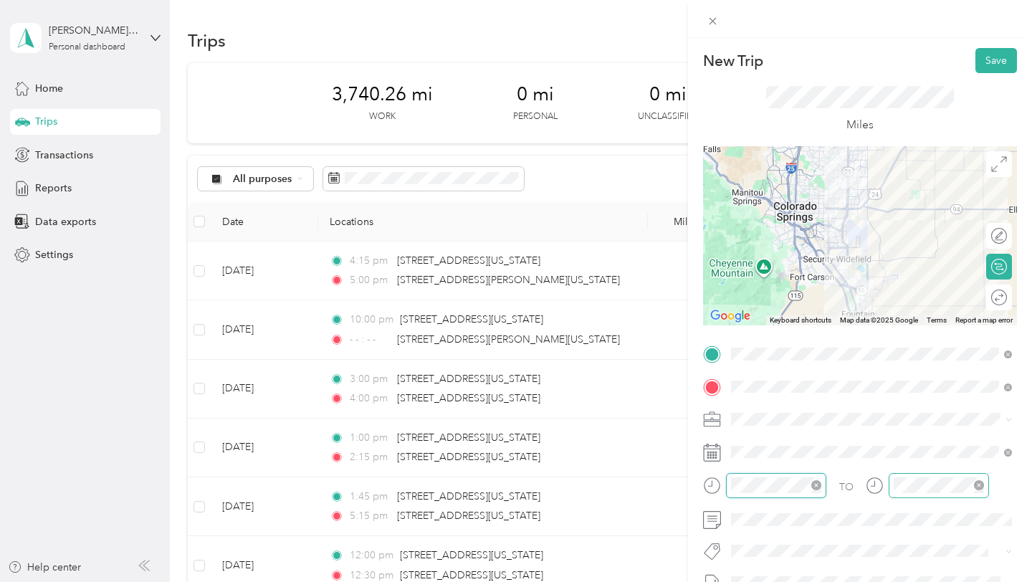
click at [977, 485] on icon "close-circle" at bounding box center [979, 485] width 10 height 10
click at [805, 484] on div "TO" at bounding box center [860, 490] width 314 height 35
click at [1004, 57] on button "Save" at bounding box center [996, 60] width 42 height 25
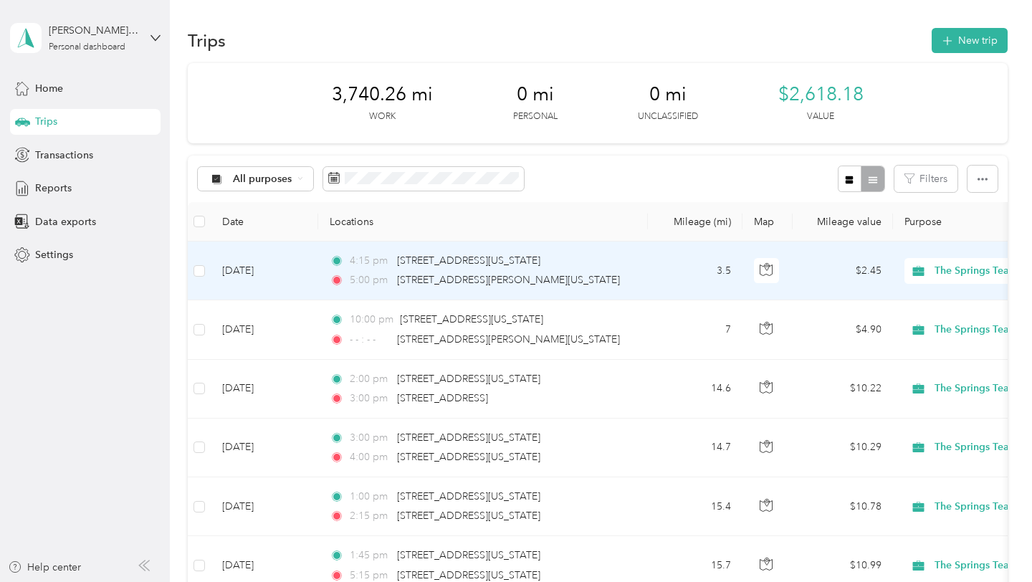
click at [640, 279] on td "4:15 pm [STREET_ADDRESS][US_STATE] 5:00 pm [STREET_ADDRESS][PERSON_NAME][US_STA…" at bounding box center [483, 270] width 330 height 59
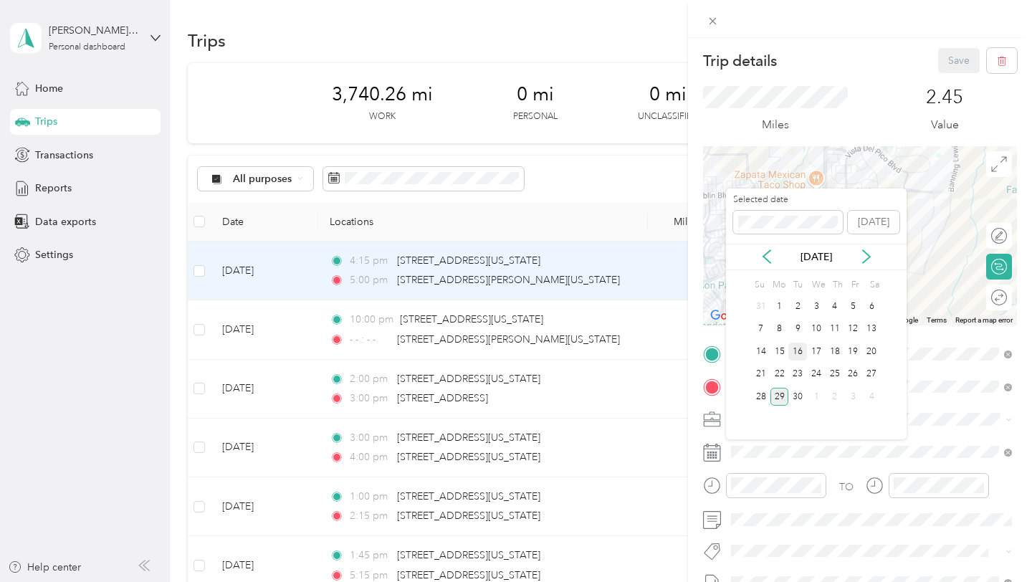
click at [800, 353] on div "16" at bounding box center [797, 351] width 19 height 18
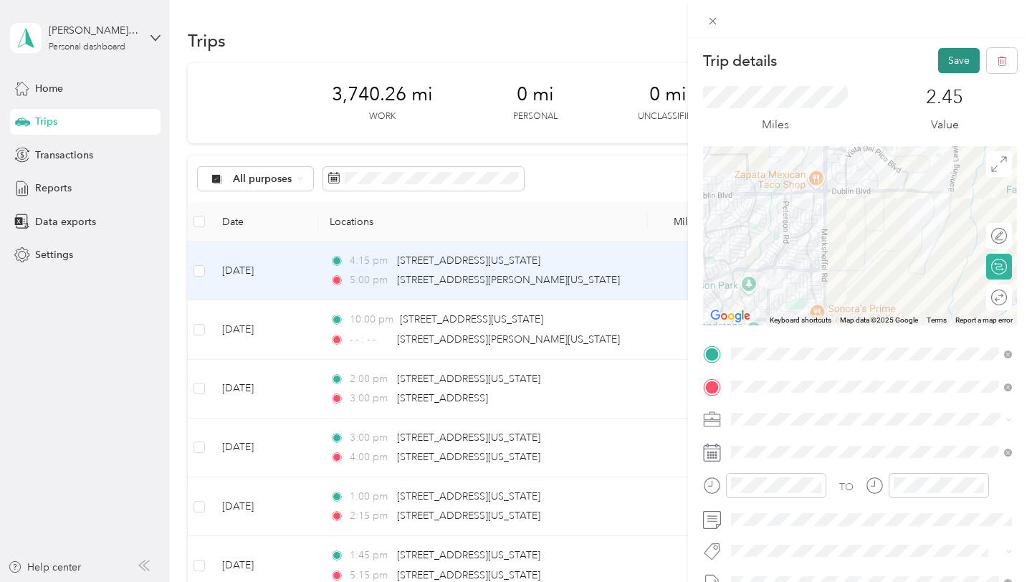
click at [948, 62] on button "Save" at bounding box center [959, 60] width 42 height 25
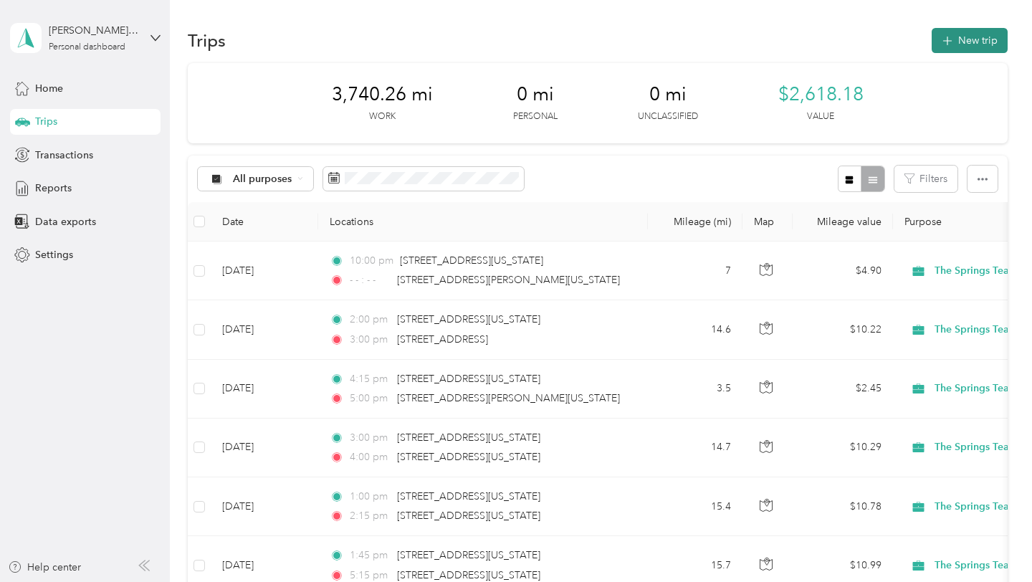
click at [979, 34] on button "New trip" at bounding box center [969, 40] width 76 height 25
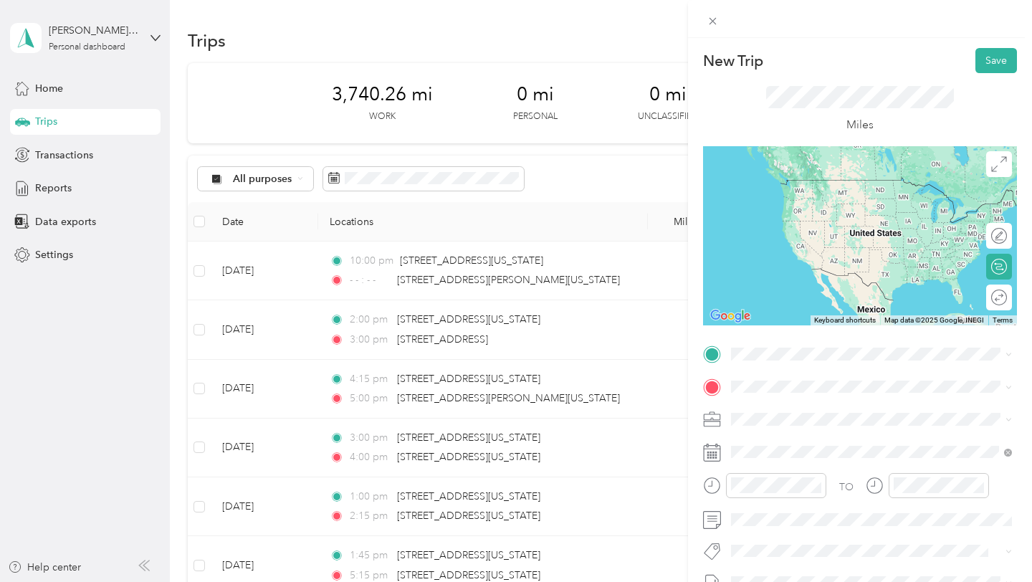
click at [759, 408] on span "[STREET_ADDRESS][US_STATE][US_STATE]" at bounding box center [856, 405] width 196 height 13
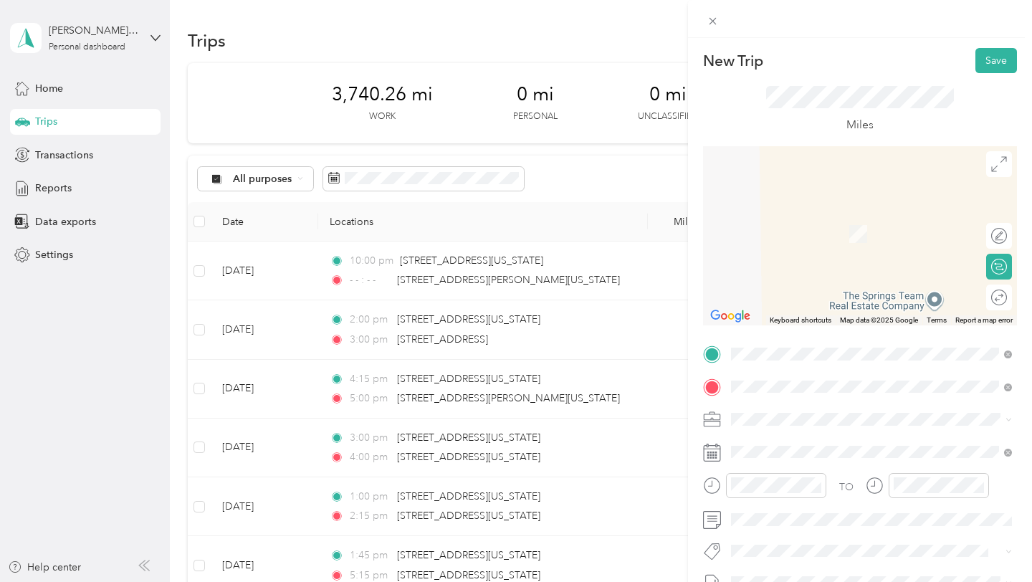
click at [795, 217] on span "[STREET_ADDRESS][US_STATE][US_STATE]" at bounding box center [856, 212] width 196 height 13
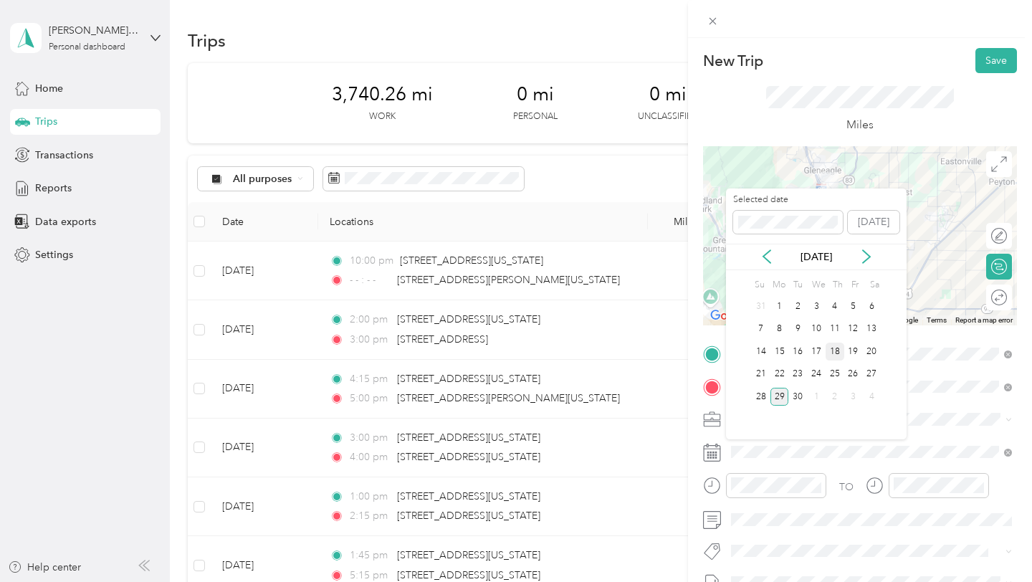
click at [835, 355] on div "18" at bounding box center [834, 351] width 19 height 18
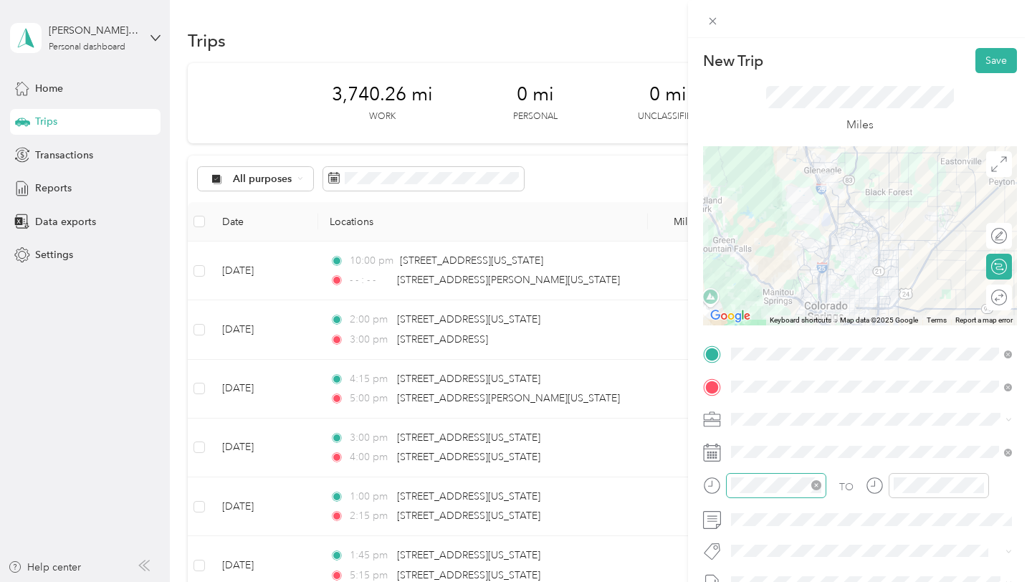
click at [818, 486] on icon "close-circle" at bounding box center [816, 485] width 10 height 10
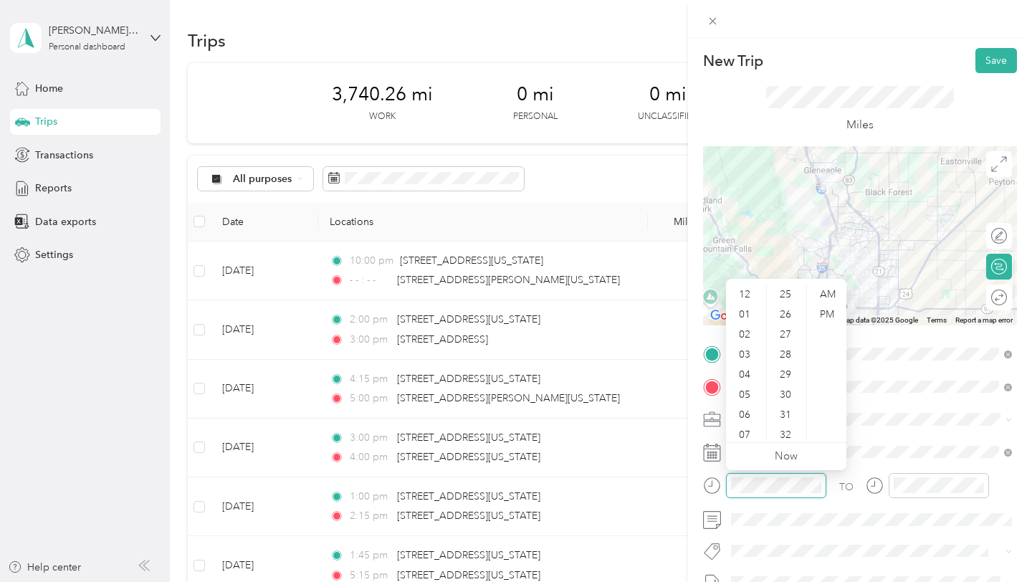
scroll to position [602, 0]
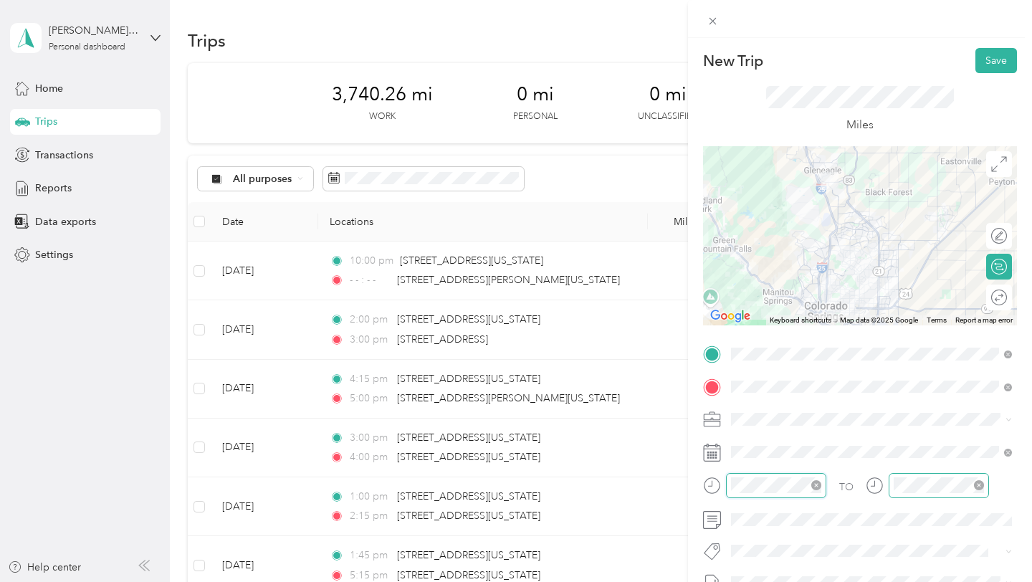
click at [977, 483] on icon "close-circle" at bounding box center [979, 485] width 10 height 10
click at [793, 483] on div "TO" at bounding box center [860, 490] width 314 height 35
click at [1001, 56] on button "Save" at bounding box center [996, 60] width 42 height 25
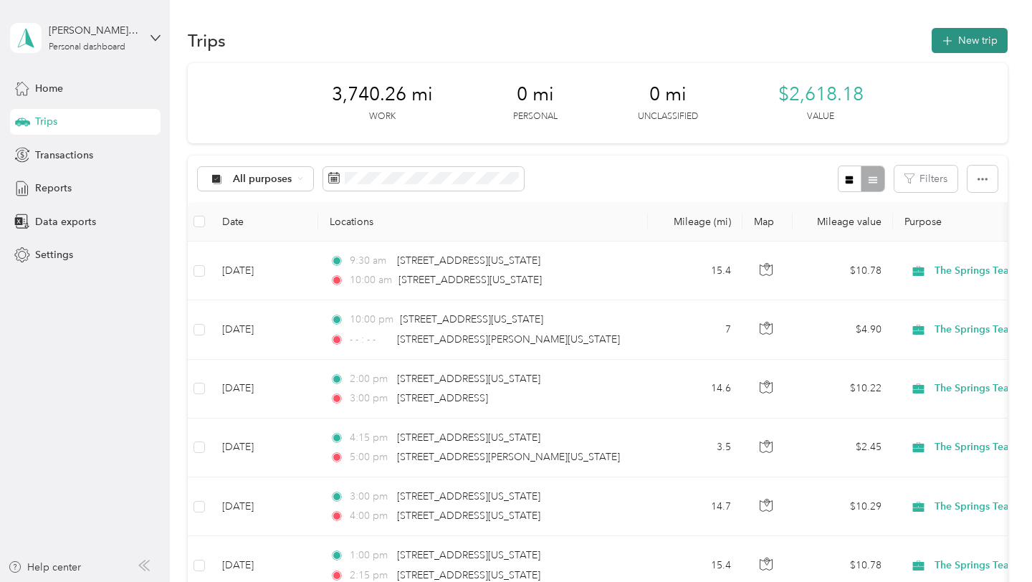
click at [973, 42] on button "New trip" at bounding box center [969, 40] width 76 height 25
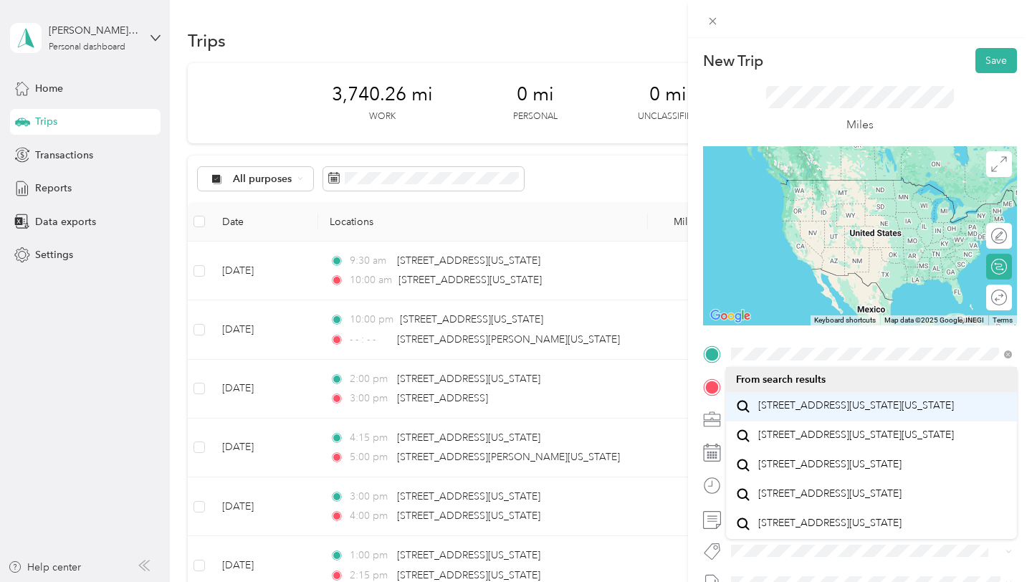
click at [805, 409] on span "[STREET_ADDRESS][US_STATE][US_STATE]" at bounding box center [856, 405] width 196 height 13
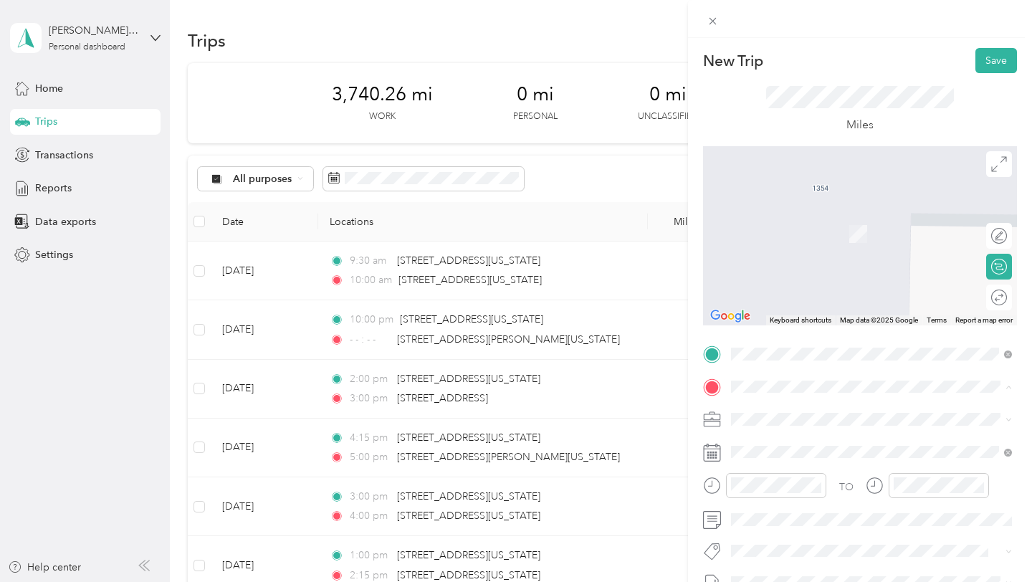
click at [765, 214] on span "[STREET_ADDRESS][US_STATE][US_STATE]" at bounding box center [856, 212] width 196 height 13
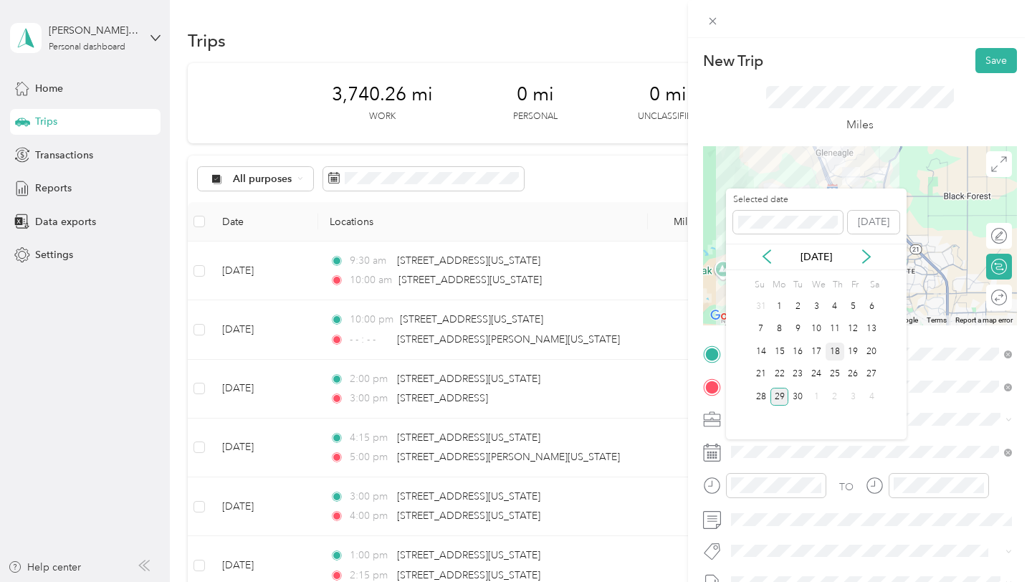
click at [837, 352] on div "18" at bounding box center [834, 351] width 19 height 18
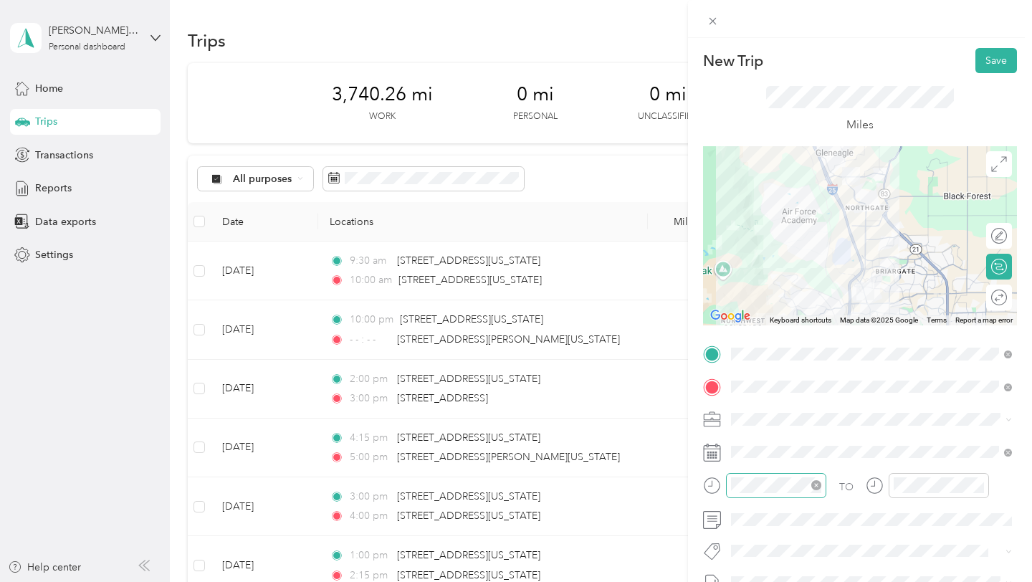
click at [818, 485] on icon "close-circle" at bounding box center [816, 485] width 10 height 10
click at [787, 313] on div "15" at bounding box center [786, 309] width 34 height 20
click at [949, 504] on div at bounding box center [926, 490] width 123 height 35
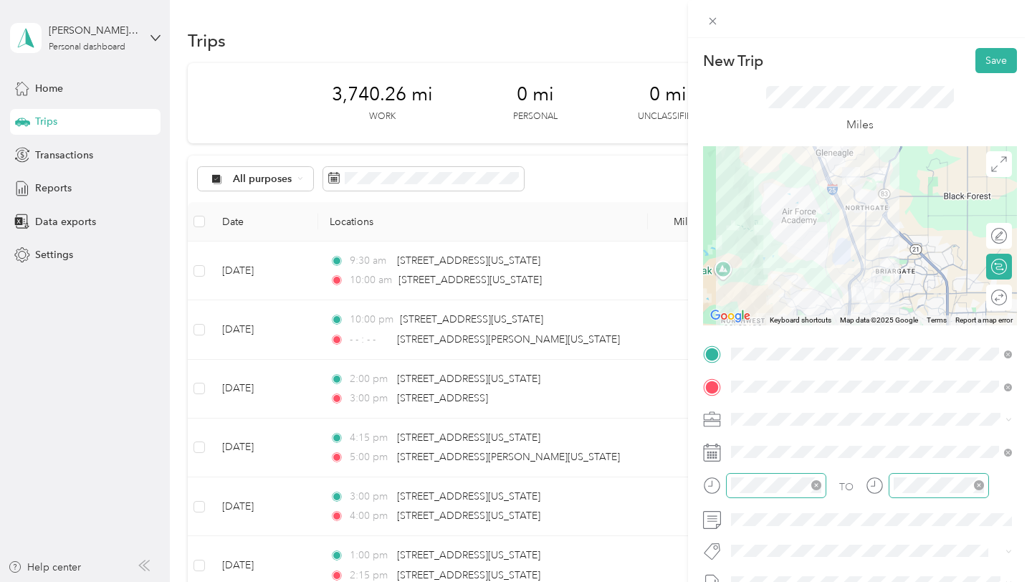
click at [977, 486] on icon "close-circle" at bounding box center [979, 485] width 10 height 10
click at [810, 485] on div "TO" at bounding box center [860, 490] width 314 height 35
click at [990, 63] on button "Save" at bounding box center [996, 60] width 42 height 25
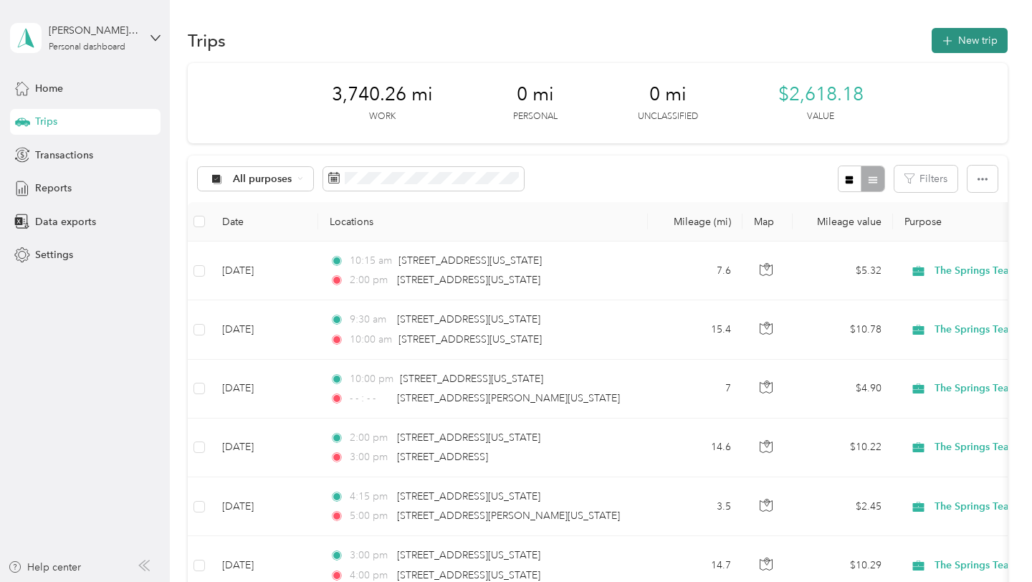
click at [974, 39] on button "New trip" at bounding box center [969, 40] width 76 height 25
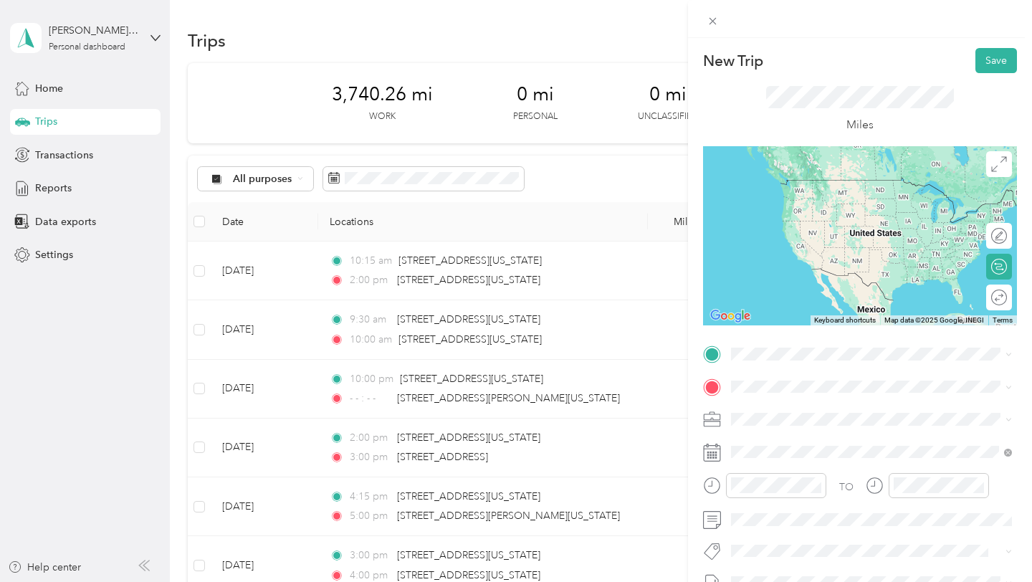
click at [805, 406] on span "[STREET_ADDRESS][US_STATE][US_STATE]" at bounding box center [856, 404] width 196 height 13
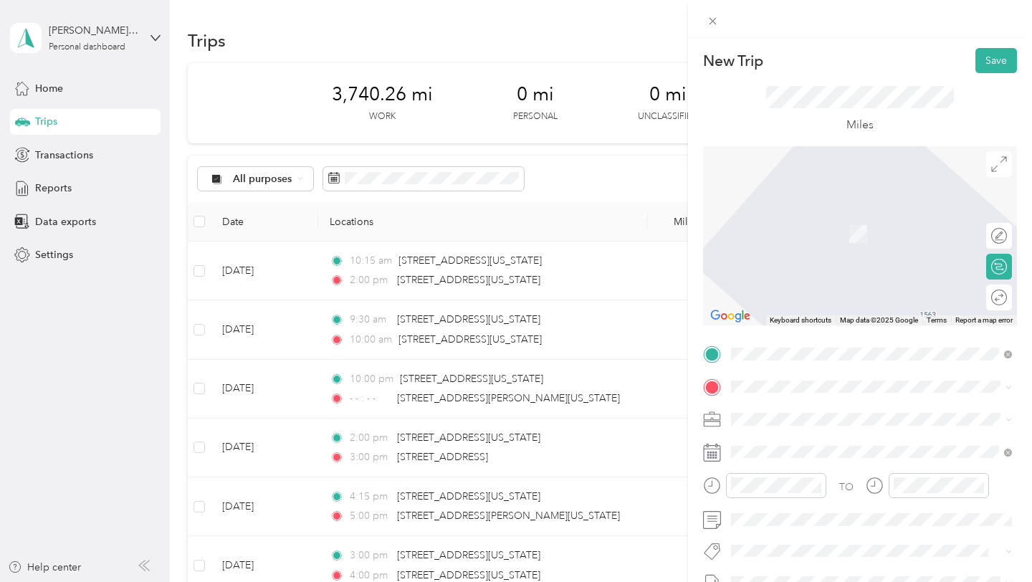
click at [809, 222] on div "[STREET_ADDRESS][US_STATE][US_STATE]" at bounding box center [871, 212] width 271 height 19
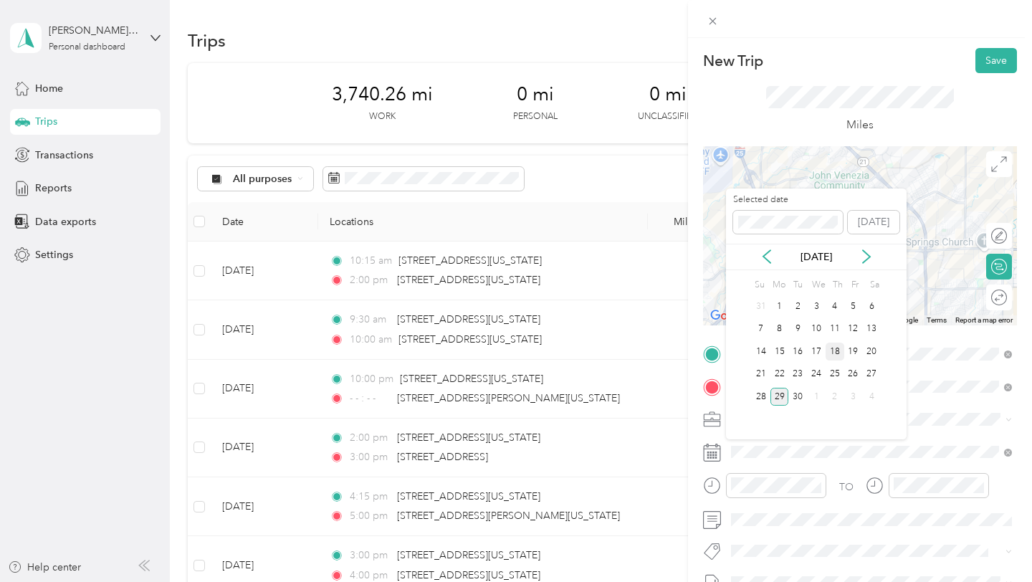
click at [838, 350] on div "18" at bounding box center [834, 351] width 19 height 18
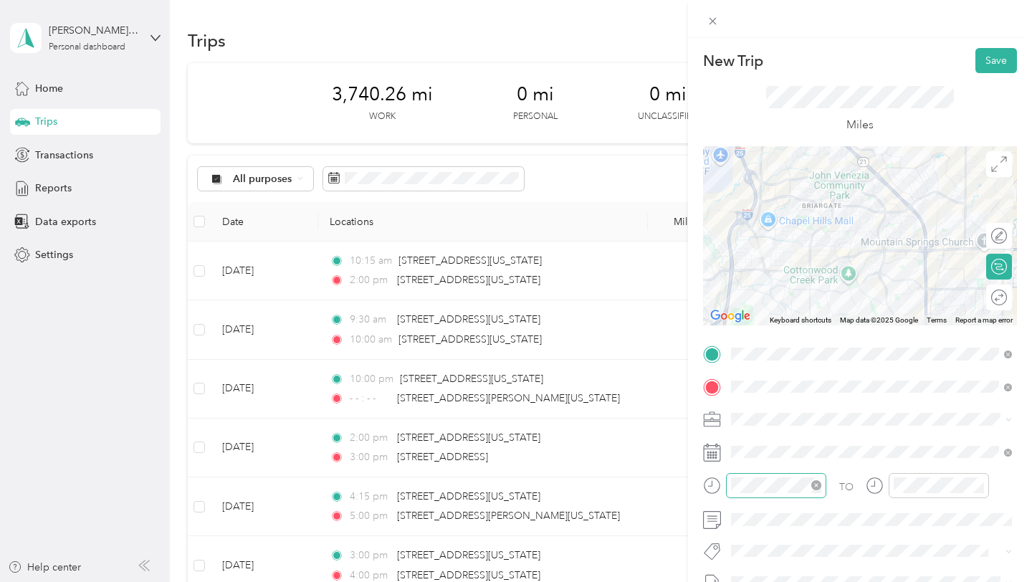
click at [815, 481] on icon "close-circle" at bounding box center [816, 485] width 10 height 10
click at [978, 483] on icon "close-circle" at bounding box center [979, 485] width 10 height 10
click at [842, 481] on div "TO" at bounding box center [860, 490] width 314 height 35
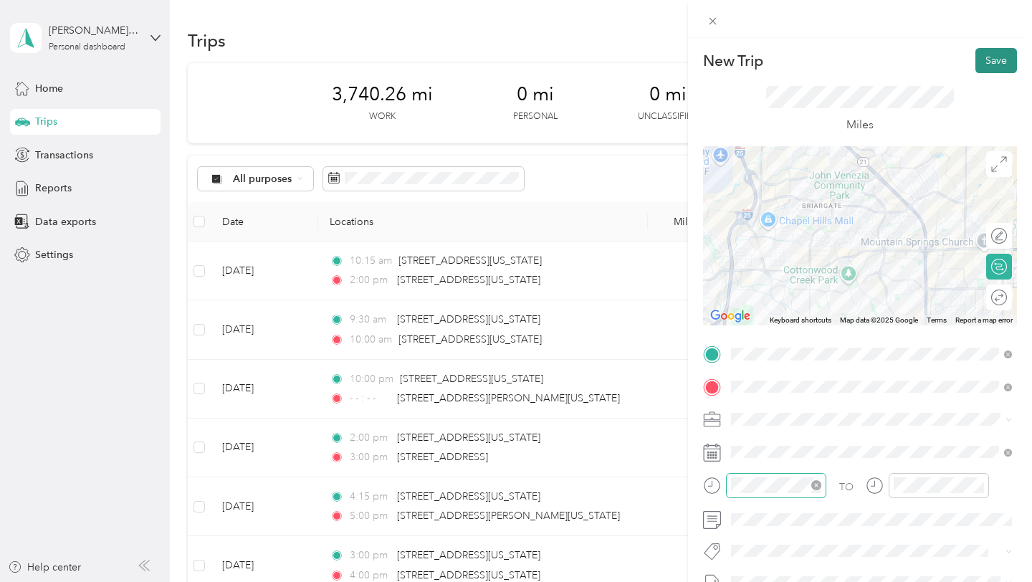
click at [1000, 59] on button "Save" at bounding box center [996, 60] width 42 height 25
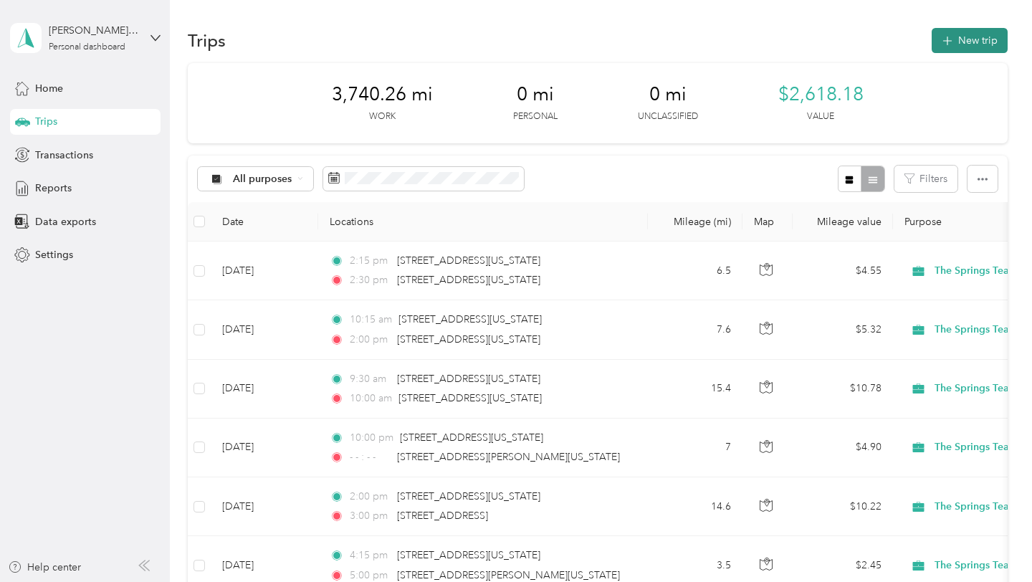
click at [997, 38] on button "New trip" at bounding box center [969, 40] width 76 height 25
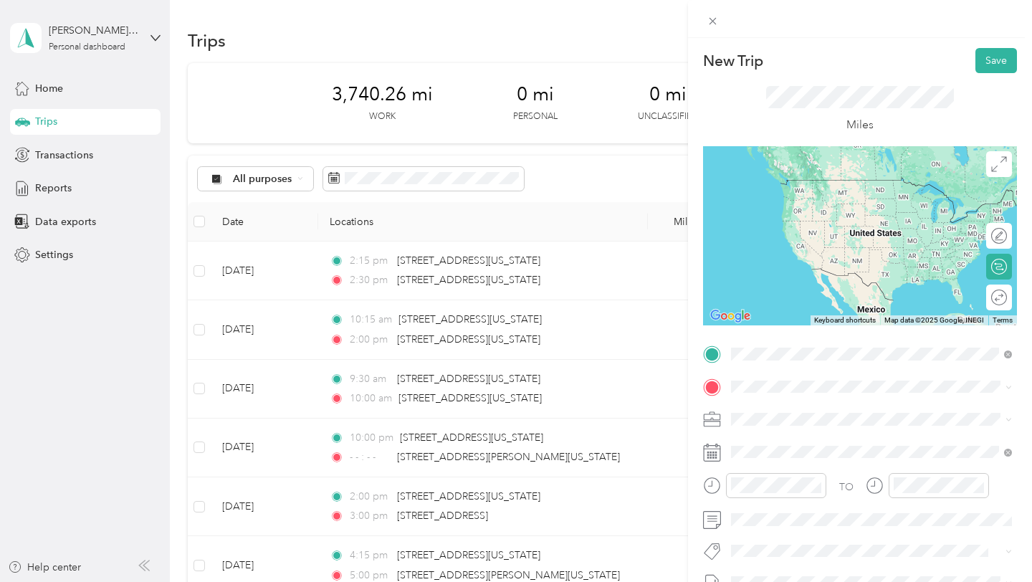
click at [836, 403] on span "[STREET_ADDRESS][US_STATE][US_STATE]" at bounding box center [856, 405] width 196 height 13
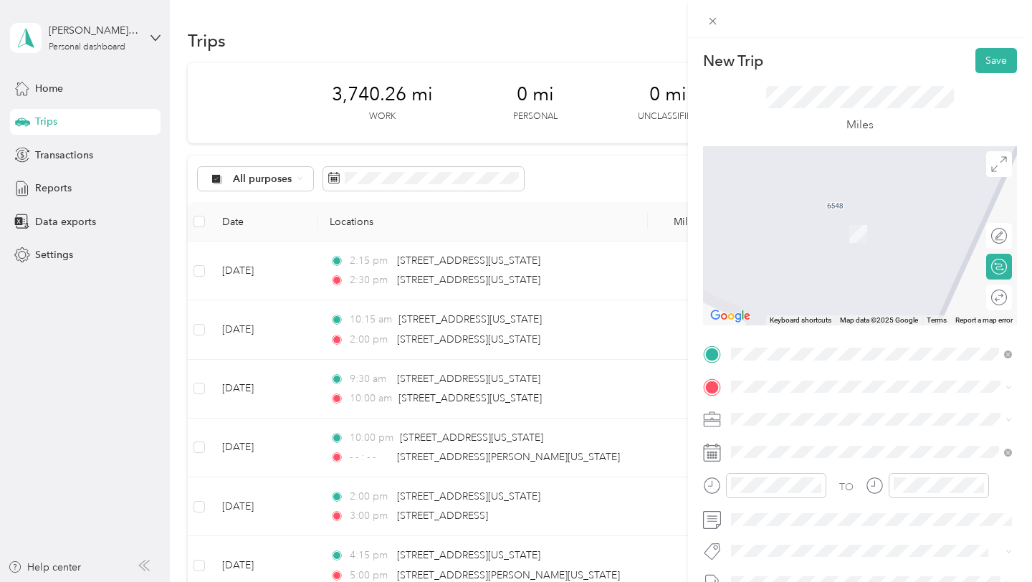
click at [829, 398] on div "TO Add photo" at bounding box center [860, 515] width 314 height 346
click at [873, 256] on span "[STREET_ADDRESS][US_STATE][US_STATE]" at bounding box center [856, 252] width 196 height 13
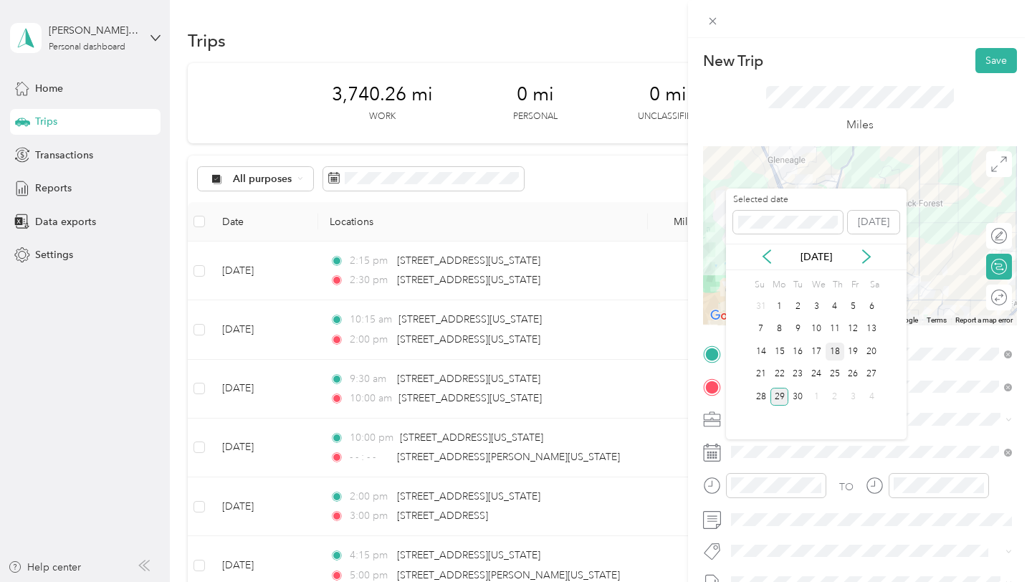
click at [833, 352] on div "18" at bounding box center [834, 351] width 19 height 18
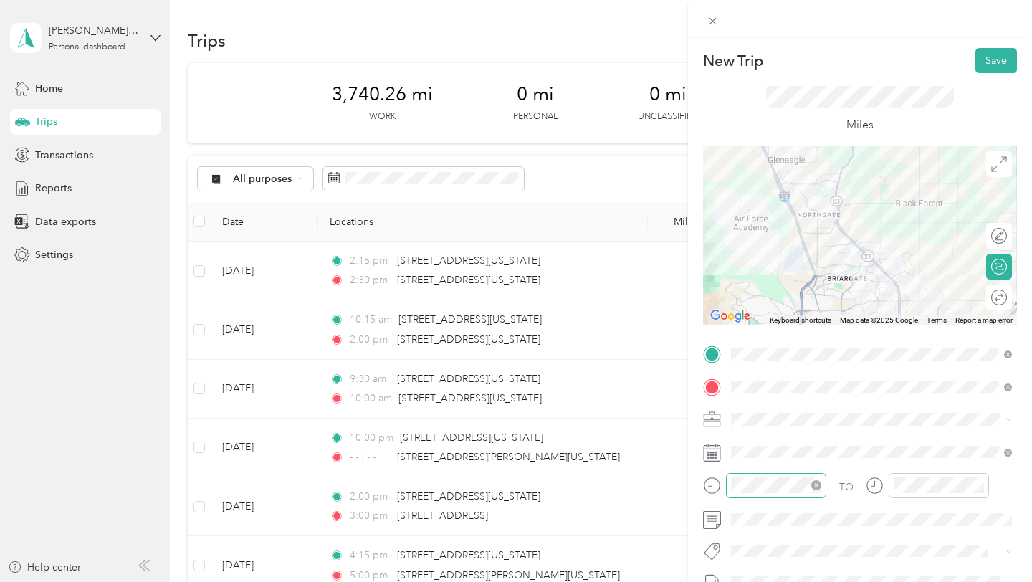
click at [820, 484] on icon "close-circle" at bounding box center [816, 485] width 10 height 10
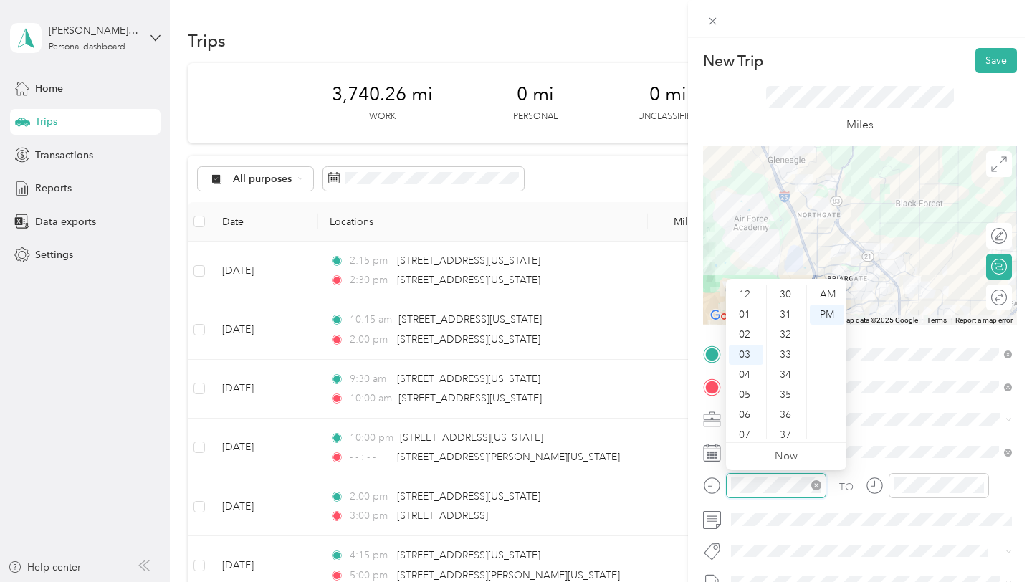
scroll to position [301, 0]
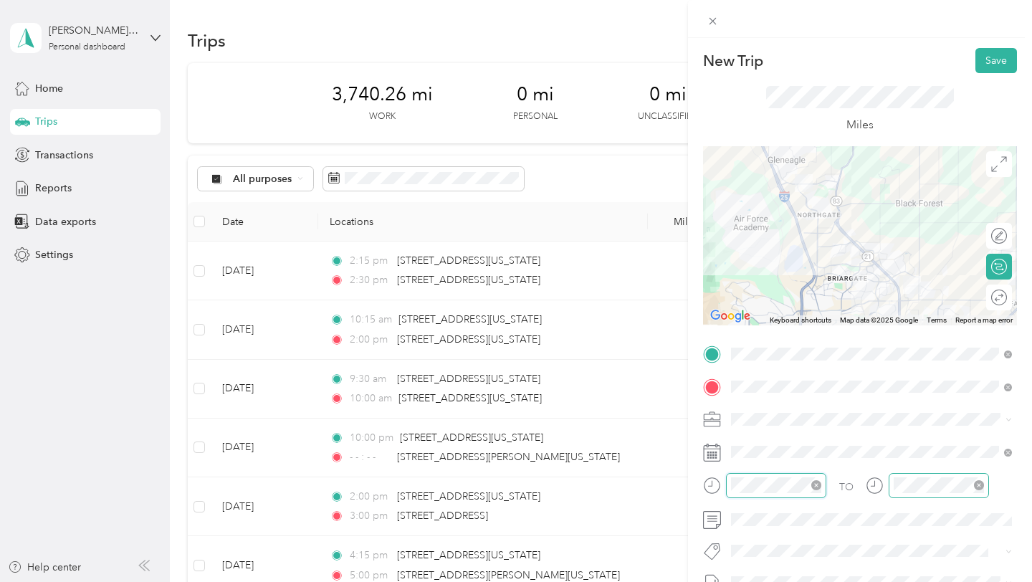
click at [977, 483] on icon "close-circle" at bounding box center [979, 485] width 10 height 10
click at [835, 483] on div "TO" at bounding box center [860, 490] width 314 height 35
click at [1008, 72] on button "Save" at bounding box center [996, 60] width 42 height 25
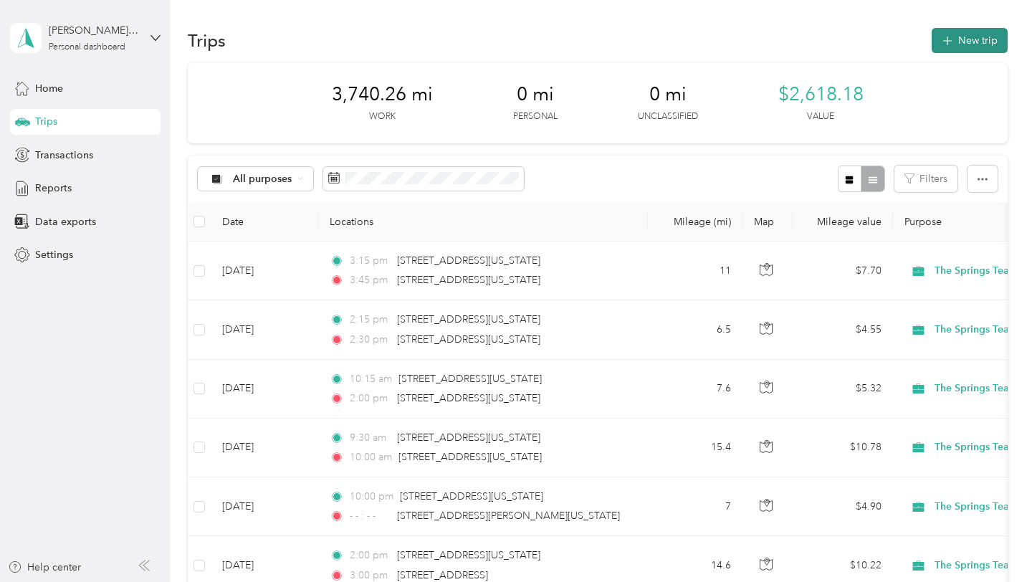
click at [987, 37] on button "New trip" at bounding box center [969, 40] width 76 height 25
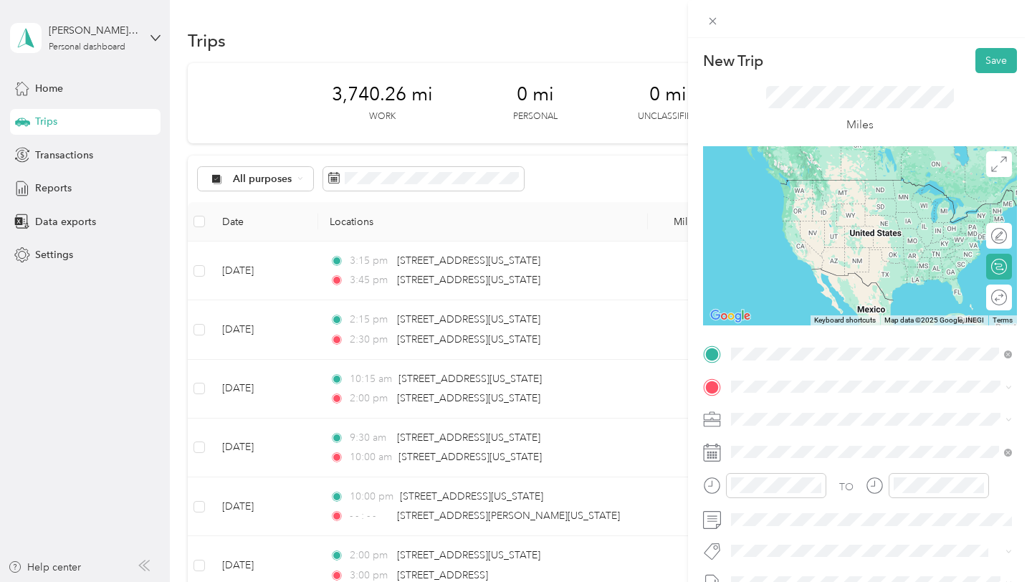
click at [769, 411] on span "[STREET_ADDRESS][US_STATE][US_STATE]" at bounding box center [856, 405] width 196 height 13
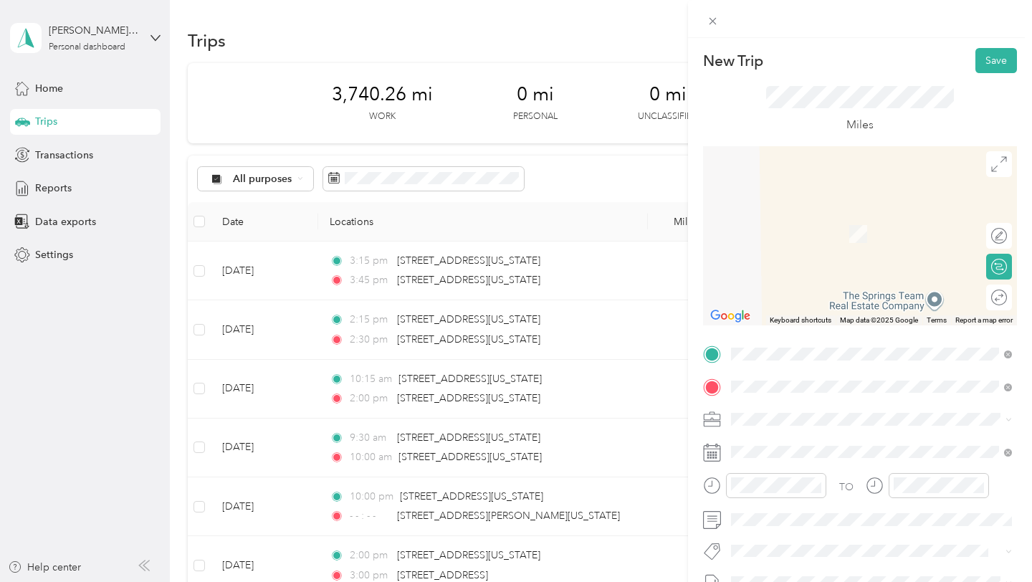
click at [841, 219] on span "[STREET_ADDRESS][US_STATE][US_STATE]" at bounding box center [856, 212] width 196 height 13
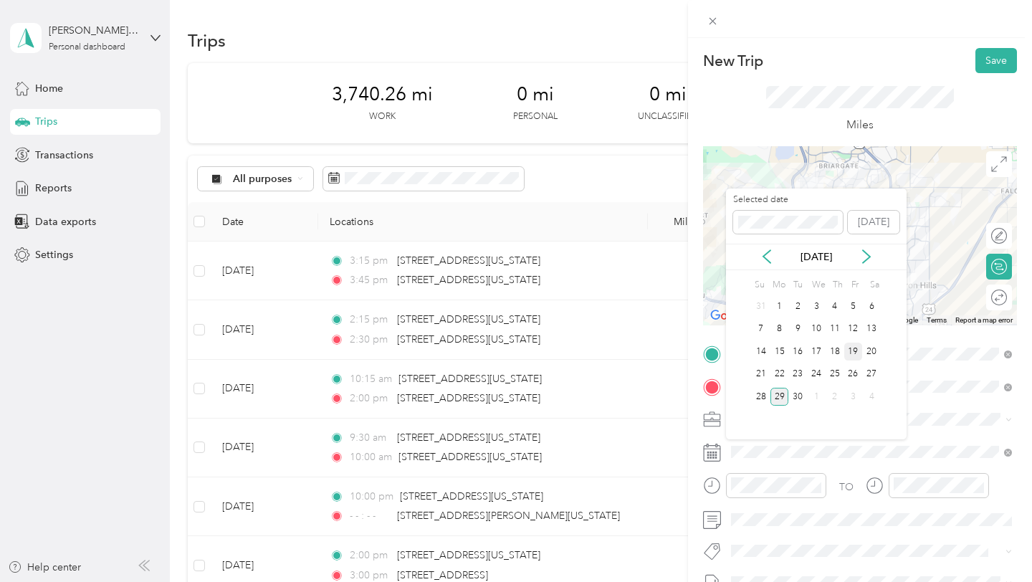
click at [855, 352] on div "19" at bounding box center [853, 351] width 19 height 18
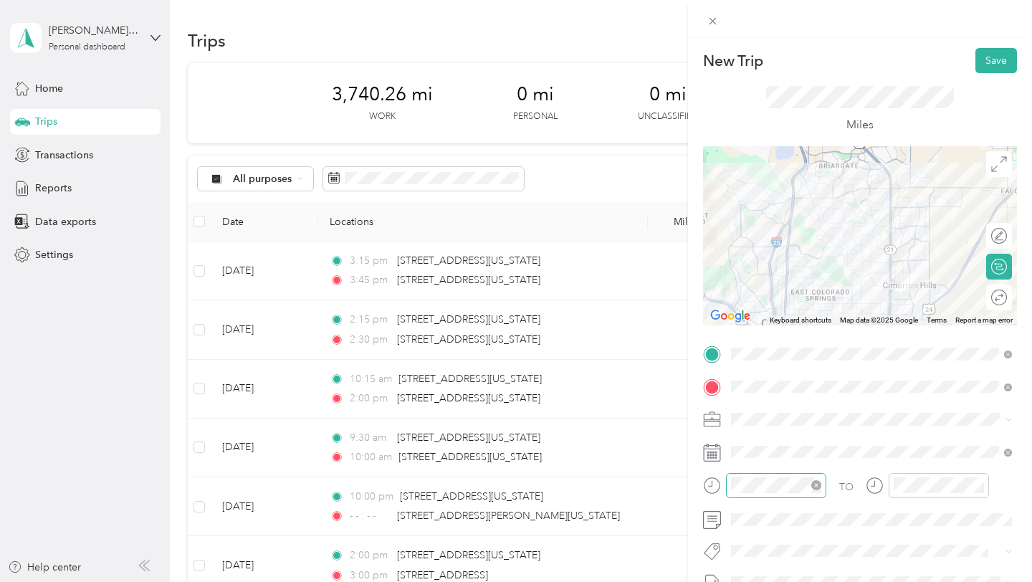
click at [815, 484] on icon "close-circle" at bounding box center [816, 485] width 10 height 10
click at [977, 481] on icon "close-circle" at bounding box center [979, 485] width 10 height 10
click at [831, 481] on div "TO" at bounding box center [860, 490] width 314 height 35
click at [1006, 60] on button "Save" at bounding box center [996, 60] width 42 height 25
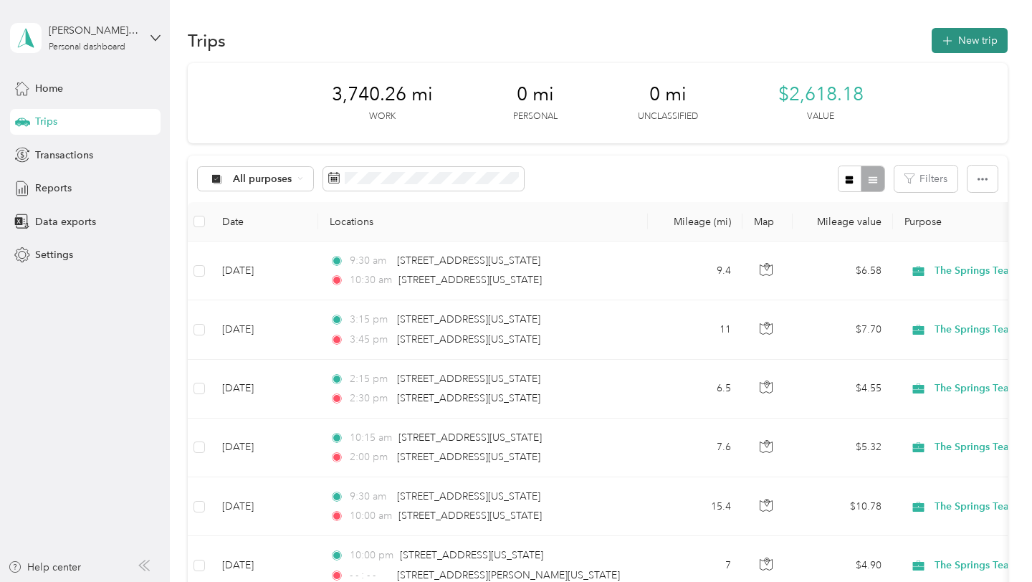
click at [982, 35] on button "New trip" at bounding box center [969, 40] width 76 height 25
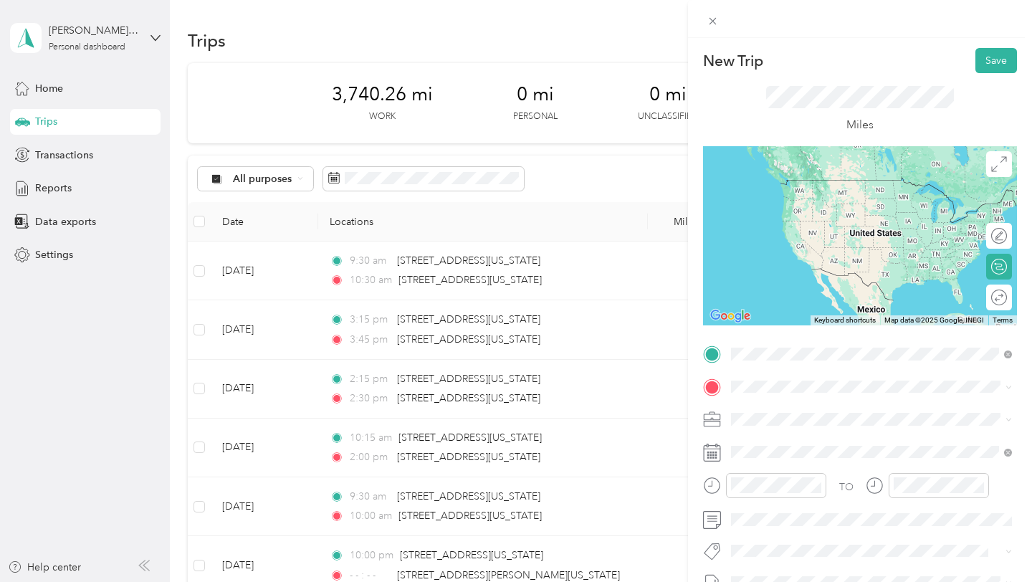
click at [865, 408] on span "[STREET_ADDRESS][US_STATE][US_STATE]" at bounding box center [856, 405] width 196 height 13
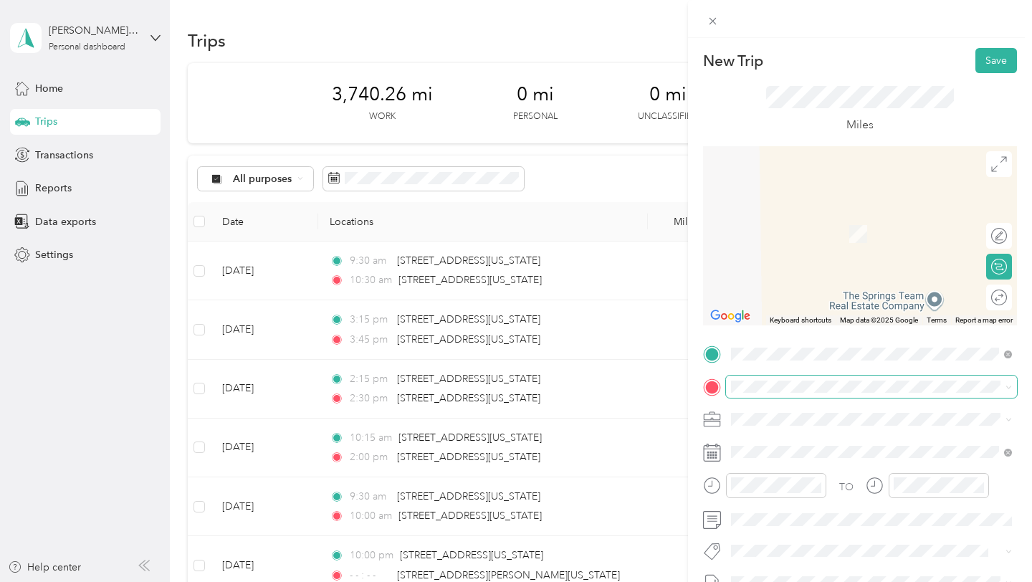
click at [820, 393] on span at bounding box center [871, 386] width 291 height 23
click at [812, 219] on span "[STREET_ADDRESS][US_STATE][US_STATE]" at bounding box center [856, 212] width 196 height 13
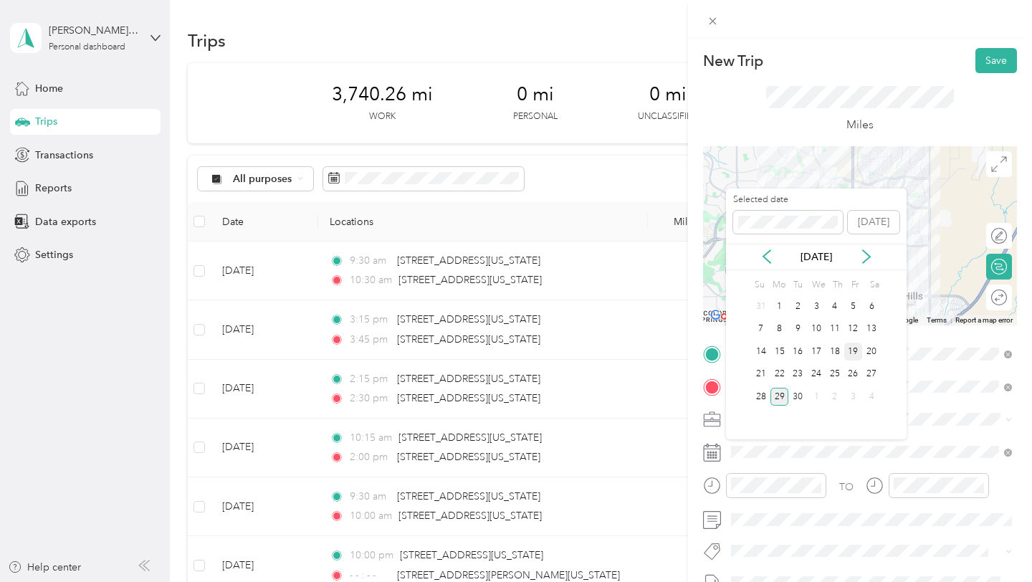
click at [850, 347] on div "19" at bounding box center [853, 351] width 19 height 18
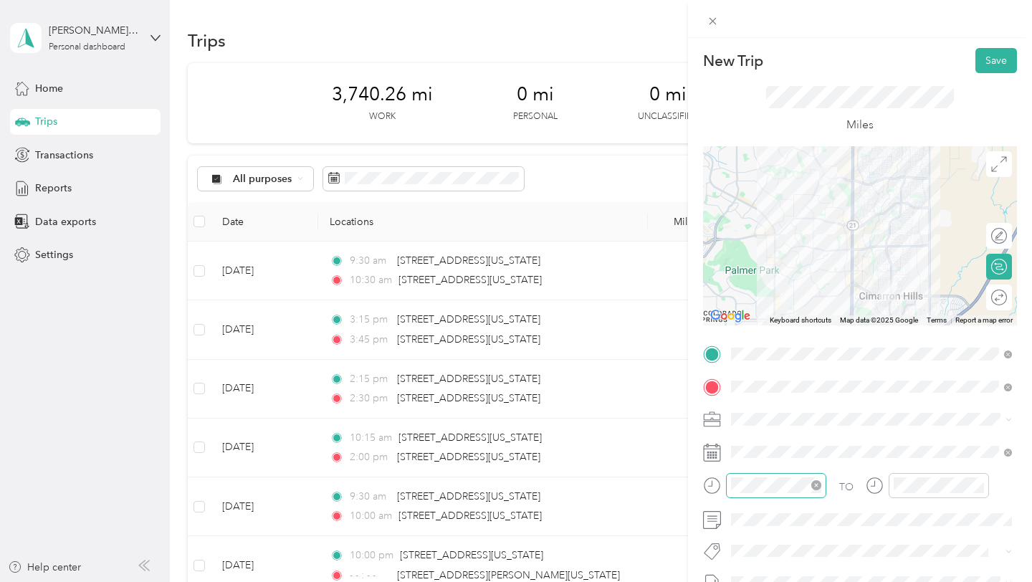
click at [819, 484] on icon "close-circle" at bounding box center [816, 485] width 10 height 10
click at [977, 482] on icon "close-circle" at bounding box center [979, 485] width 10 height 10
click at [825, 477] on div "TO" at bounding box center [860, 490] width 314 height 35
click at [997, 61] on button "Save" at bounding box center [996, 60] width 42 height 25
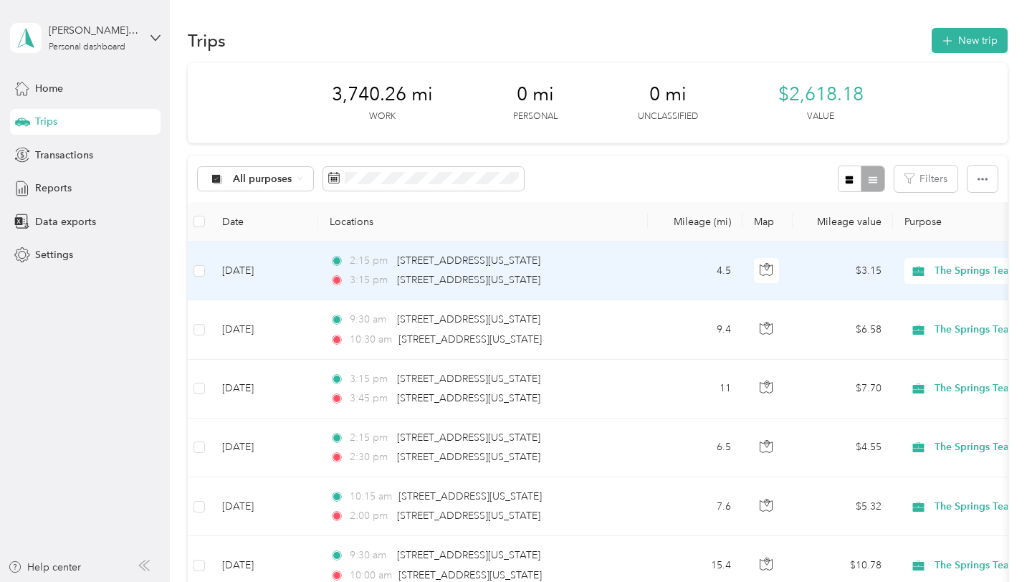
click at [618, 276] on div "3:15 pm [STREET_ADDRESS][US_STATE]" at bounding box center [480, 280] width 301 height 16
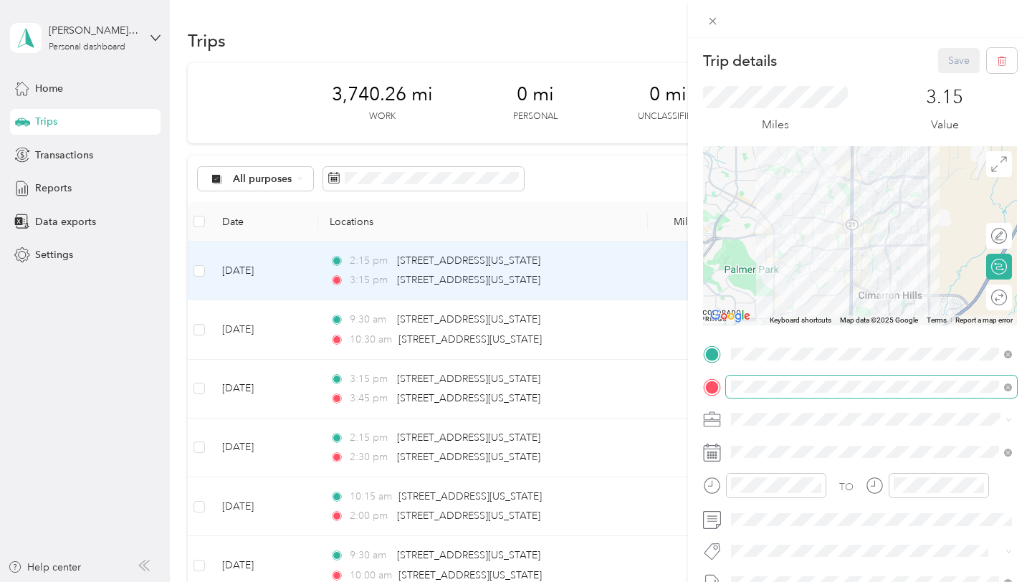
click at [1011, 385] on span at bounding box center [1008, 386] width 8 height 12
click at [1008, 388] on icon at bounding box center [1008, 387] width 8 height 8
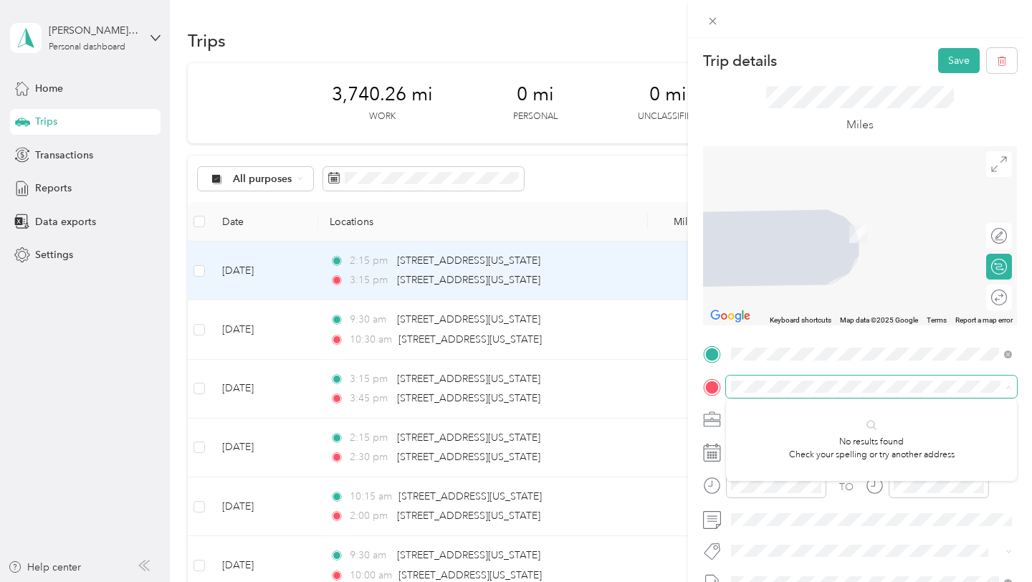
click at [787, 378] on span at bounding box center [871, 386] width 291 height 23
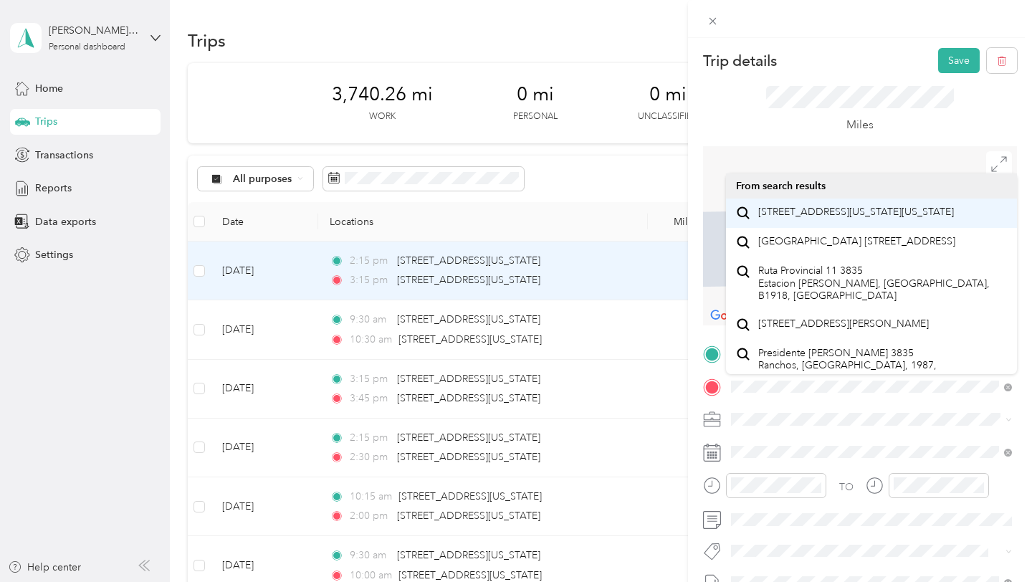
click at [840, 219] on span "[STREET_ADDRESS][US_STATE][US_STATE]" at bounding box center [856, 212] width 196 height 13
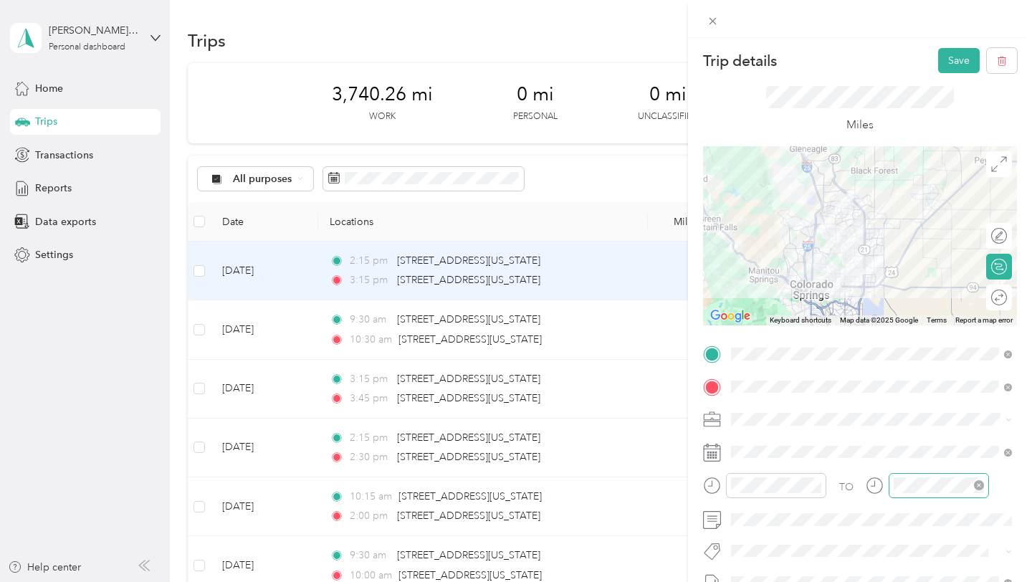
click at [979, 483] on icon "close-circle" at bounding box center [979, 485] width 10 height 10
click at [812, 486] on icon "close-circle" at bounding box center [816, 485] width 10 height 10
click at [845, 481] on div "TO" at bounding box center [860, 490] width 314 height 35
click at [950, 59] on button "Save" at bounding box center [959, 60] width 42 height 25
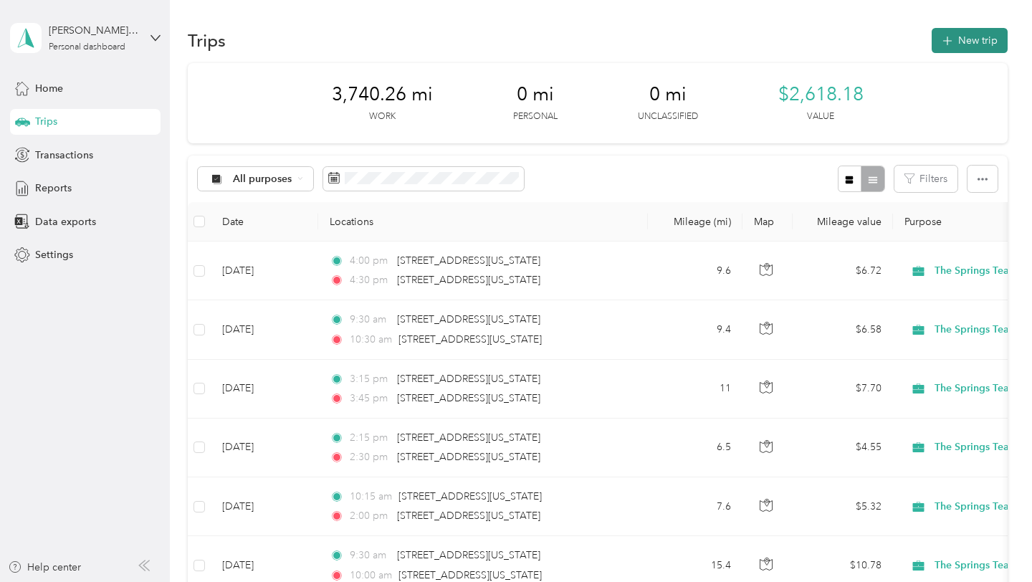
click at [992, 42] on button "New trip" at bounding box center [969, 40] width 76 height 25
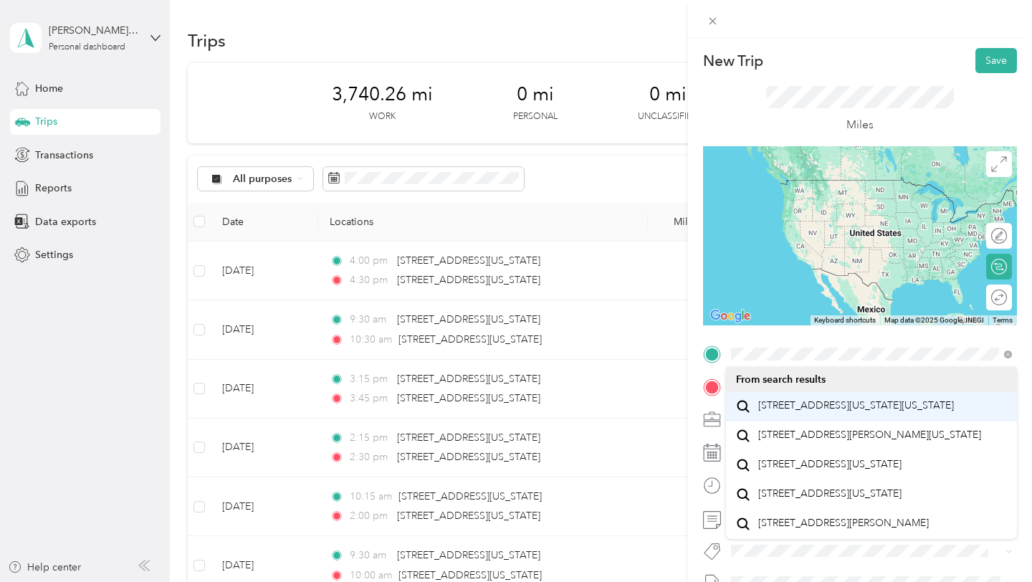
click at [837, 408] on span "[STREET_ADDRESS][US_STATE][US_STATE]" at bounding box center [856, 405] width 196 height 13
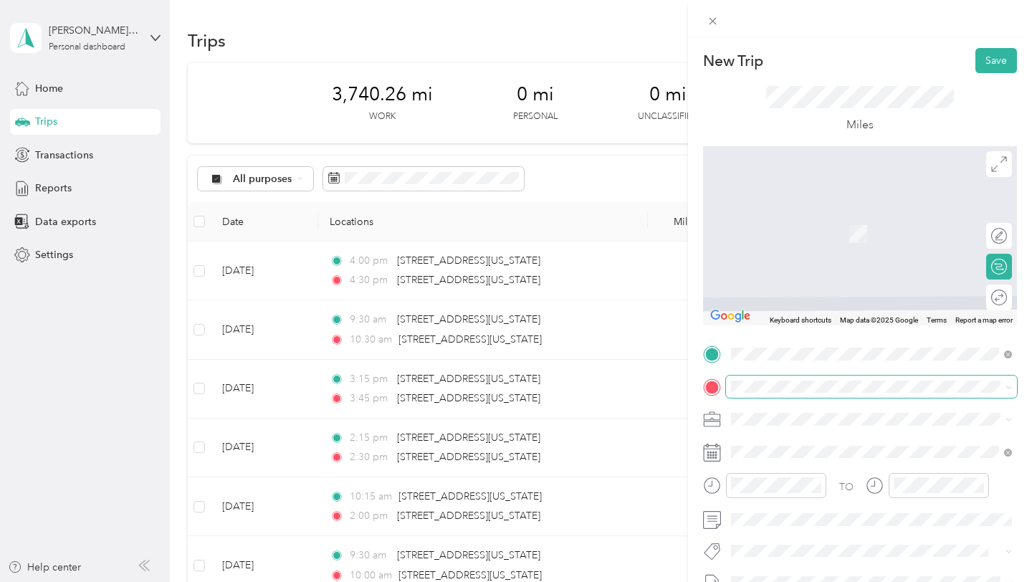
click at [836, 581] on div "New Trip Save This trip cannot be edited because it is either under review, app…" at bounding box center [512, 582] width 1025 height 0
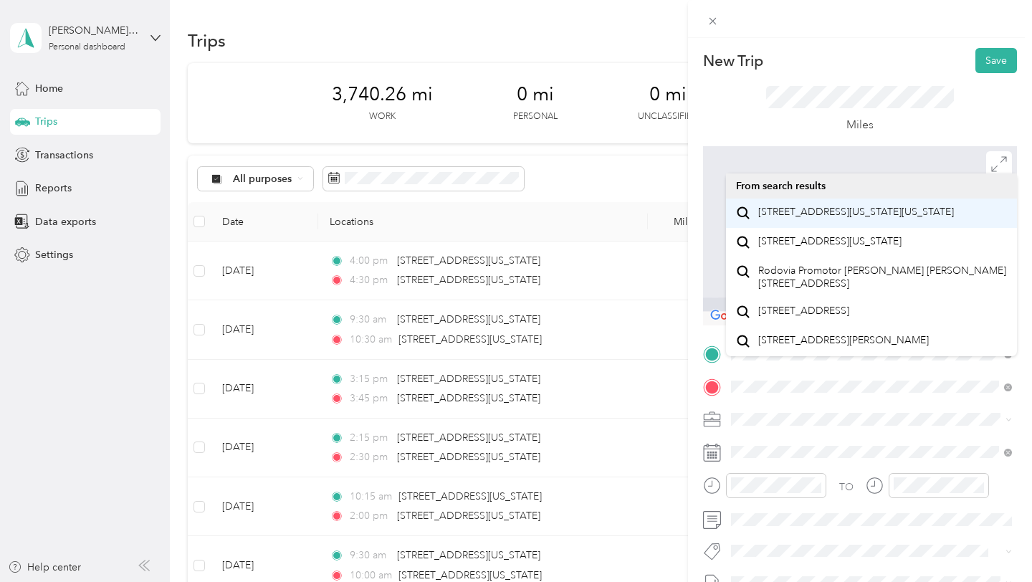
click at [855, 219] on span "[STREET_ADDRESS][US_STATE][US_STATE]" at bounding box center [856, 212] width 196 height 13
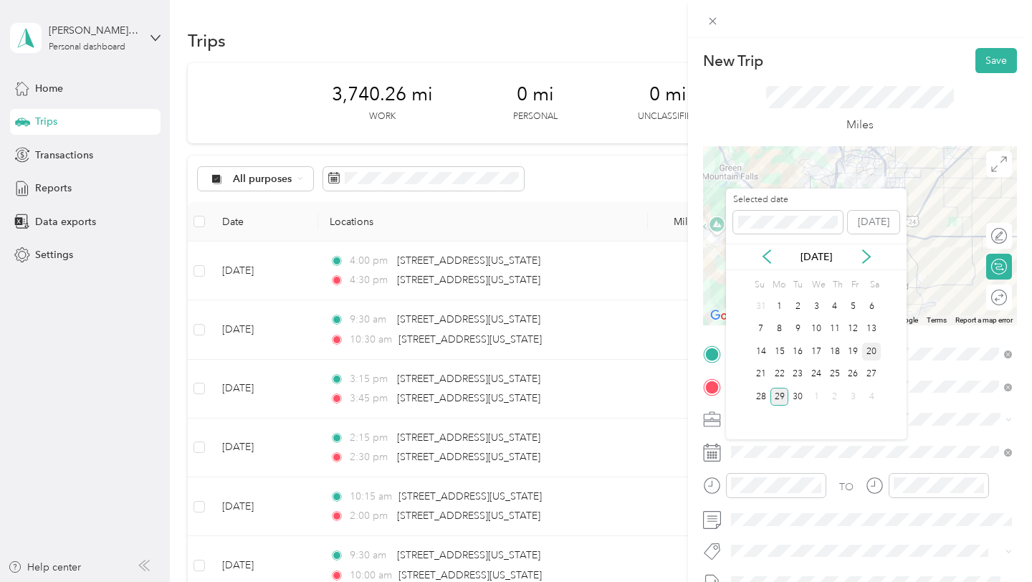
click at [870, 351] on div "20" at bounding box center [871, 351] width 19 height 18
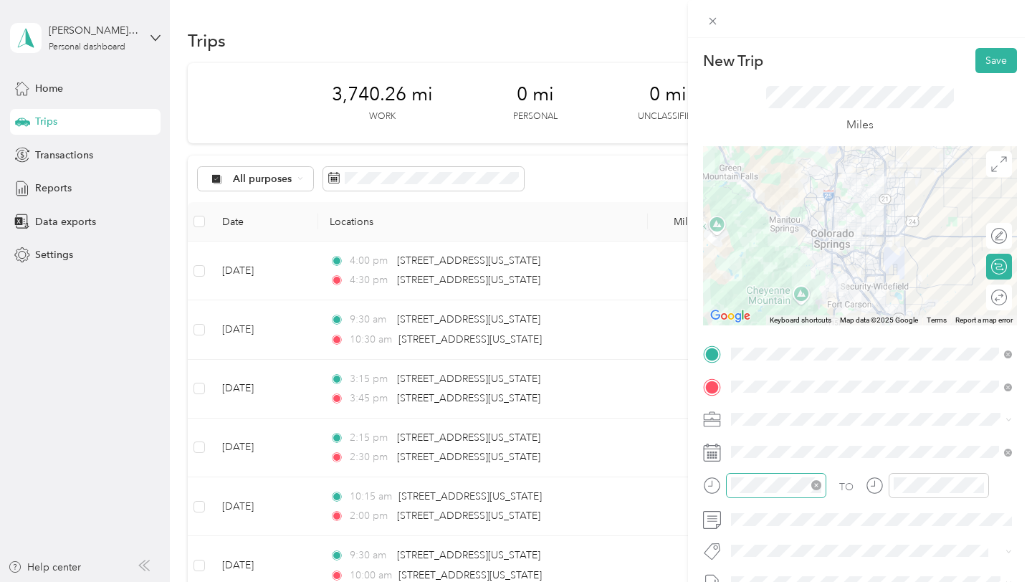
click at [817, 480] on icon "close-circle" at bounding box center [816, 485] width 10 height 10
click at [981, 485] on icon "close-circle" at bounding box center [979, 485] width 10 height 10
click at [908, 359] on div "03" at bounding box center [908, 355] width 34 height 20
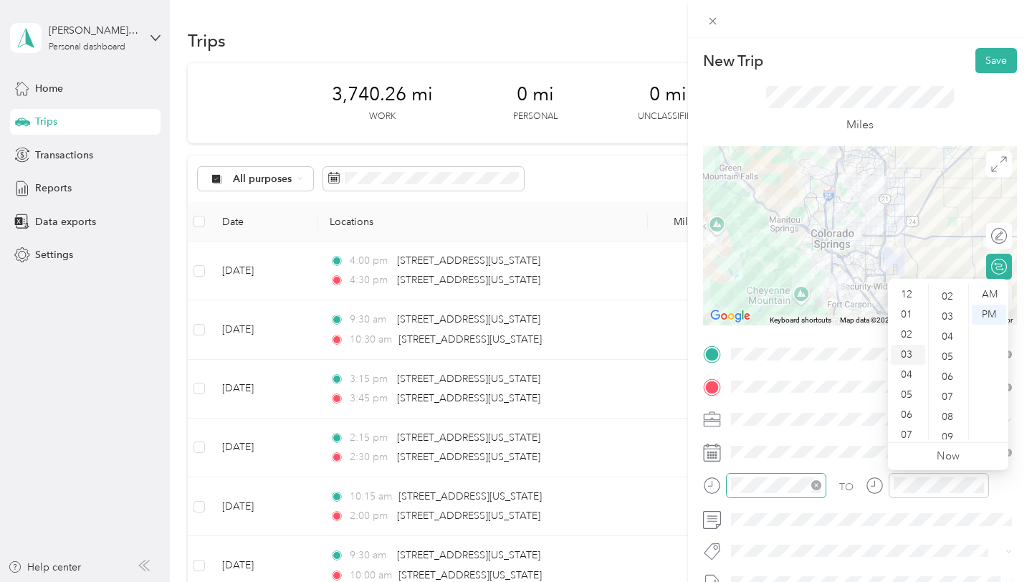
click at [911, 353] on div "03" at bounding box center [908, 355] width 34 height 20
click at [838, 477] on div "TO" at bounding box center [860, 490] width 314 height 35
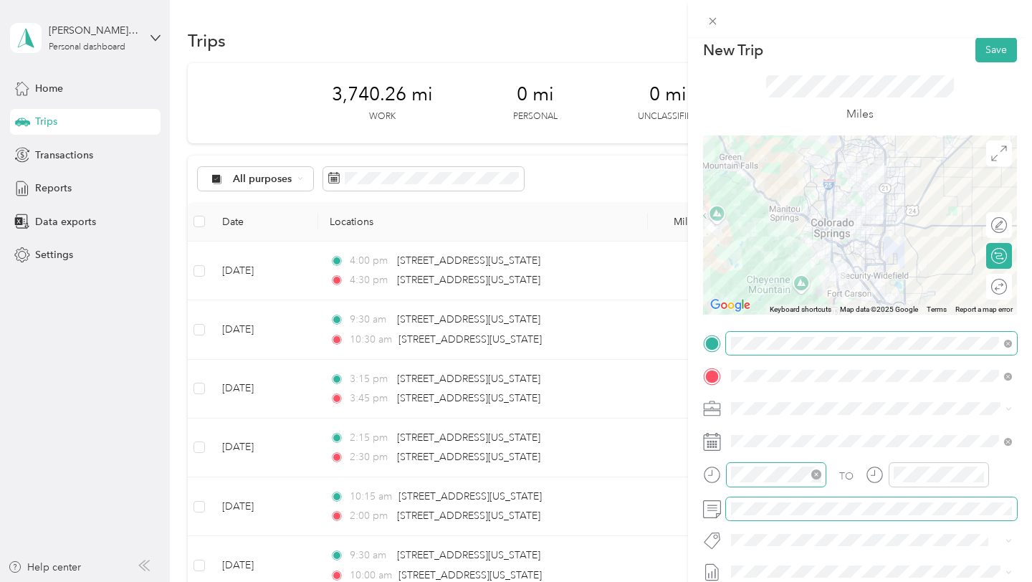
scroll to position [0, 0]
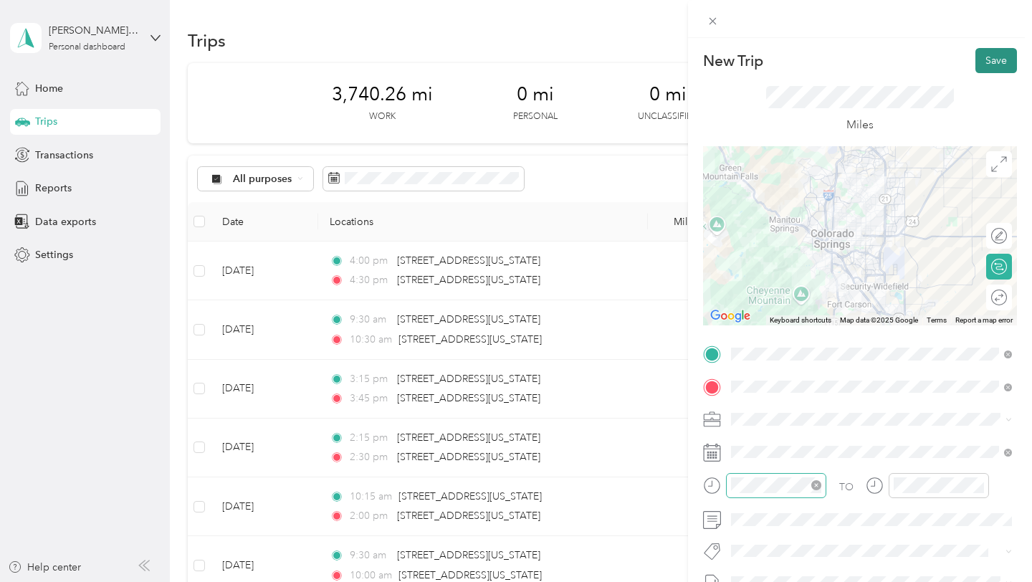
click at [999, 58] on button "Save" at bounding box center [996, 60] width 42 height 25
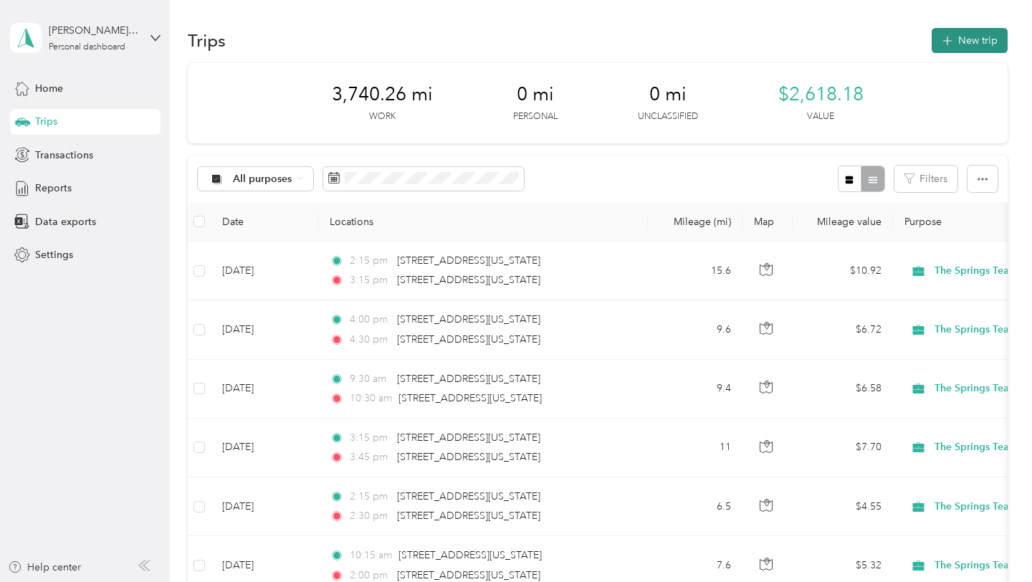
click at [976, 37] on button "New trip" at bounding box center [969, 40] width 76 height 25
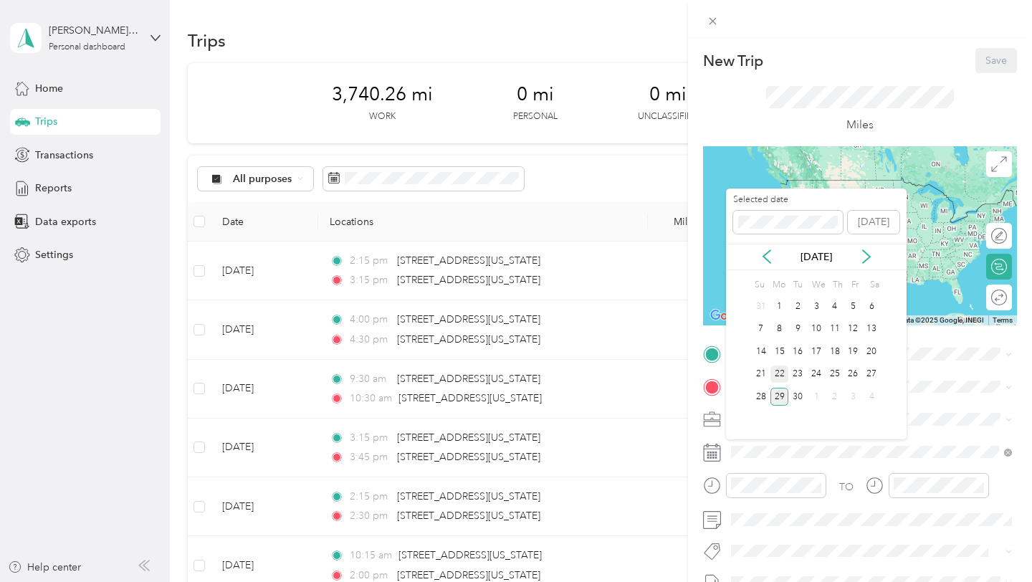
click at [782, 372] on div "22" at bounding box center [779, 374] width 19 height 18
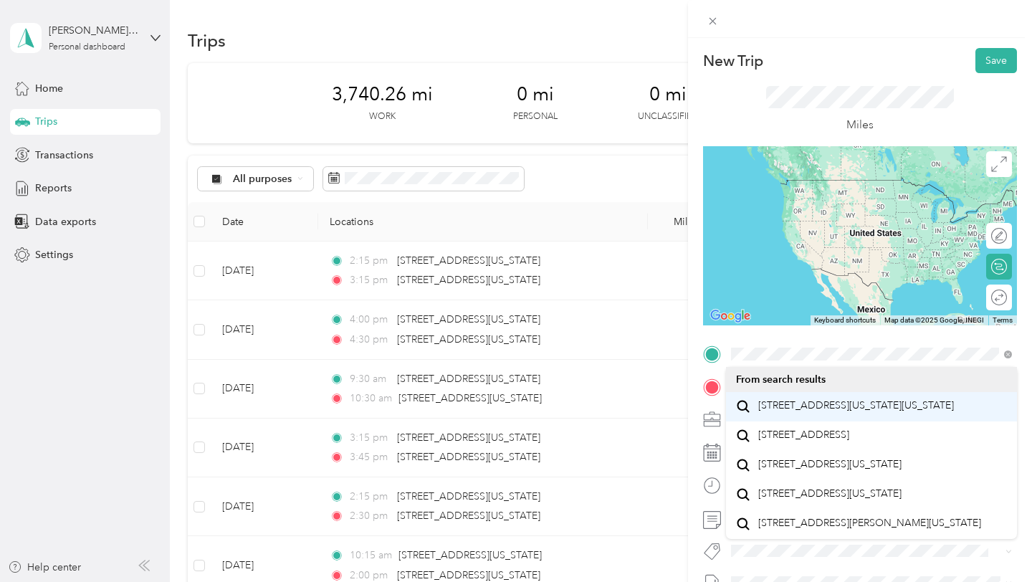
click at [800, 400] on span "[STREET_ADDRESS][US_STATE][US_STATE]" at bounding box center [856, 405] width 196 height 13
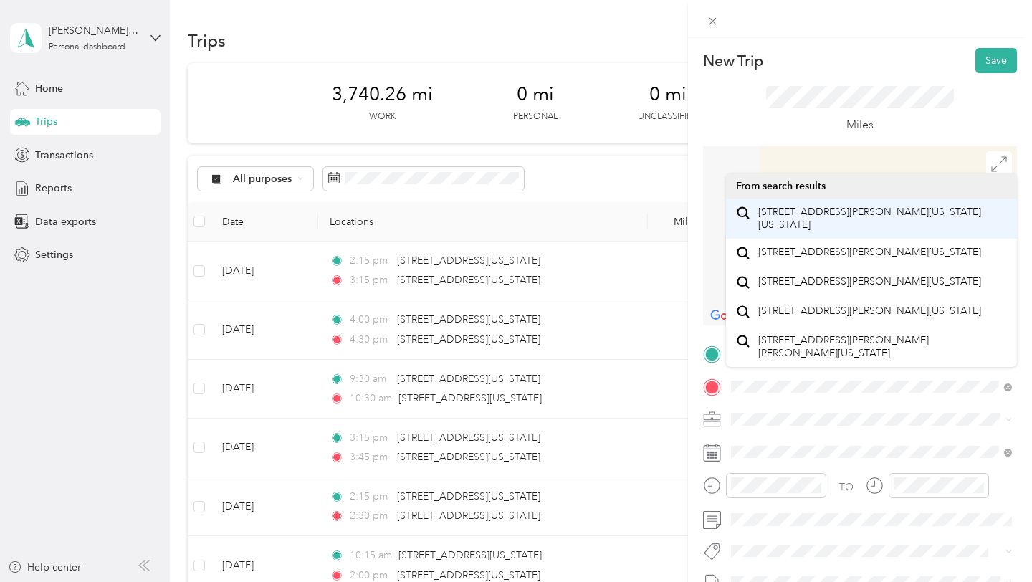
click at [838, 232] on div "[STREET_ADDRESS][PERSON_NAME][US_STATE][US_STATE]" at bounding box center [871, 218] width 271 height 30
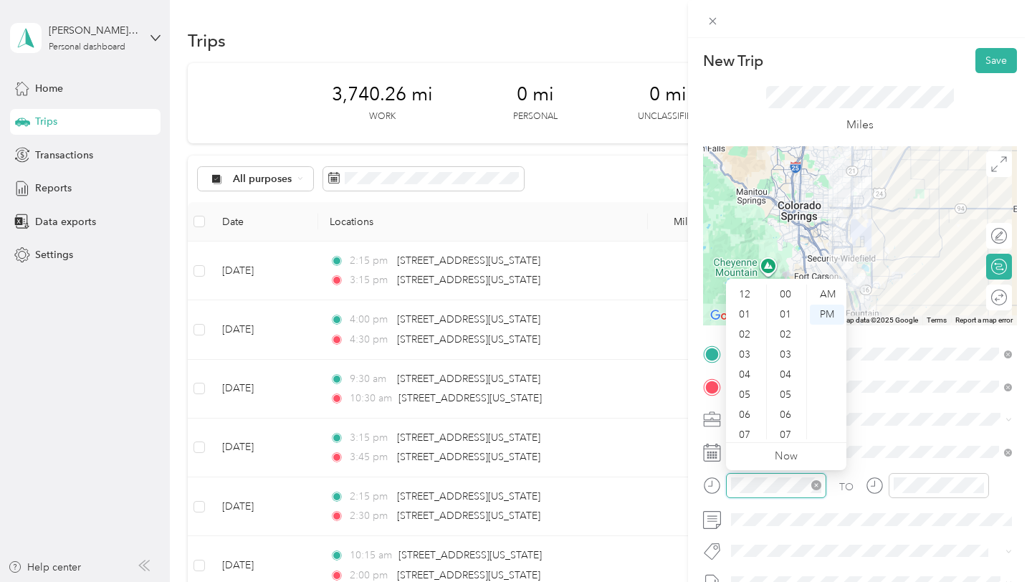
scroll to position [86, 0]
click at [815, 485] on icon "close-circle" at bounding box center [816, 485] width 10 height 10
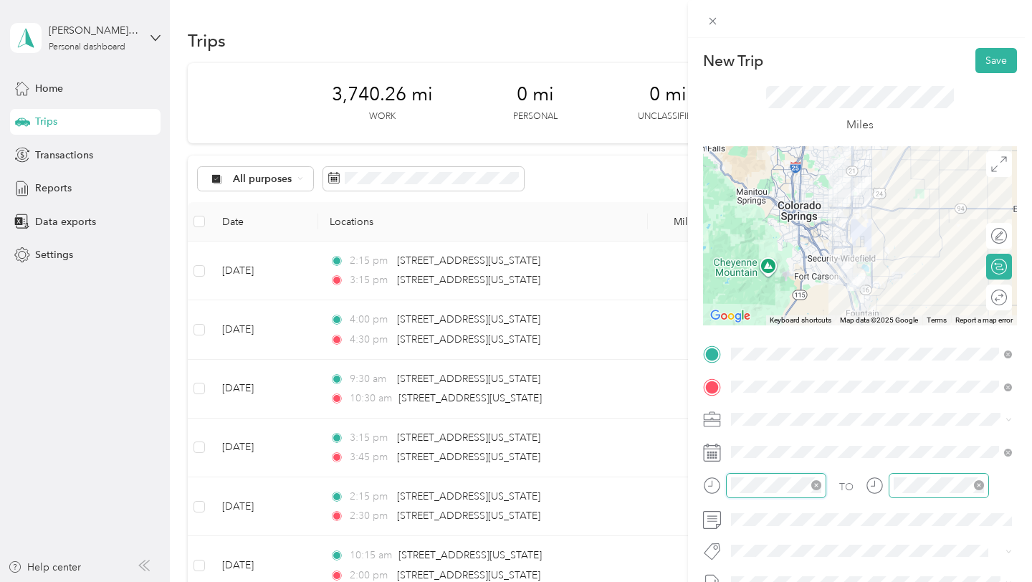
click at [979, 489] on icon "close-circle" at bounding box center [979, 485] width 10 height 10
click at [859, 483] on div "TO" at bounding box center [860, 490] width 314 height 35
click at [989, 64] on button "Save" at bounding box center [996, 60] width 42 height 25
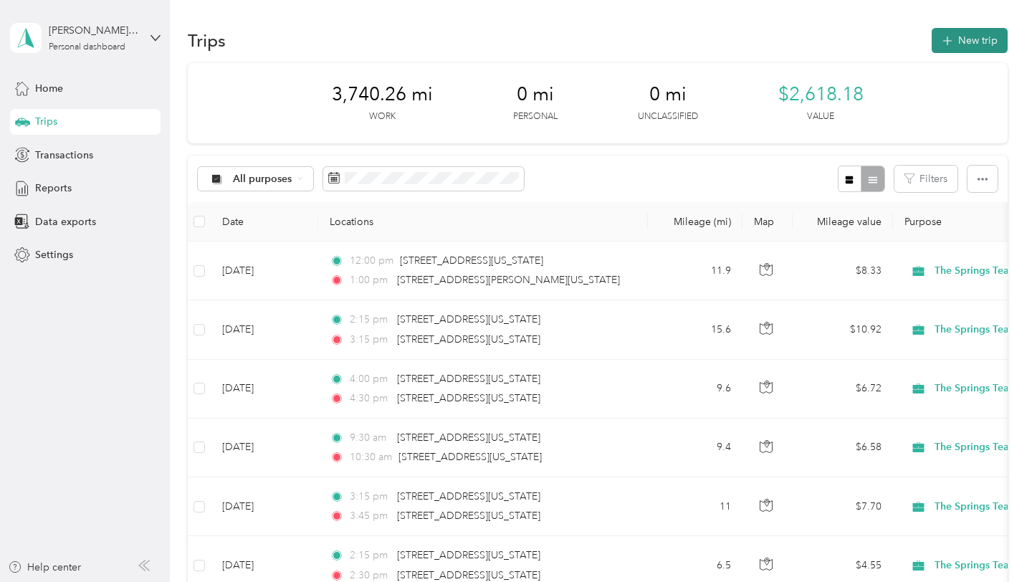
click at [980, 32] on button "New trip" at bounding box center [969, 40] width 76 height 25
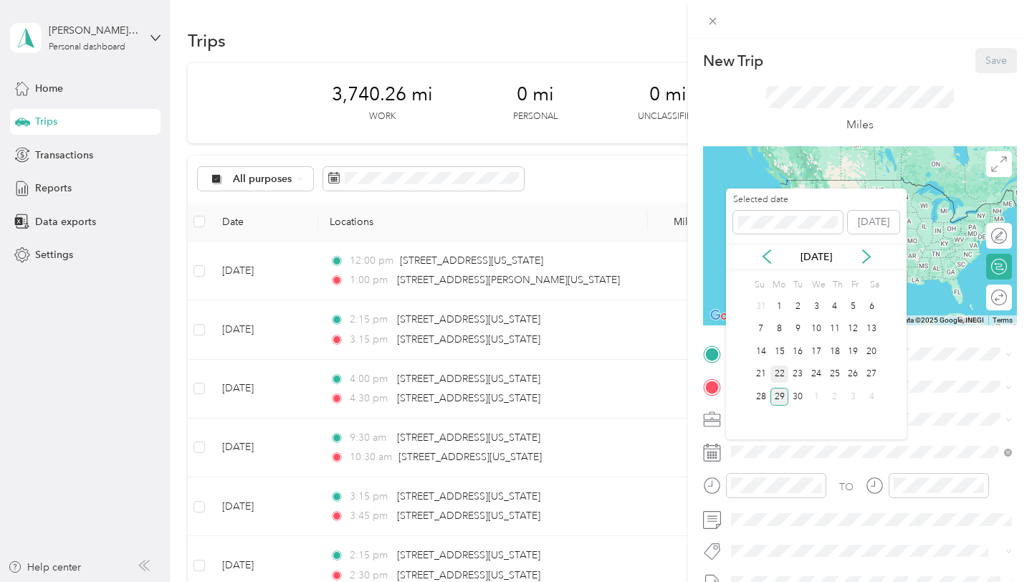
click at [781, 373] on div "22" at bounding box center [779, 374] width 19 height 18
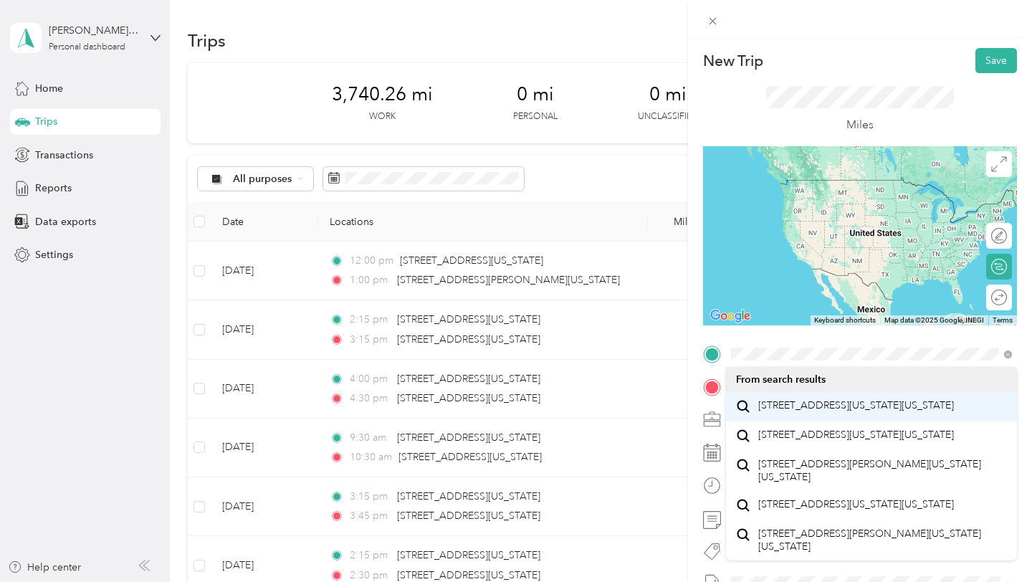
click at [807, 412] on span "[STREET_ADDRESS][US_STATE][US_STATE]" at bounding box center [856, 405] width 196 height 13
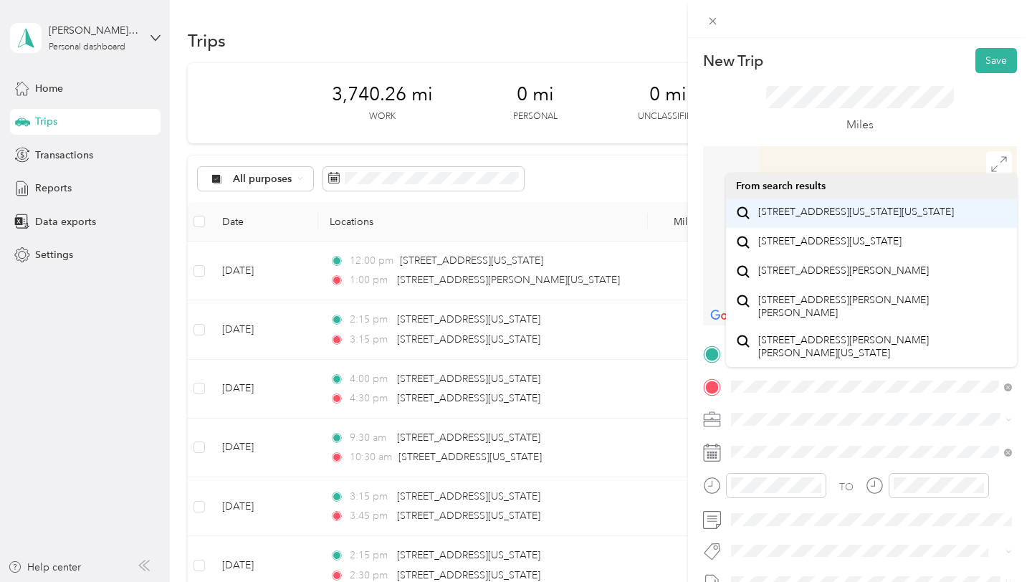
click at [855, 211] on span "[STREET_ADDRESS][US_STATE][US_STATE]" at bounding box center [856, 212] width 196 height 13
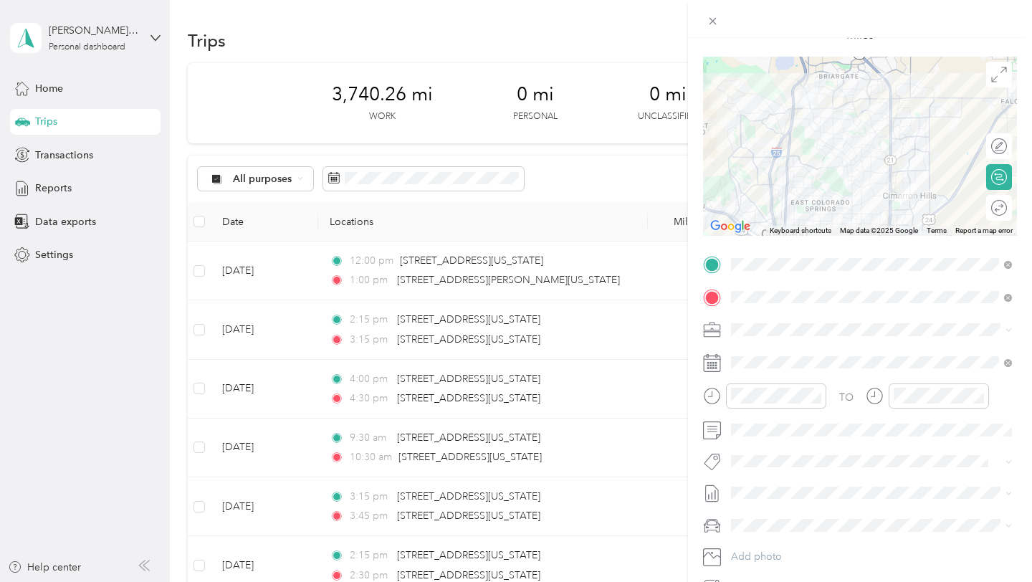
scroll to position [92, 0]
click at [811, 394] on icon "close-circle" at bounding box center [816, 393] width 10 height 10
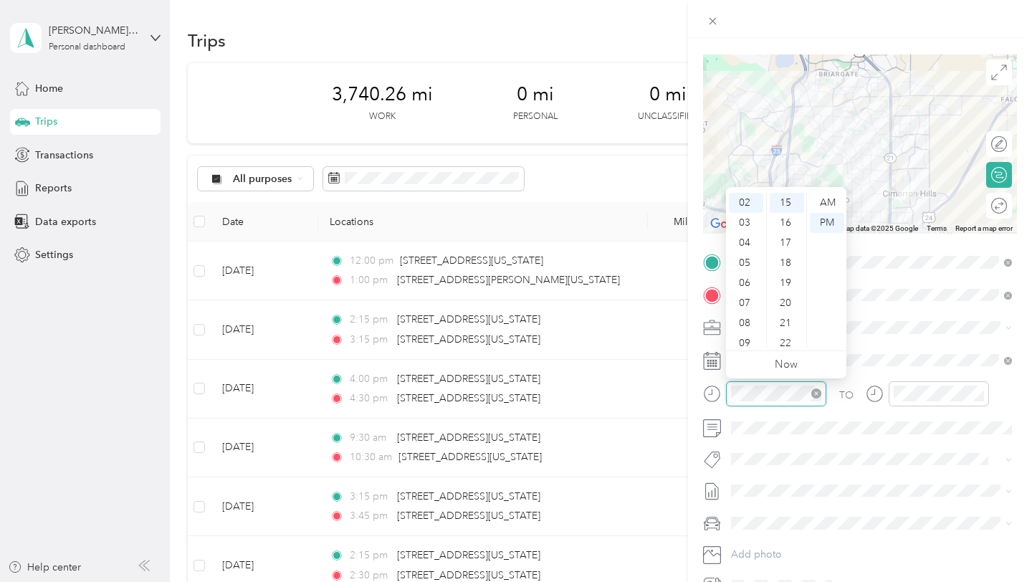
scroll to position [301, 0]
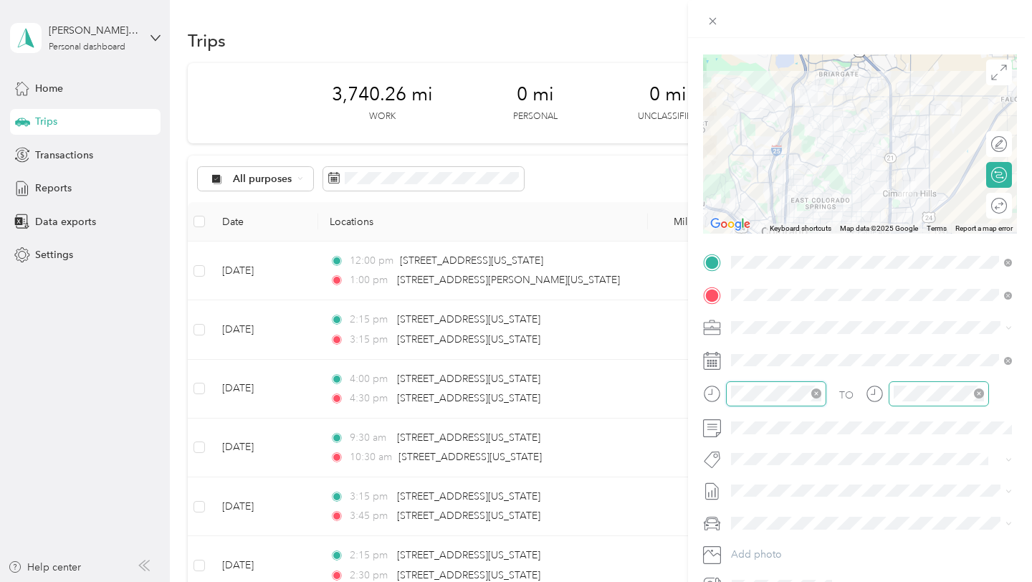
click at [974, 393] on icon "close-circle" at bounding box center [979, 393] width 10 height 10
click at [815, 390] on div "TO" at bounding box center [860, 398] width 314 height 35
click at [815, 390] on icon "close-circle" at bounding box center [816, 393] width 10 height 10
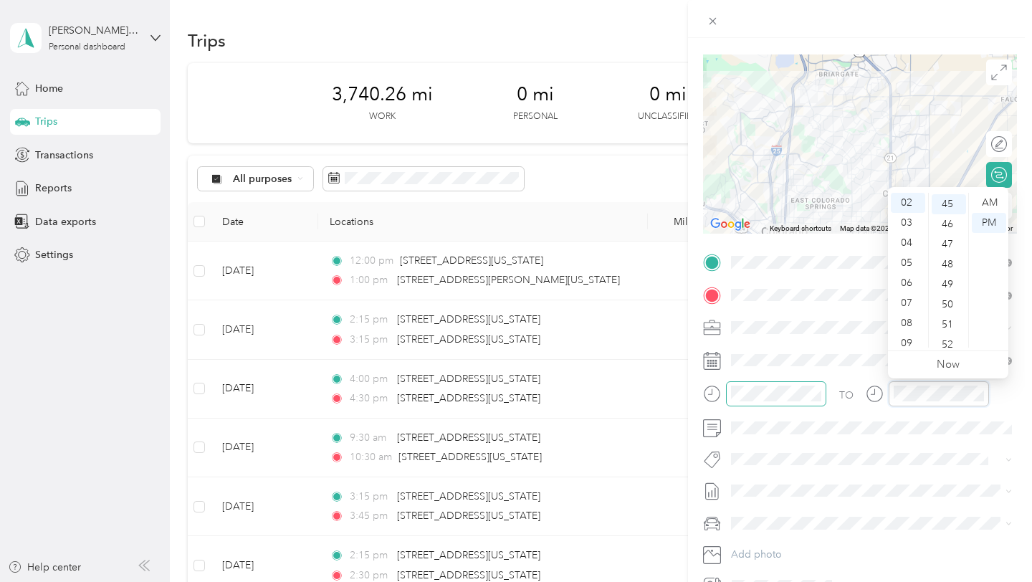
scroll to position [903, 0]
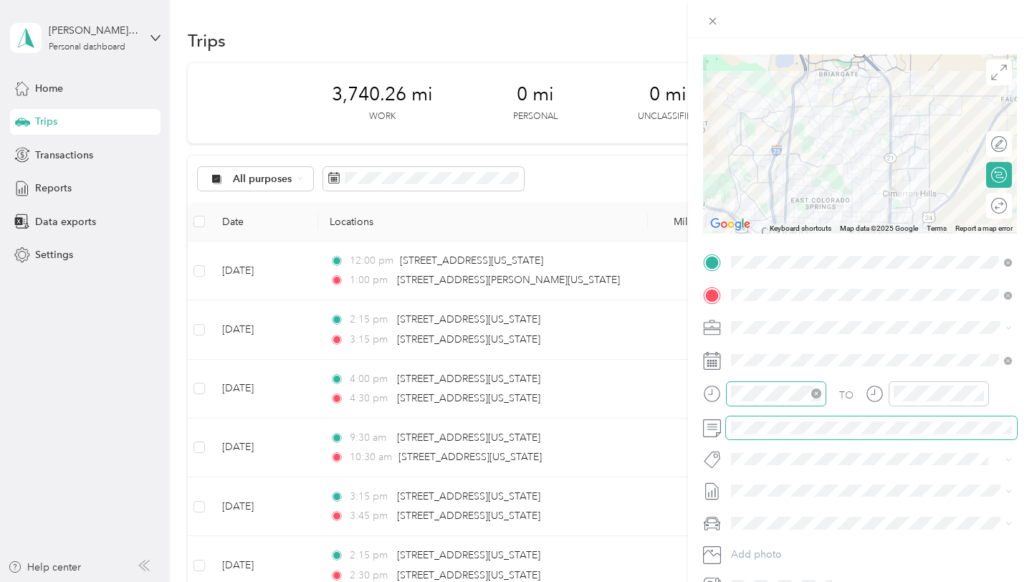
click at [755, 418] on span at bounding box center [871, 427] width 291 height 23
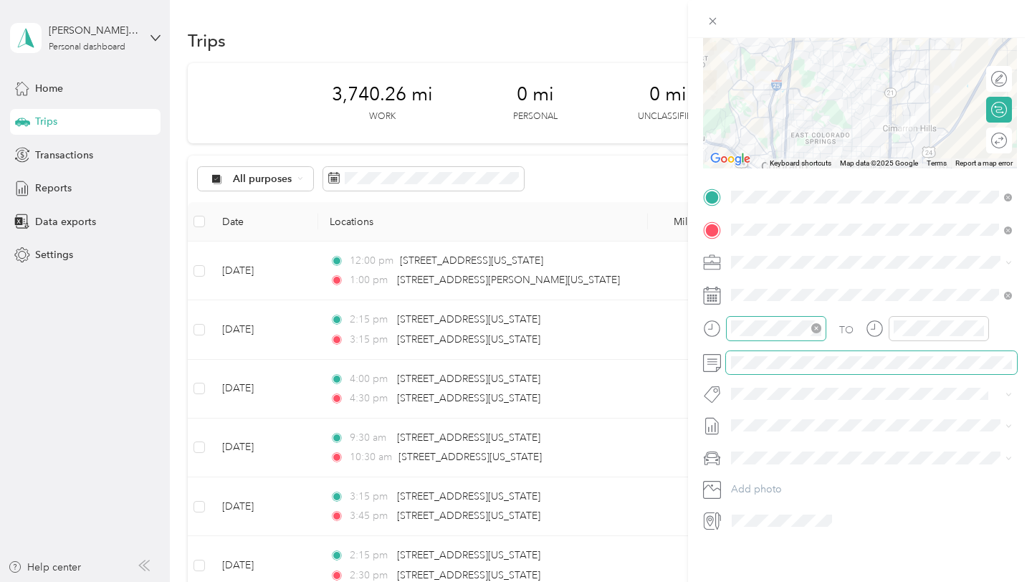
scroll to position [159, 0]
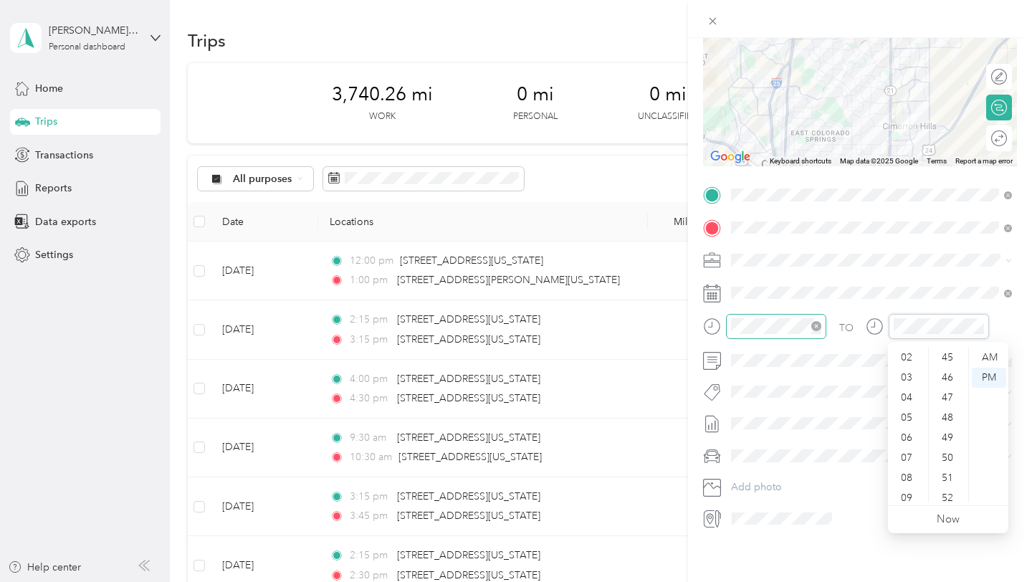
click at [859, 327] on div "TO" at bounding box center [860, 331] width 314 height 35
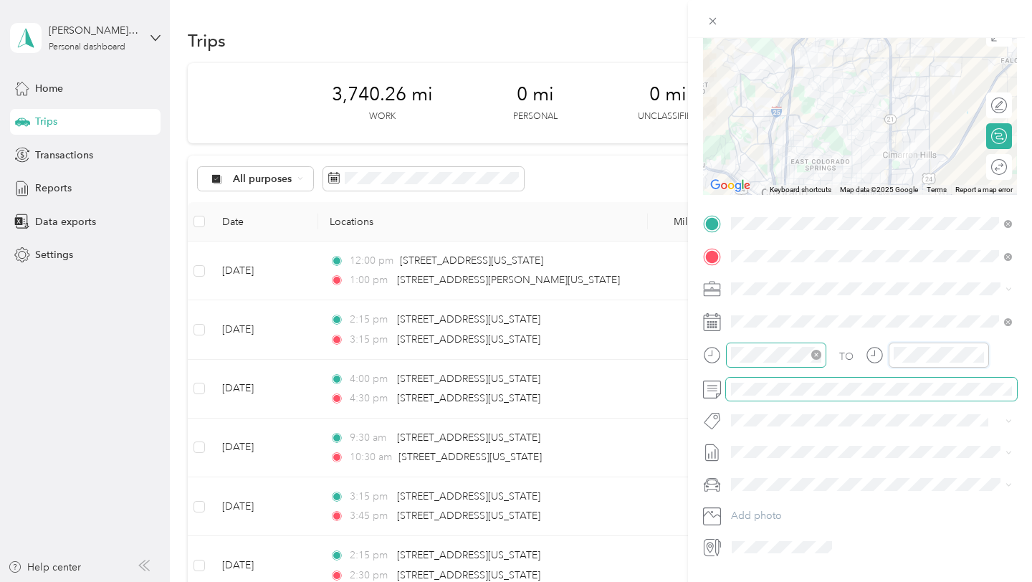
scroll to position [0, 0]
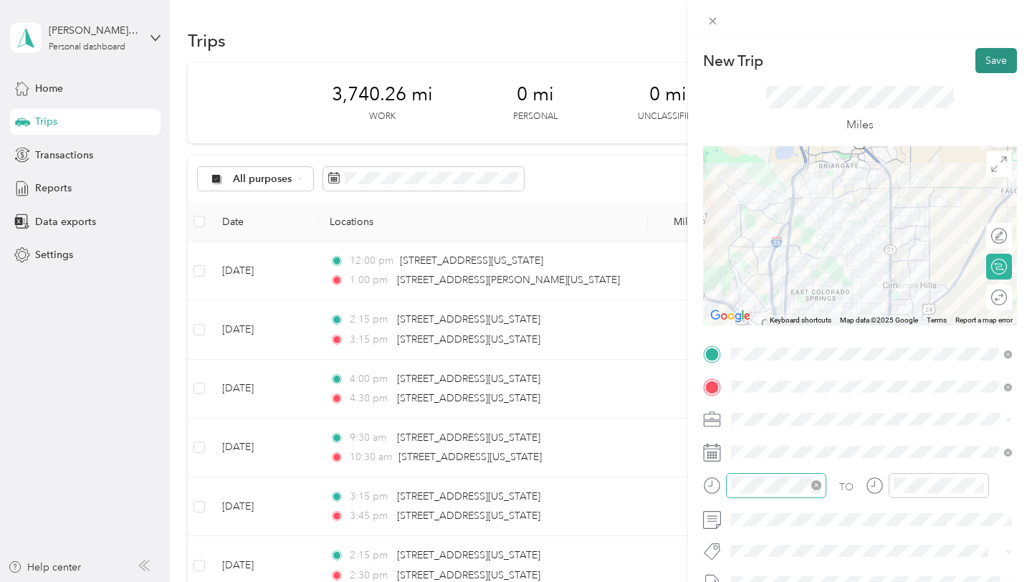
click at [997, 65] on button "Save" at bounding box center [996, 60] width 42 height 25
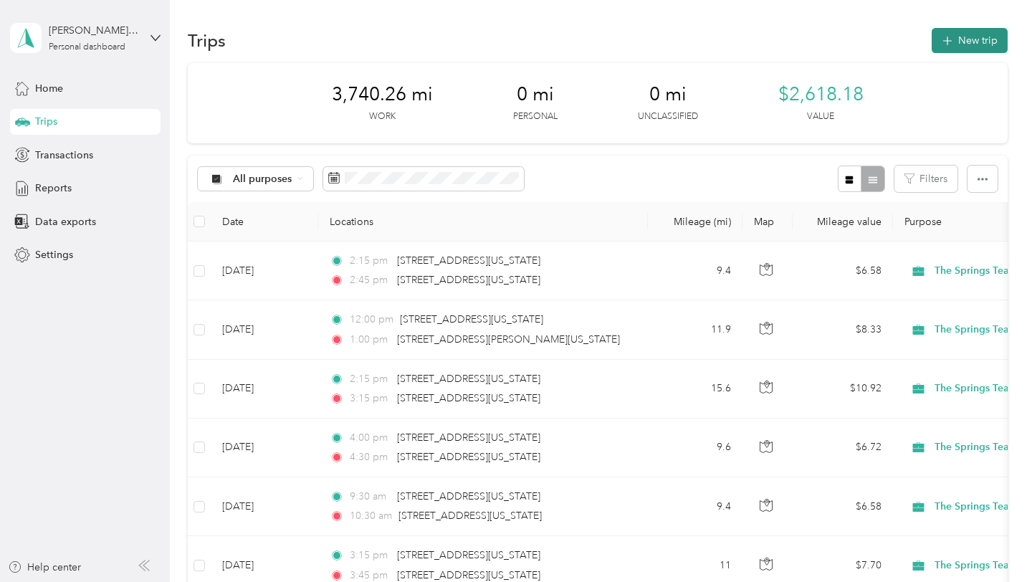
click at [975, 45] on button "New trip" at bounding box center [969, 40] width 76 height 25
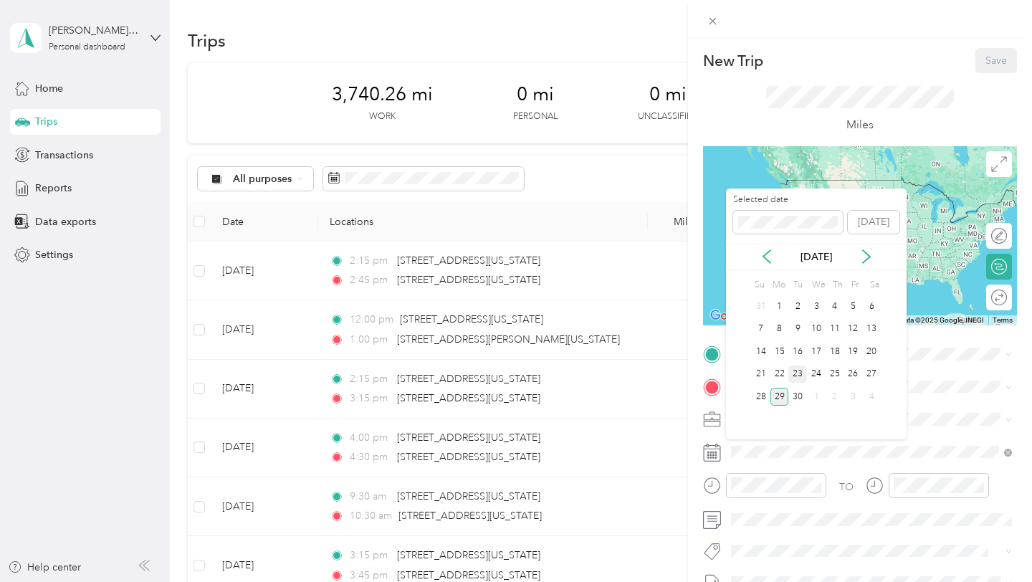
click at [799, 373] on div "23" at bounding box center [797, 374] width 19 height 18
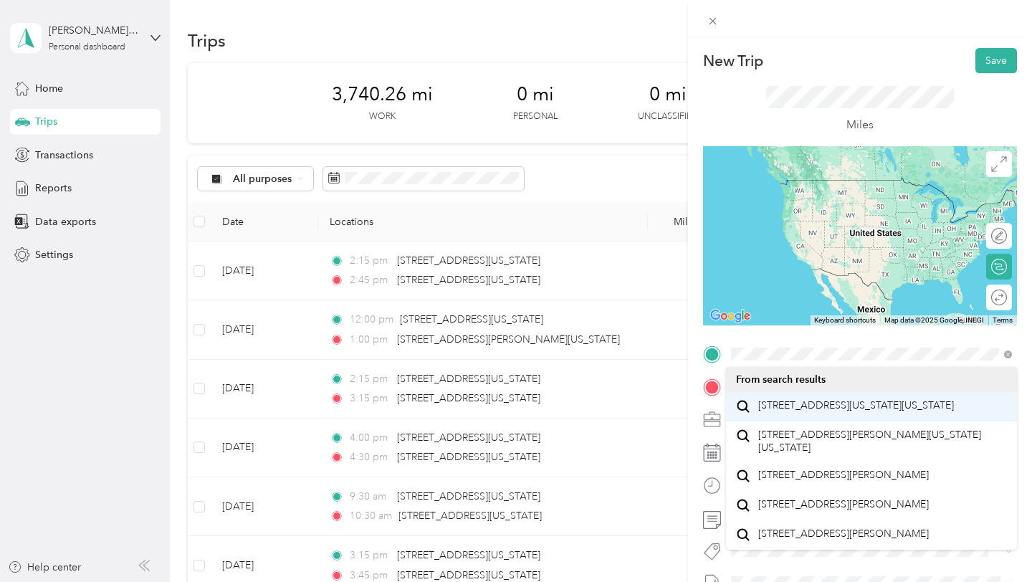
click at [832, 407] on span "[STREET_ADDRESS][US_STATE][US_STATE]" at bounding box center [856, 405] width 196 height 13
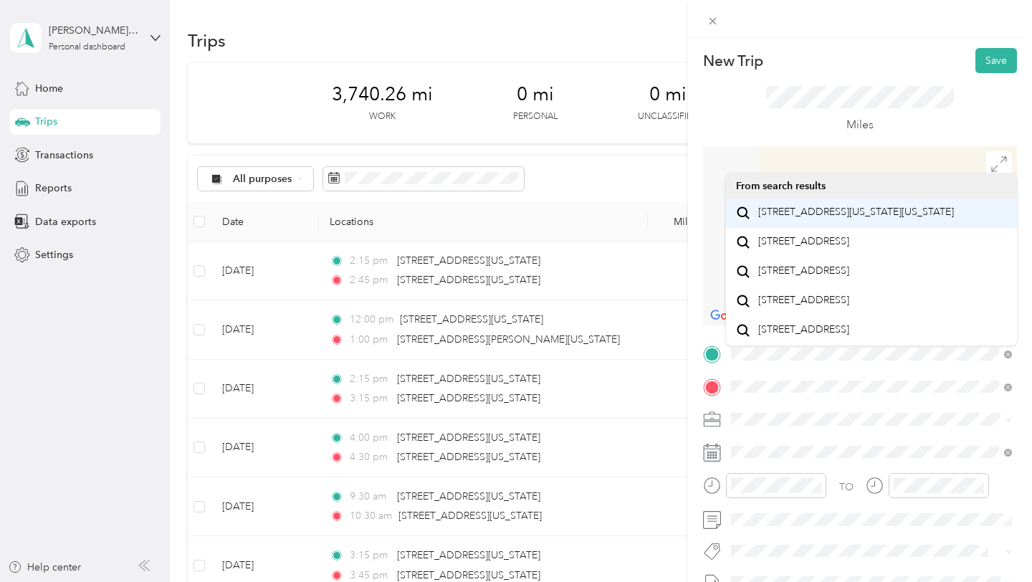
click at [845, 212] on span "[STREET_ADDRESS][US_STATE][US_STATE]" at bounding box center [856, 212] width 196 height 13
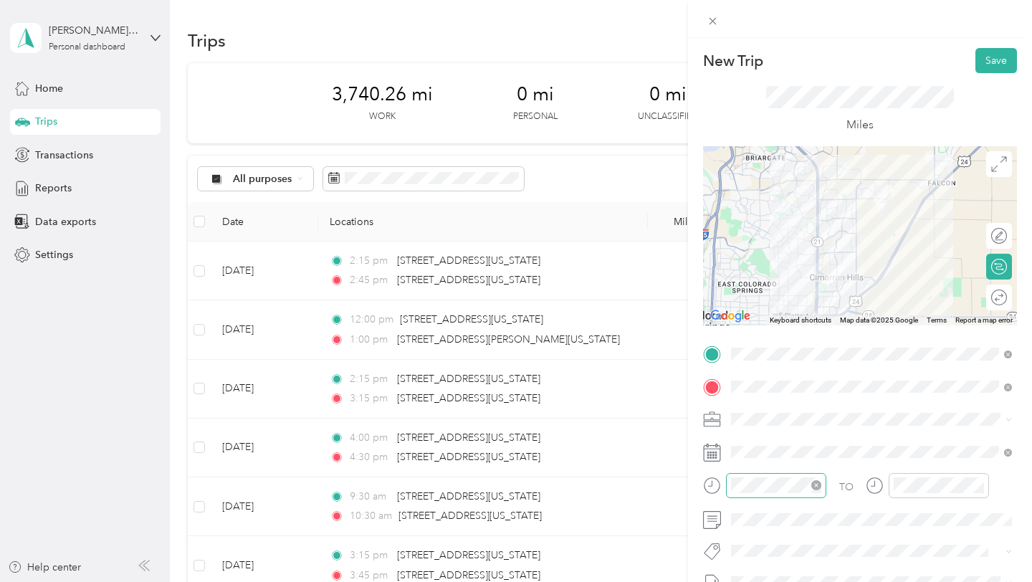
click at [818, 486] on icon "close-circle" at bounding box center [816, 485] width 10 height 10
click at [977, 485] on icon "close-circle" at bounding box center [979, 485] width 10 height 10
click at [853, 489] on div "TO" at bounding box center [860, 490] width 314 height 35
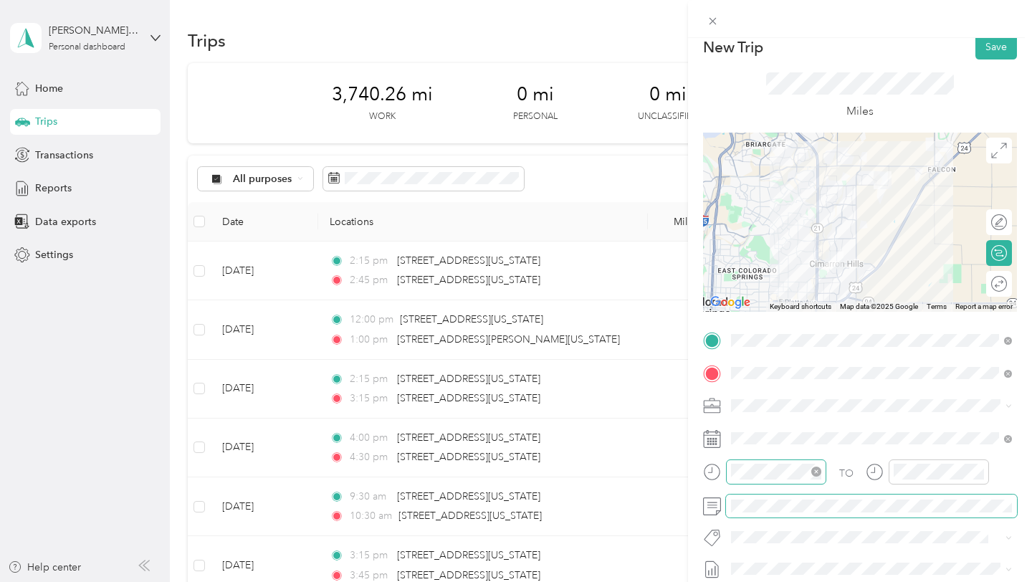
scroll to position [16, 0]
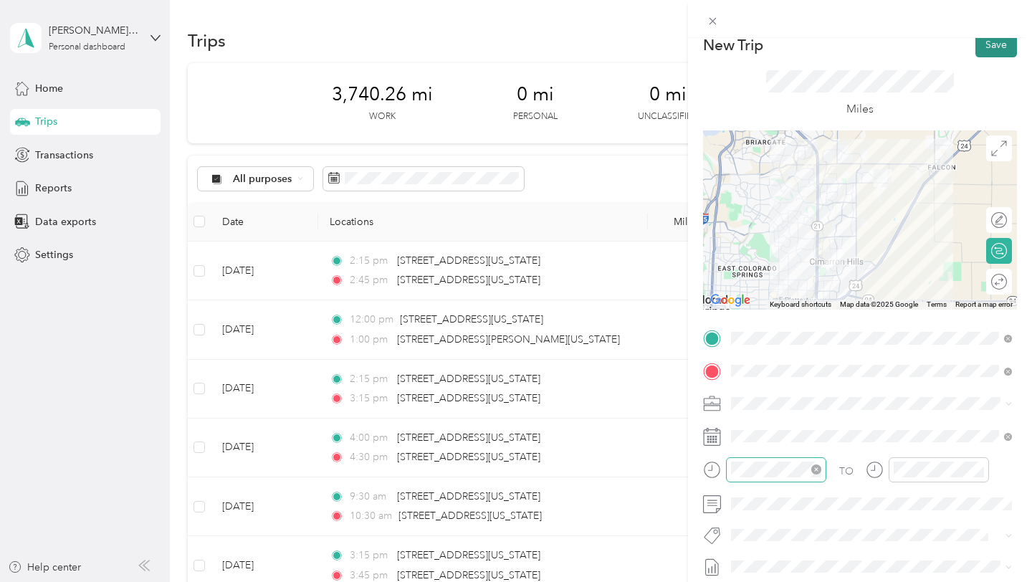
click at [989, 52] on button "Save" at bounding box center [996, 44] width 42 height 25
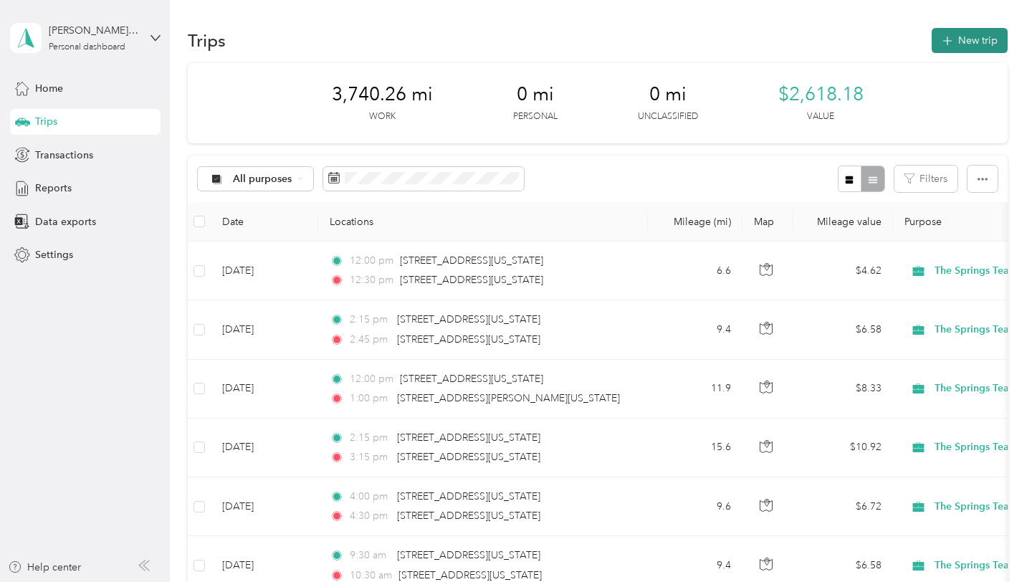
click at [969, 39] on button "New trip" at bounding box center [969, 40] width 76 height 25
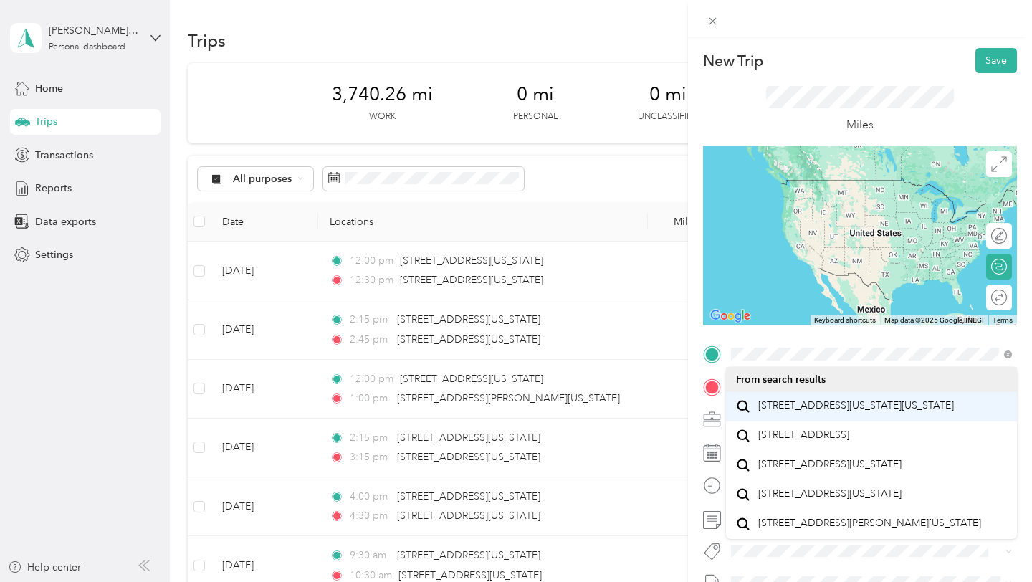
click at [829, 409] on span "[STREET_ADDRESS][US_STATE][US_STATE]" at bounding box center [856, 405] width 196 height 13
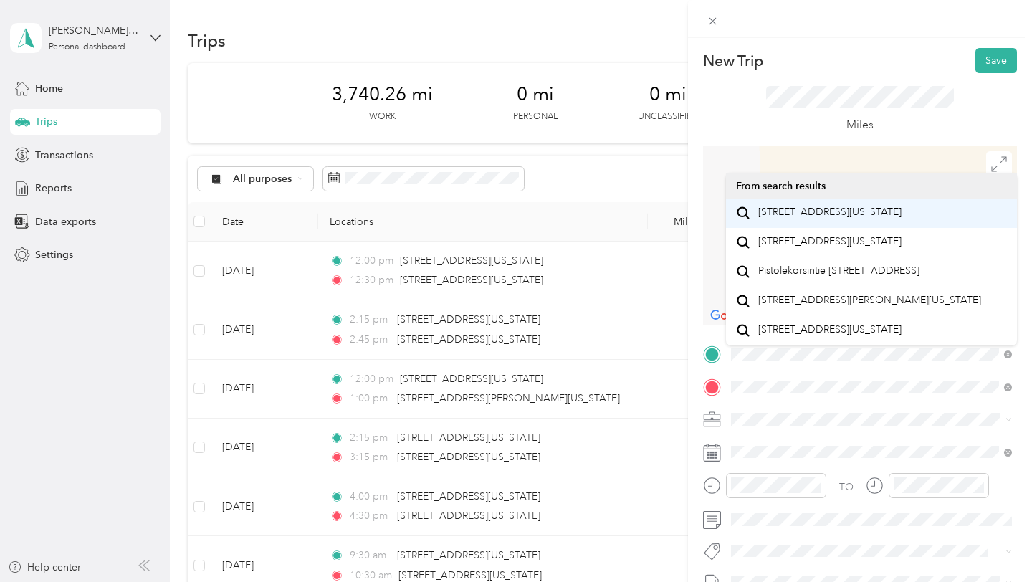
click at [805, 219] on span "[STREET_ADDRESS][US_STATE]" at bounding box center [829, 212] width 143 height 13
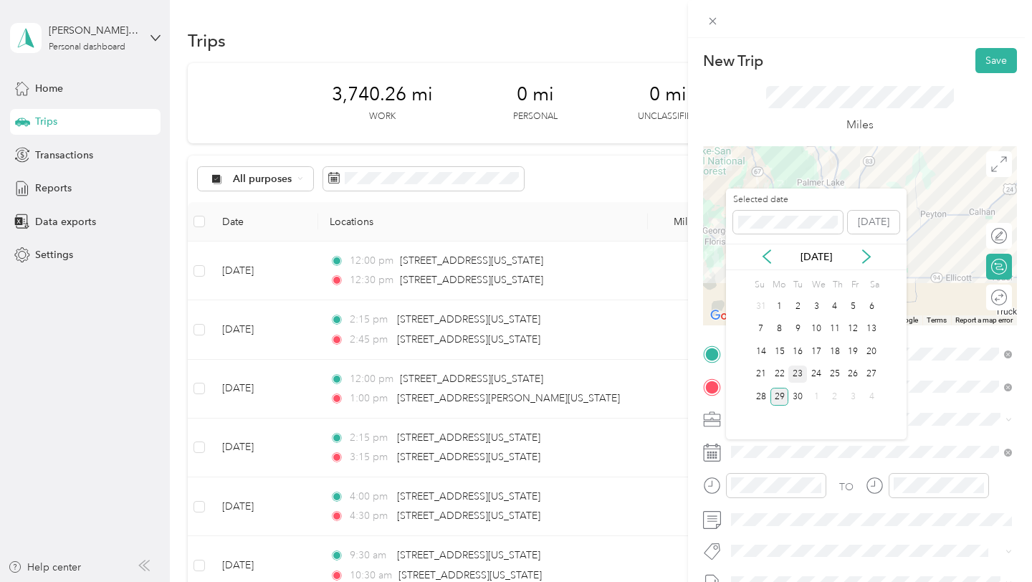
click at [797, 371] on div "23" at bounding box center [797, 374] width 19 height 18
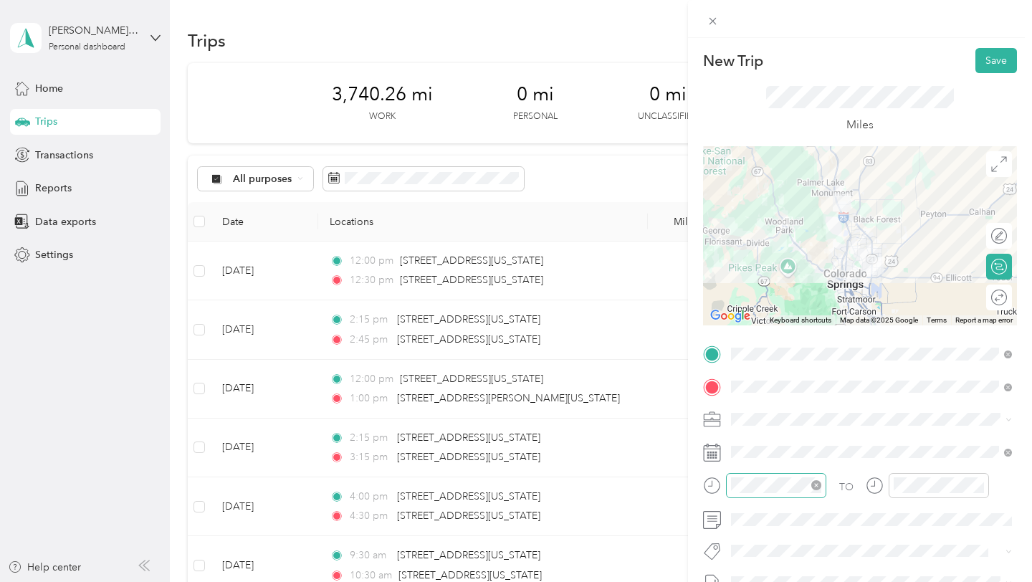
click at [812, 485] on icon "close-circle" at bounding box center [816, 485] width 10 height 10
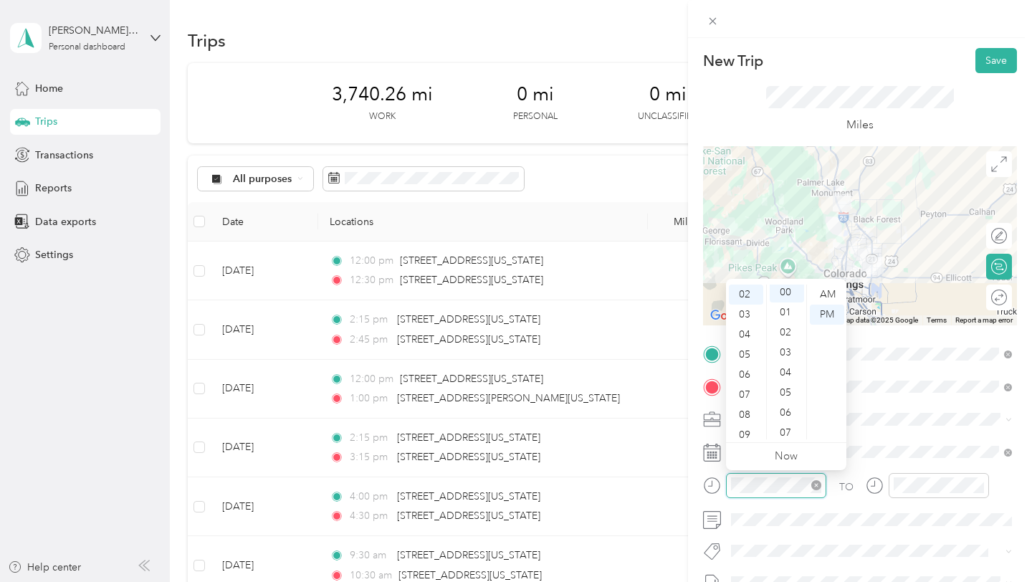
scroll to position [0, 0]
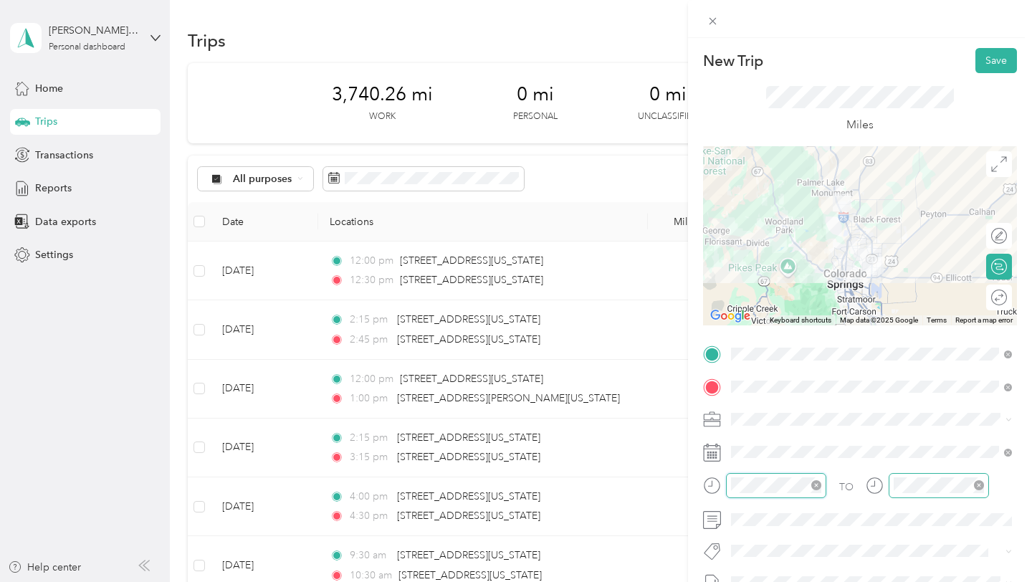
click at [977, 484] on icon "close-circle" at bounding box center [979, 485] width 10 height 10
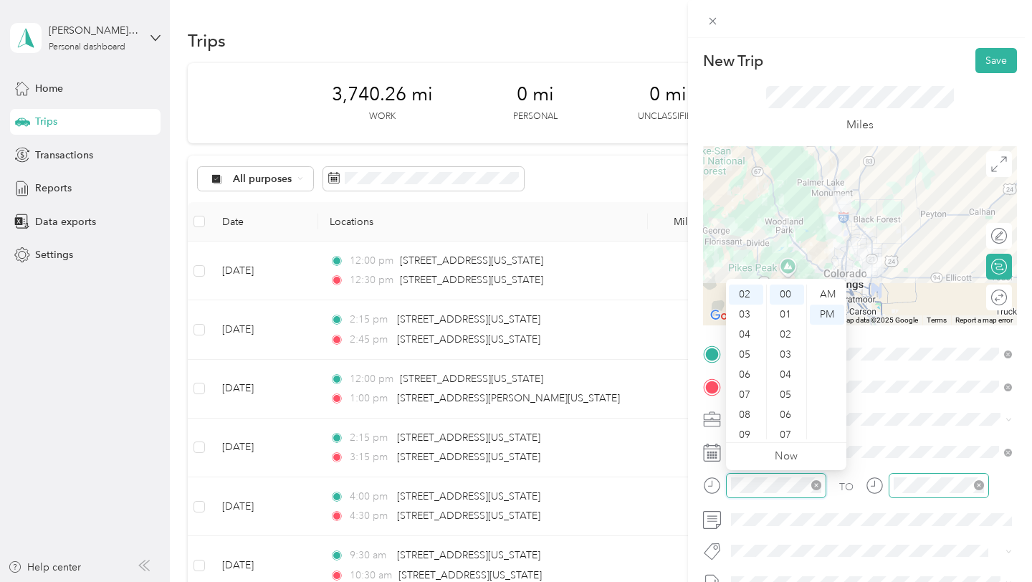
click at [926, 476] on div at bounding box center [938, 485] width 100 height 25
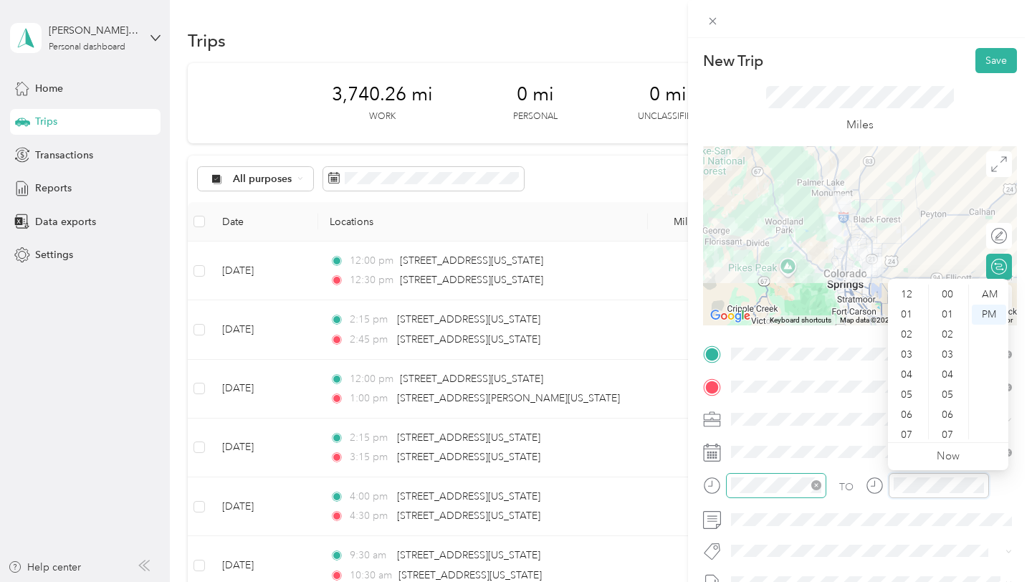
click at [808, 467] on div "TO Add photo" at bounding box center [860, 515] width 314 height 346
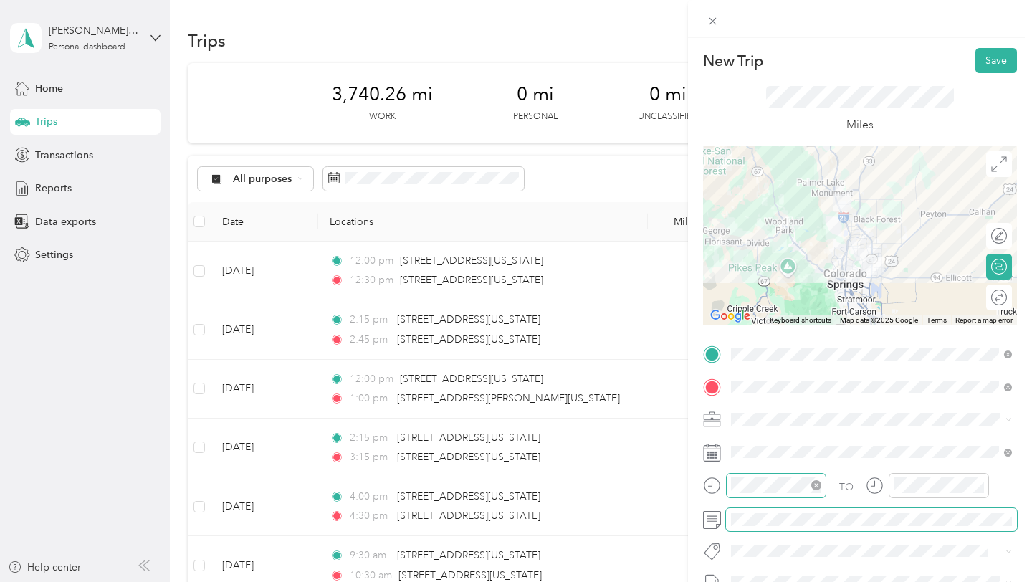
click at [780, 527] on span at bounding box center [871, 519] width 291 height 23
click at [995, 64] on button "Save" at bounding box center [996, 60] width 42 height 25
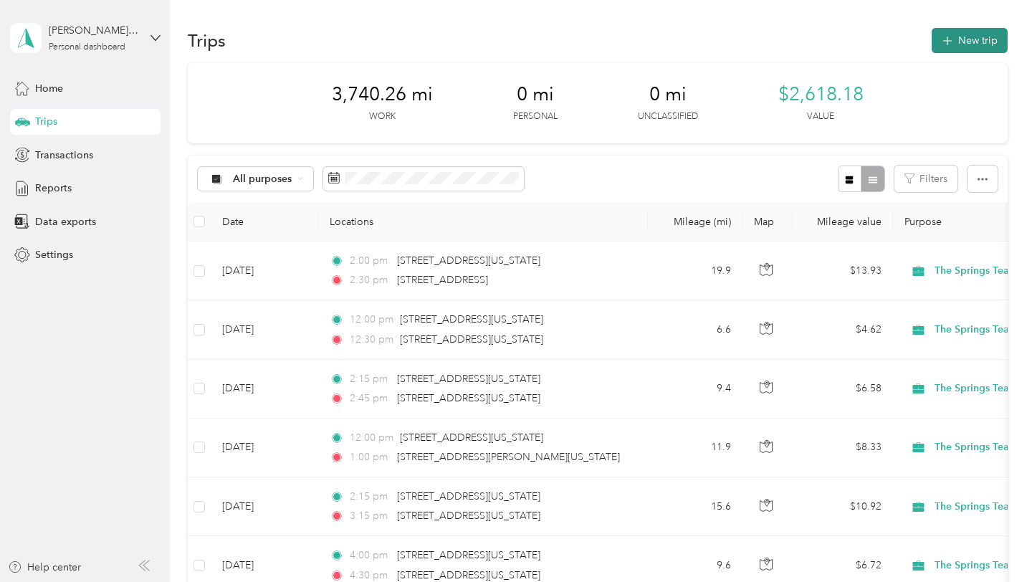
click at [970, 40] on button "New trip" at bounding box center [969, 40] width 76 height 25
